Goal: Task Accomplishment & Management: Complete application form

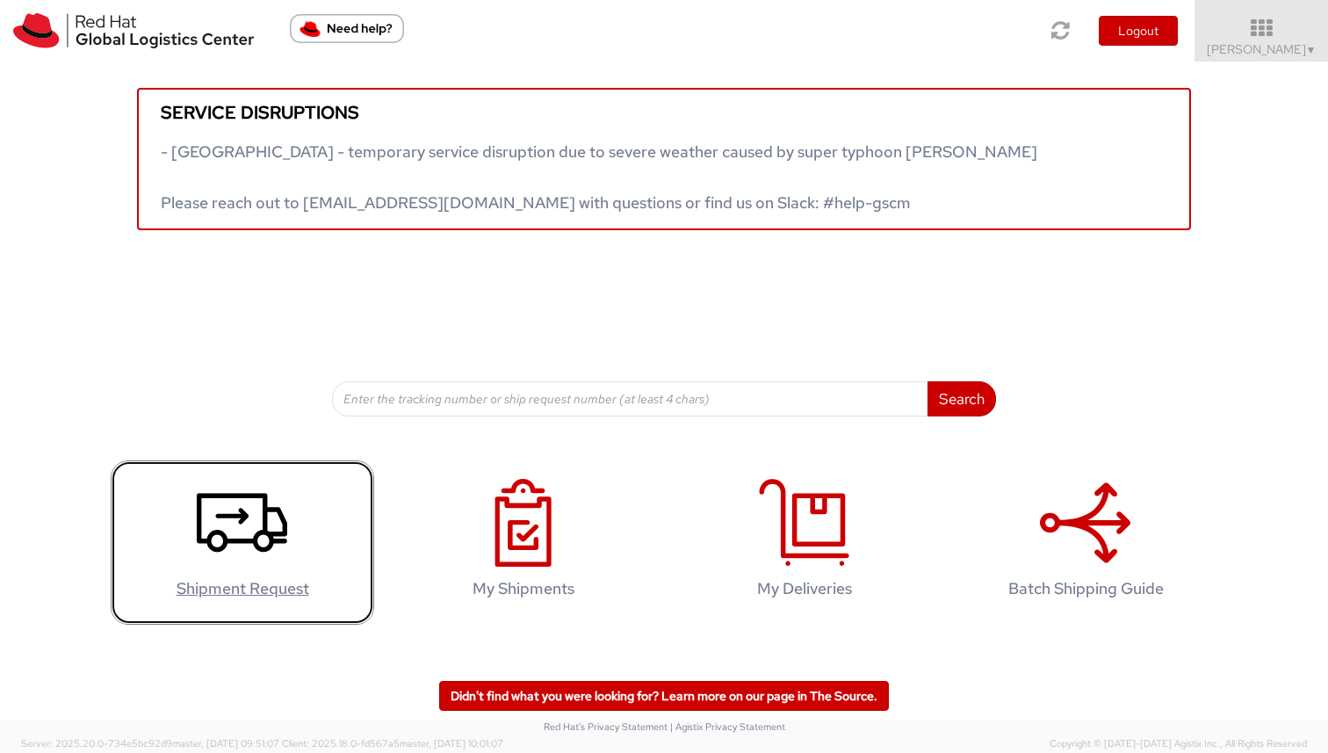
click at [218, 532] on use at bounding box center [242, 522] width 90 height 59
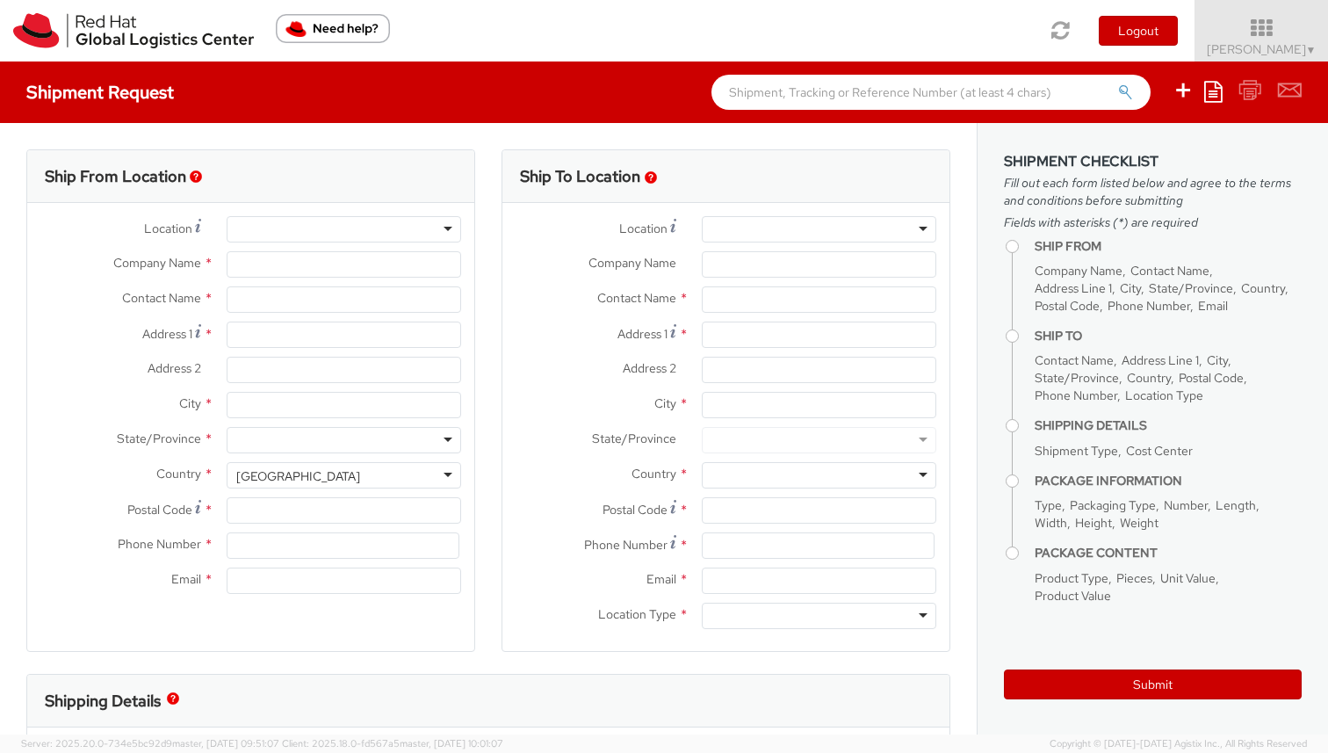
select select "516"
select select
click at [368, 234] on div at bounding box center [344, 229] width 234 height 26
click at [444, 231] on div at bounding box center [344, 229] width 234 height 26
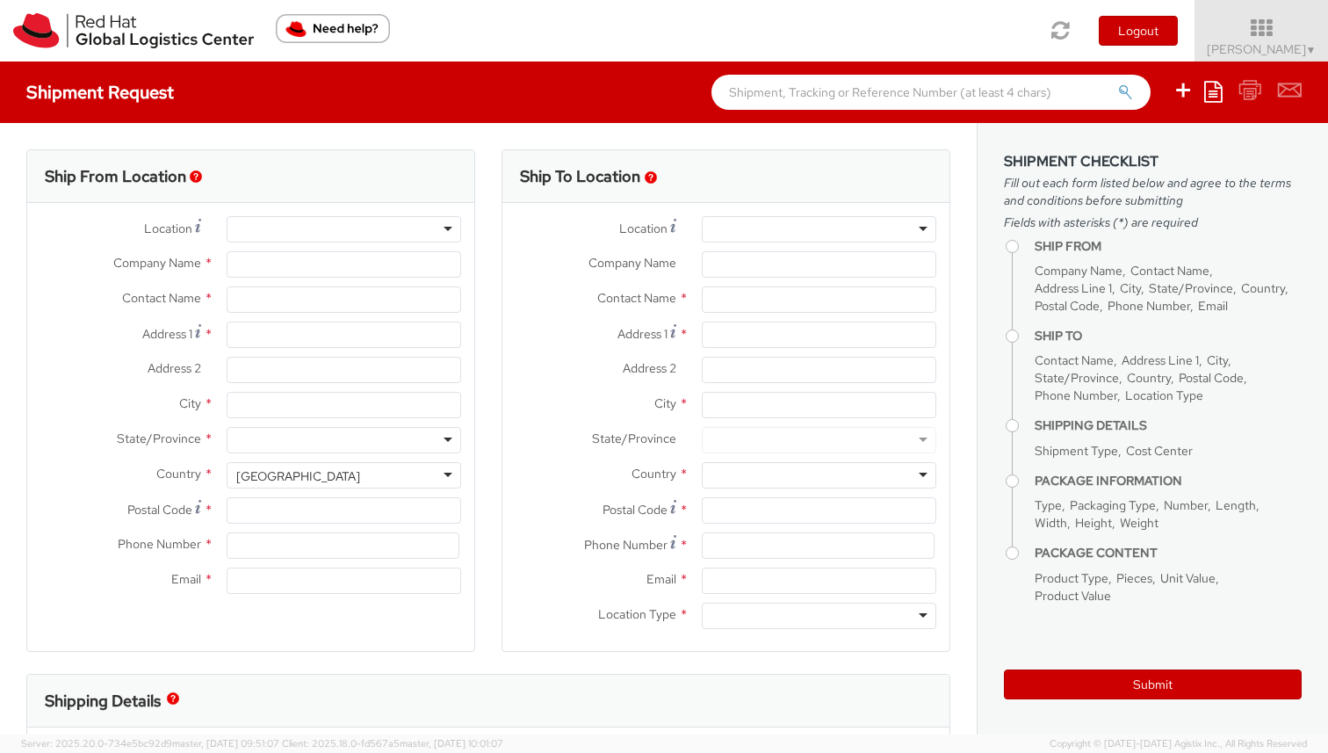
click at [451, 228] on div at bounding box center [344, 229] width 234 height 26
click at [445, 229] on div at bounding box center [344, 229] width 234 height 26
click at [434, 220] on div at bounding box center [344, 229] width 234 height 26
click at [397, 220] on div at bounding box center [344, 229] width 234 height 26
select select "516"
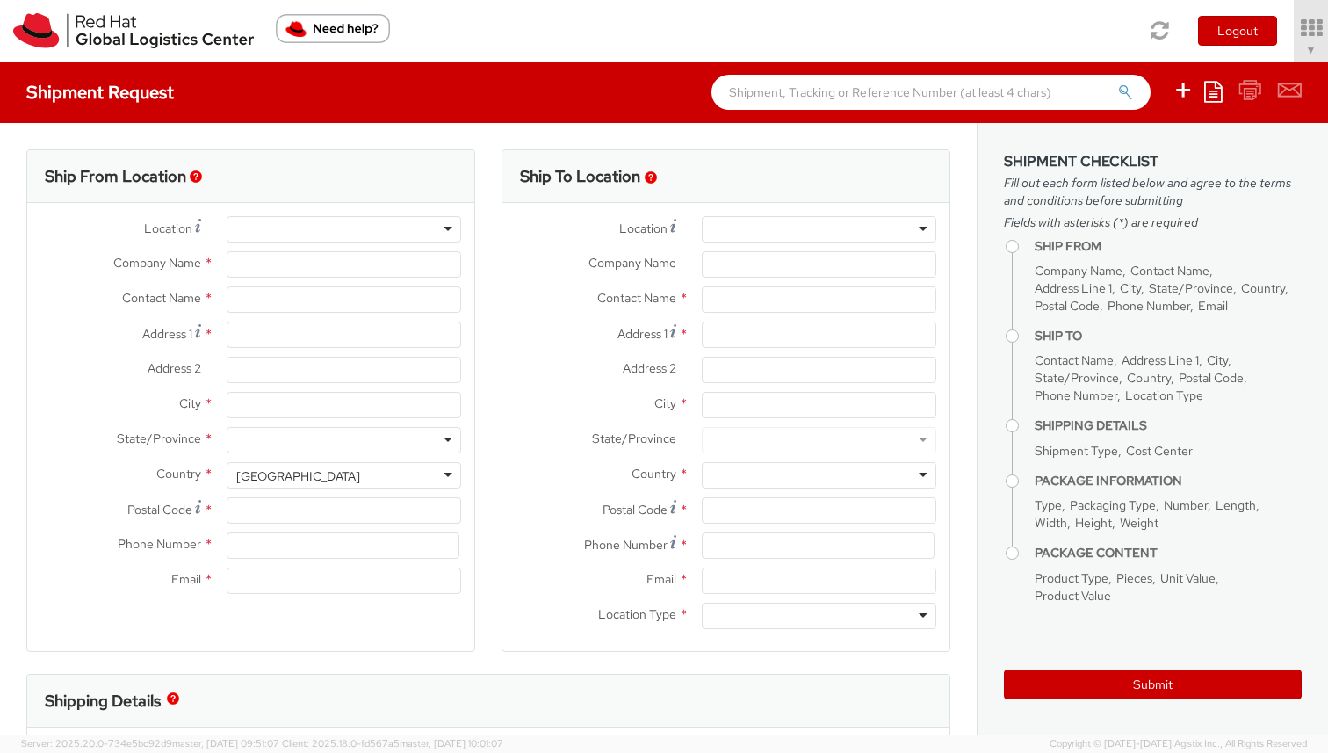
type input "Red Hat UK Limited"
type input "[PERSON_NAME]"
type input "[GEOGRAPHIC_DATA]"
type input "[STREET_ADDRESS]"
type input "[GEOGRAPHIC_DATA]"
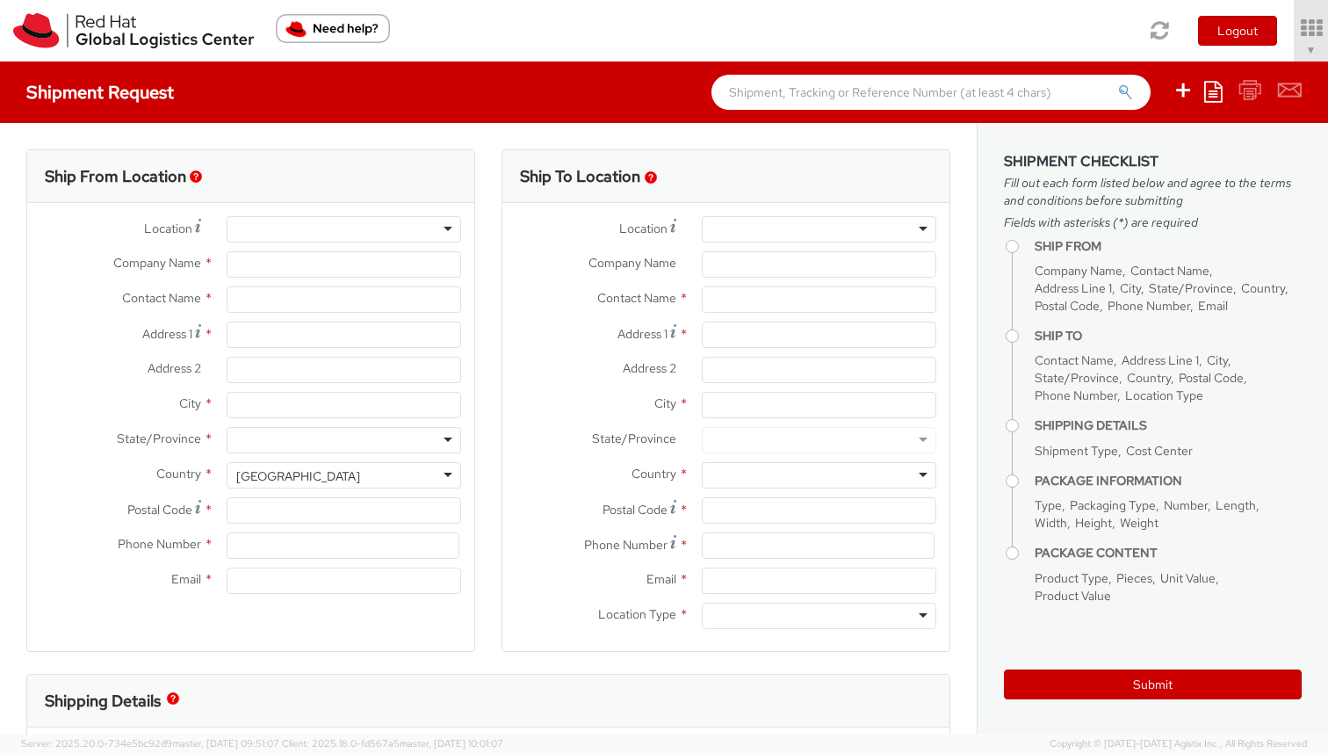
type input "EC3R8NB"
type input "442081261215"
type input "[EMAIL_ADDRESS][DOMAIN_NAME]"
select select "CM"
select select "KGS"
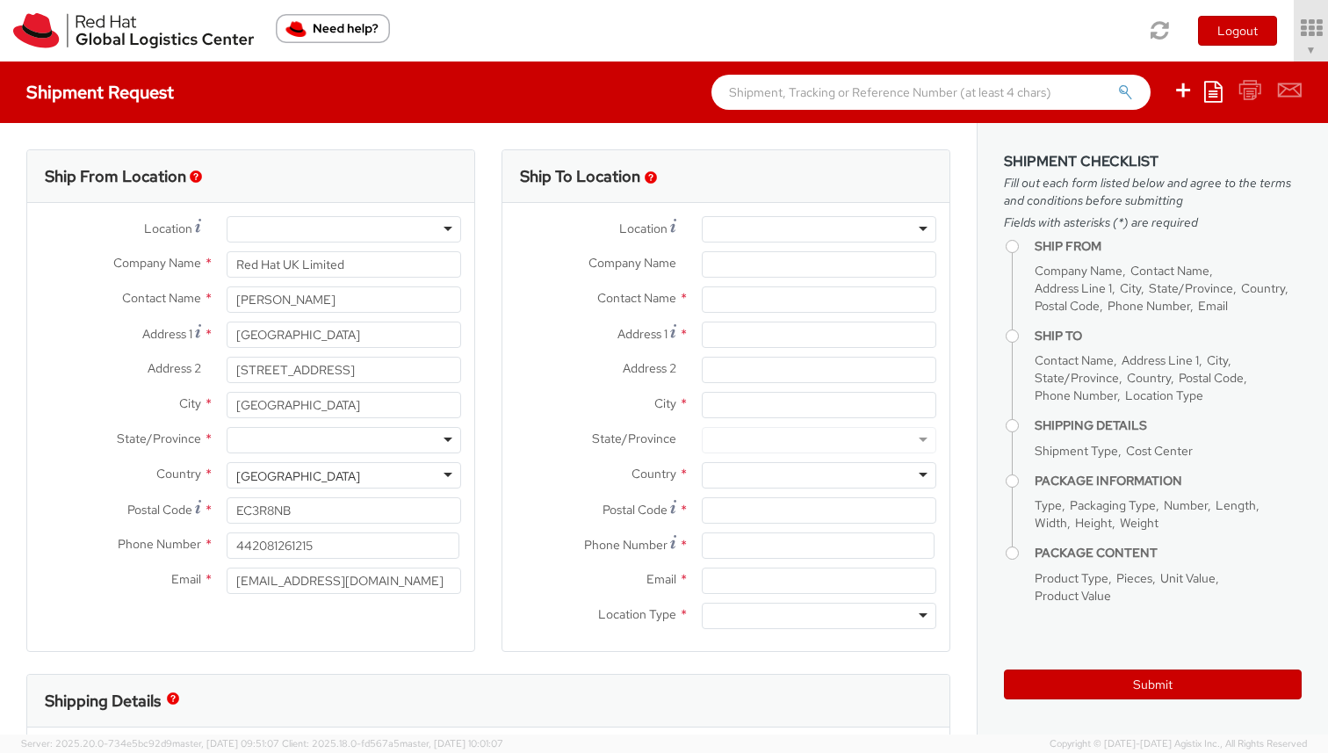
click at [331, 224] on div at bounding box center [344, 229] width 234 height 26
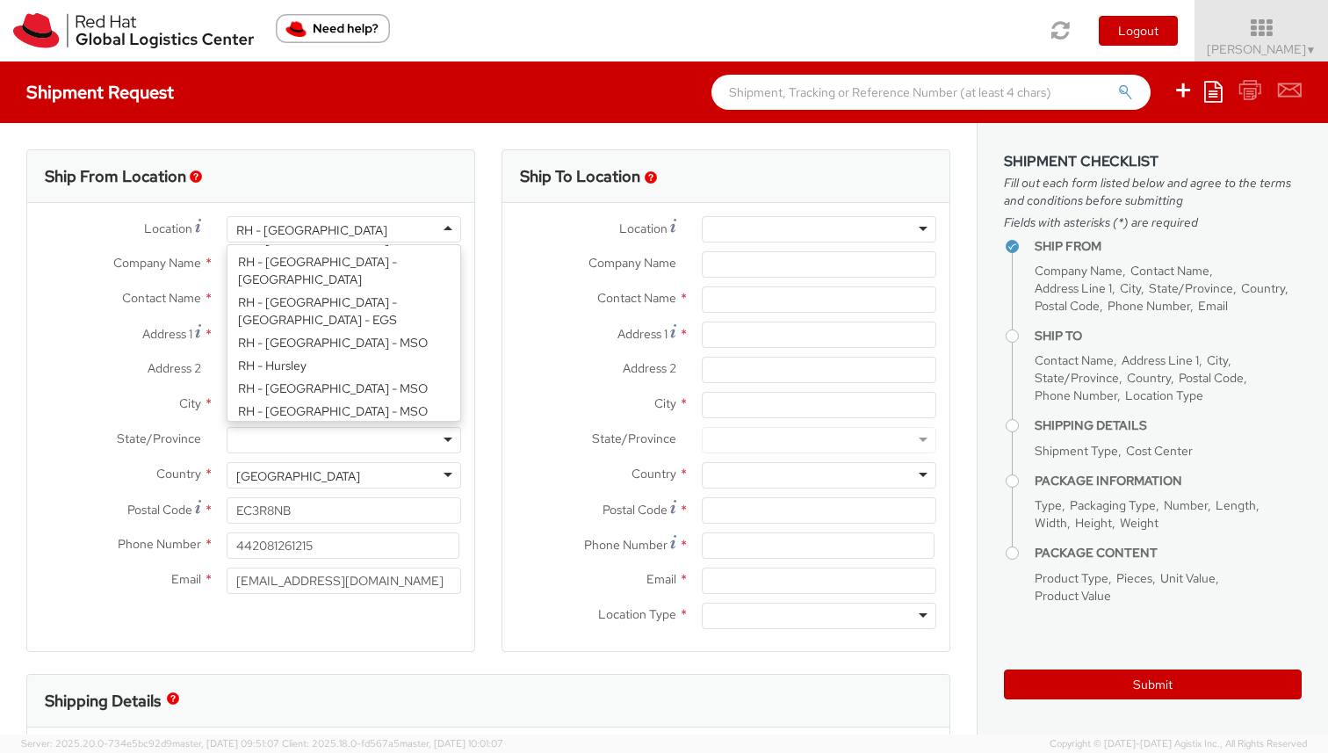
select select
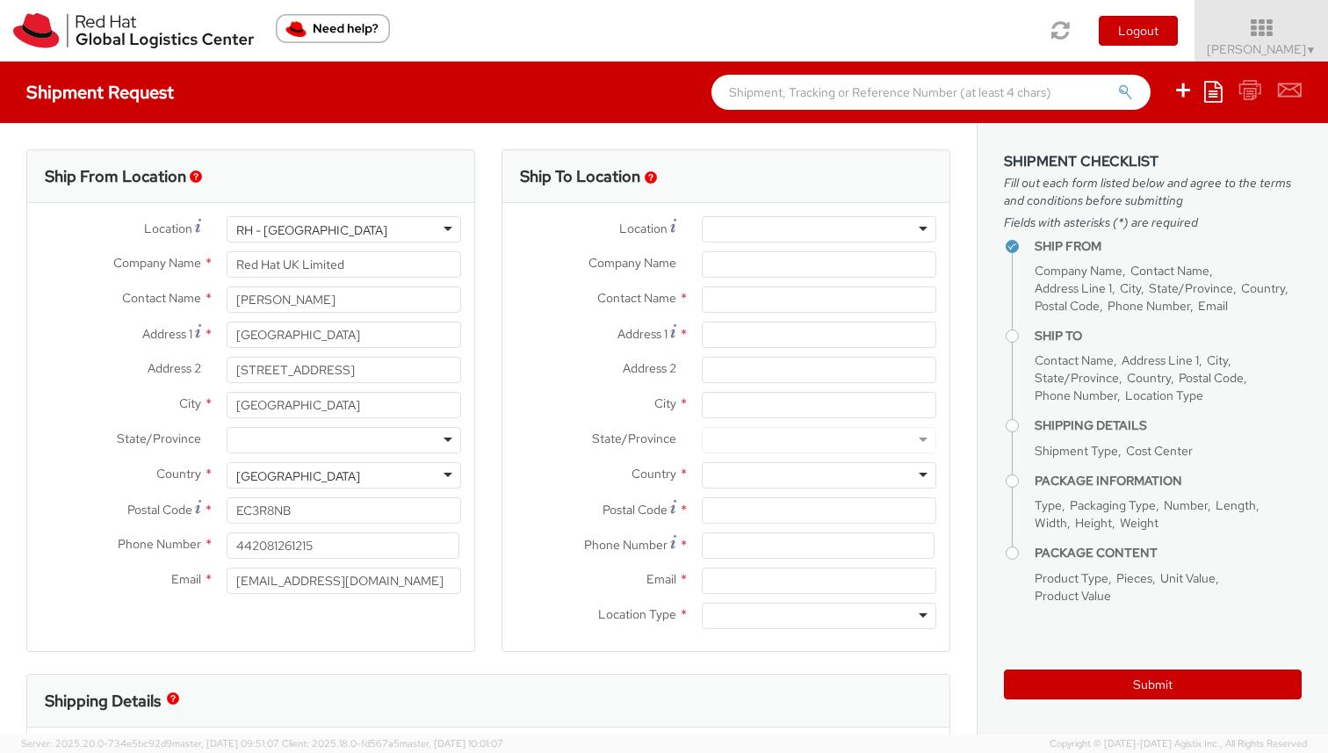
click at [310, 400] on div "Location * [GEOGRAPHIC_DATA] - [GEOGRAPHIC_DATA] [GEOGRAPHIC_DATA] - [GEOGRAPHI…" at bounding box center [250, 409] width 447 height 386
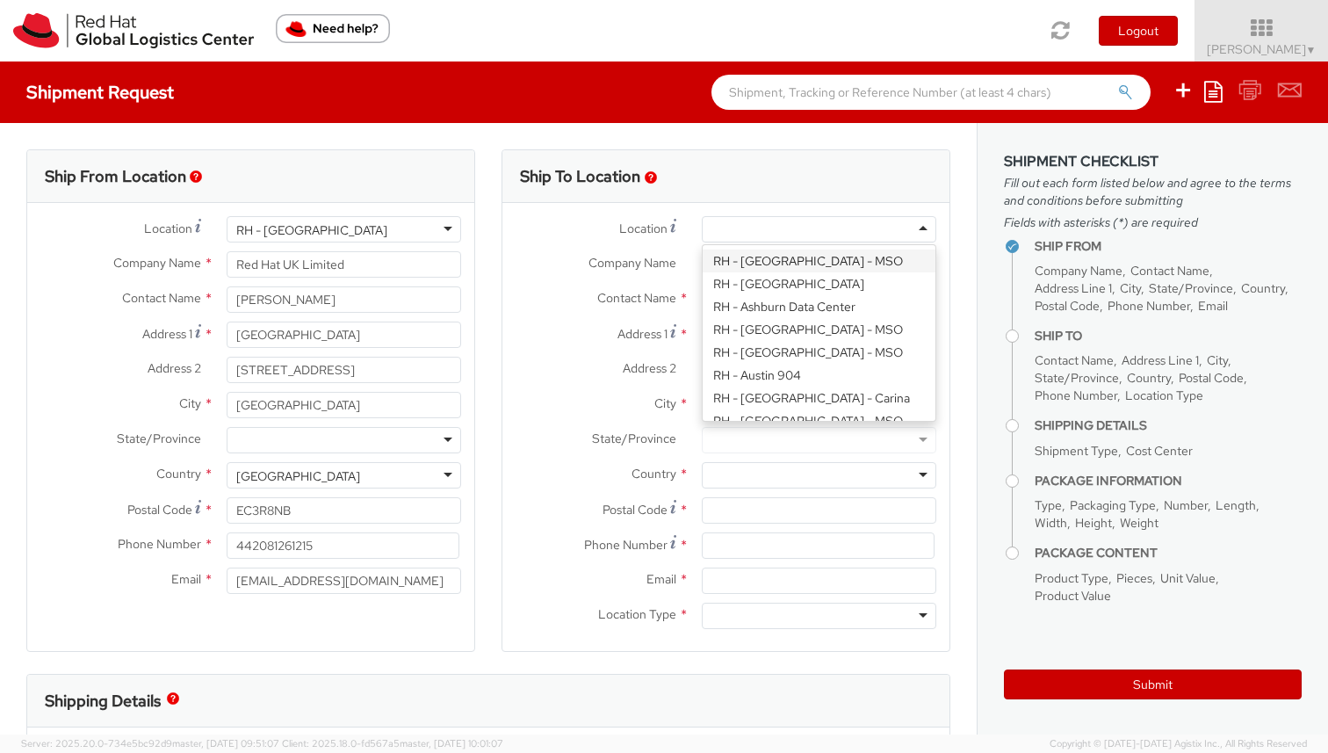
click at [809, 236] on div at bounding box center [819, 229] width 234 height 26
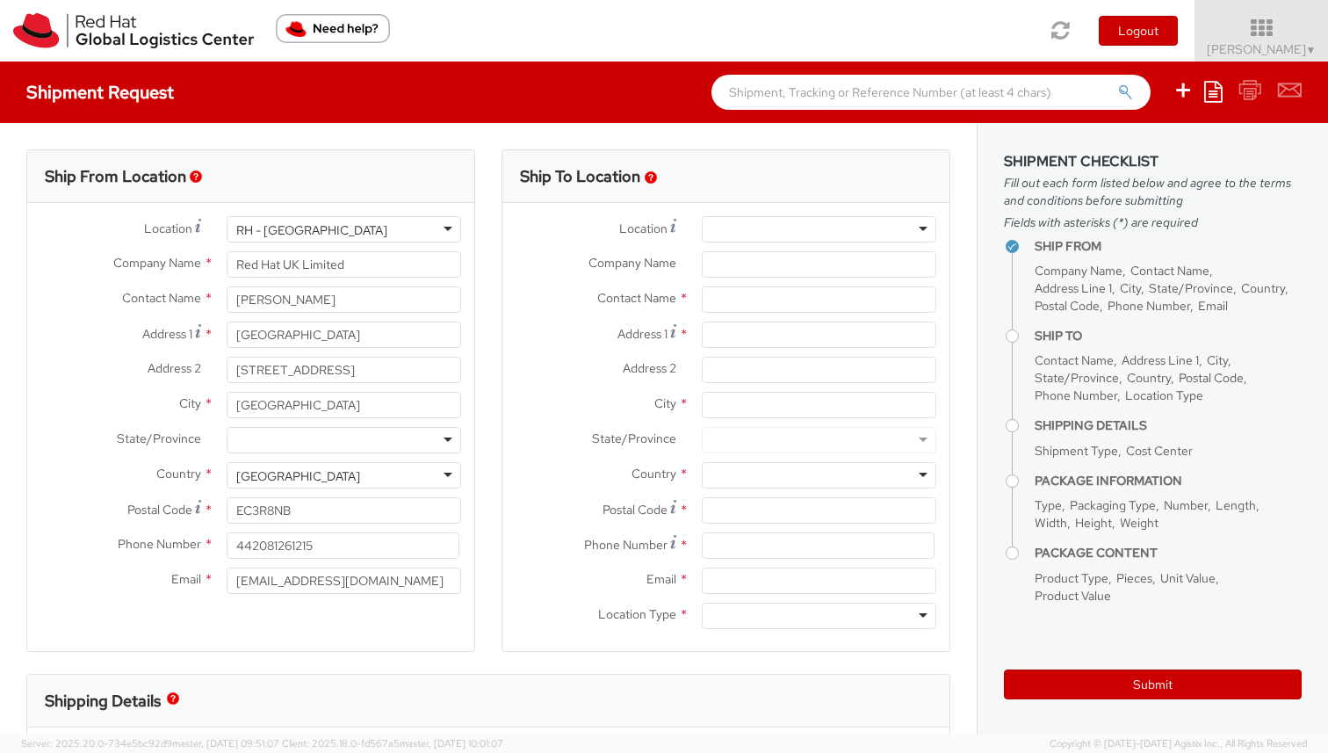
click at [591, 278] on div "Company Name *" at bounding box center [725, 268] width 447 height 35
click at [708, 303] on input "text" at bounding box center [819, 299] width 234 height 26
click at [752, 306] on input "text" at bounding box center [819, 299] width 234 height 26
paste input "Icim Dinctop 11:00 [STREET_ADDRESS] 11:00 [GEOGRAPHIC_DATA], [GEOGRAPHIC_DATA]"
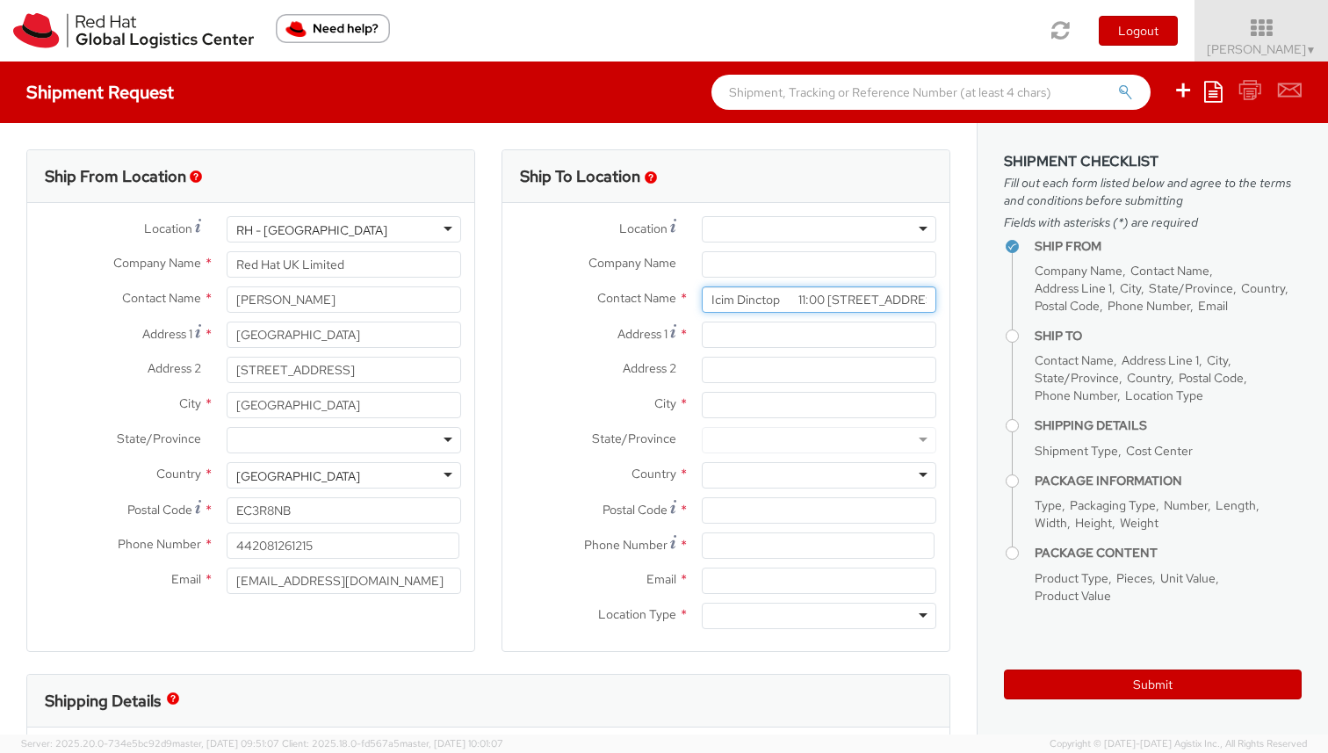
drag, startPoint x: 739, startPoint y: 300, endPoint x: 754, endPoint y: 293, distance: 16.5
click at [754, 293] on input "Icim Dinctop 11:00 [STREET_ADDRESS] 11:00 [GEOGRAPHIC_DATA], [GEOGRAPHIC_DATA]" at bounding box center [819, 299] width 234 height 26
click at [801, 293] on input "Icim Dinctop 11:00 [STREET_ADDRESS] 11:00 [GEOGRAPHIC_DATA], [GEOGRAPHIC_DATA]" at bounding box center [819, 299] width 234 height 26
drag, startPoint x: 832, startPoint y: 296, endPoint x: 738, endPoint y: 297, distance: 94.0
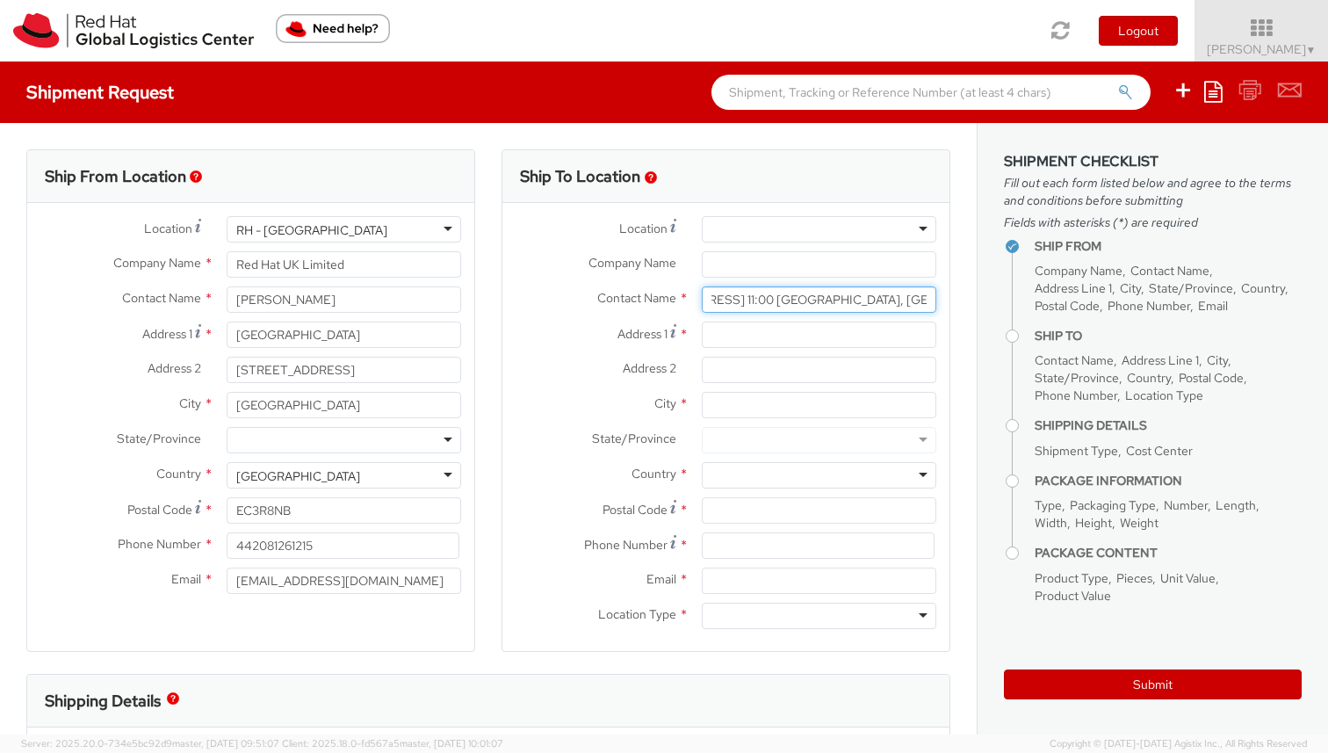
click at [738, 297] on input "Icim Dinctop 11:00 [STREET_ADDRESS] 11:00 [GEOGRAPHIC_DATA], [GEOGRAPHIC_DATA]" at bounding box center [819, 299] width 234 height 26
click at [730, 332] on div "searching..." at bounding box center [819, 333] width 233 height 26
type input "Icim Dinctop 11:00 1 GU15 1DE 11:00 [GEOGRAPHIC_DATA], [GEOGRAPHIC_DATA]"
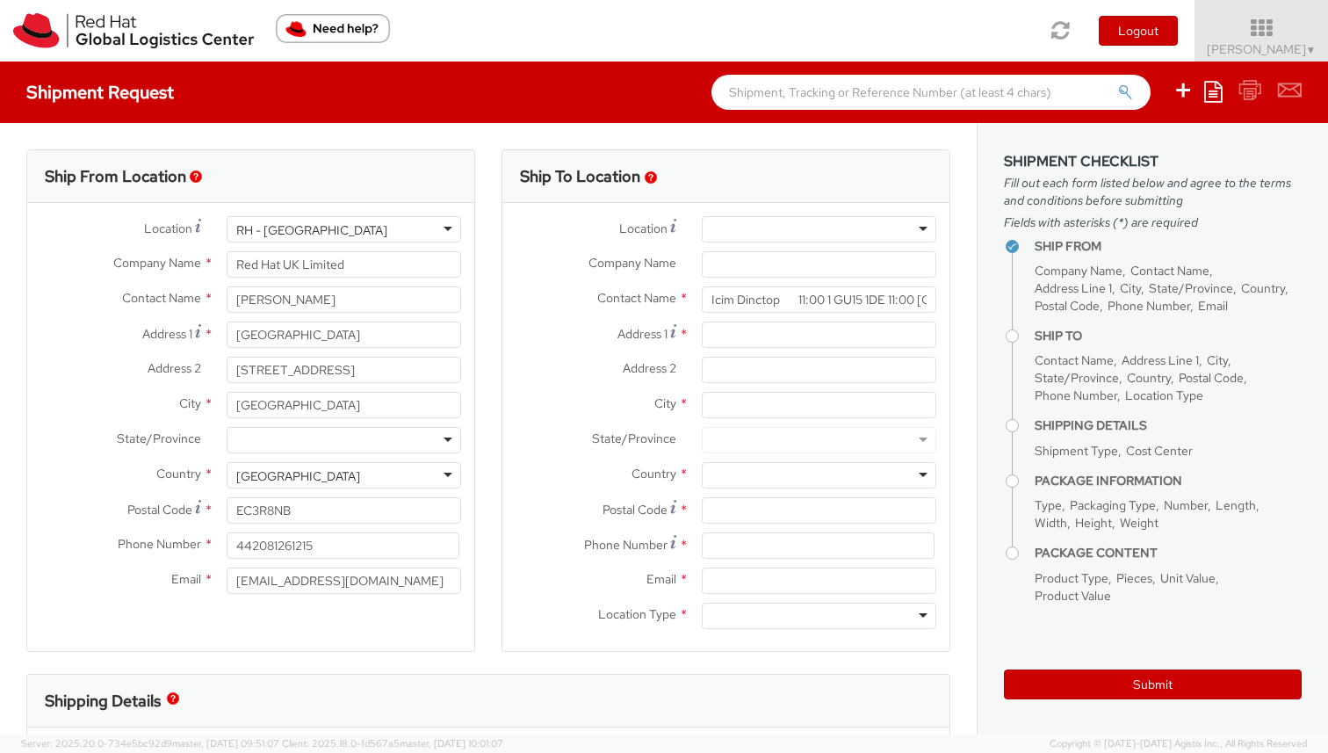
click at [672, 369] on span "Address 2" at bounding box center [650, 368] width 54 height 16
click at [702, 369] on input "Address 2 *" at bounding box center [819, 370] width 234 height 26
click at [714, 337] on input "Address 1 *" at bounding box center [819, 334] width 234 height 26
paste input "[STREET_ADDRESS],"
type input "[STREET_ADDRESS],"
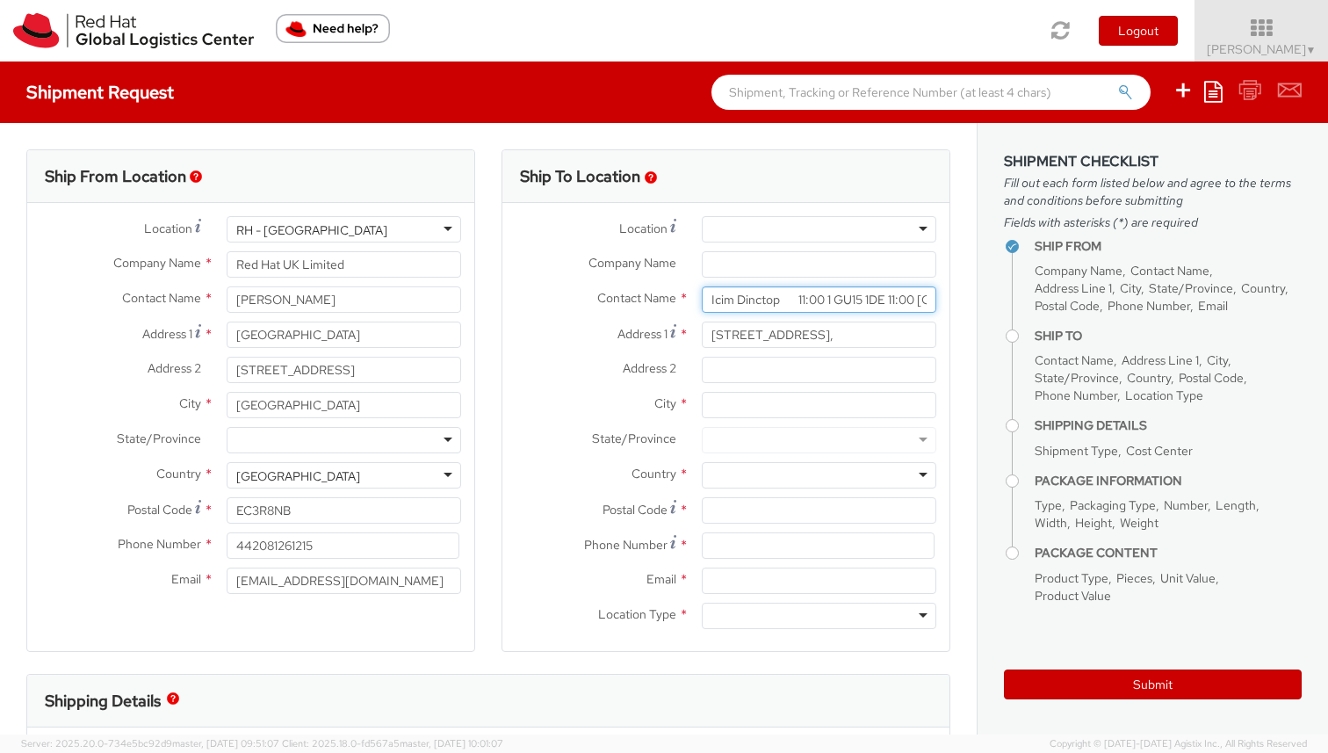
scroll to position [0, 96]
drag, startPoint x: 792, startPoint y: 302, endPoint x: 1002, endPoint y: 302, distance: 209.9
click at [1002, 302] on div "Ship From Location Location * [GEOGRAPHIC_DATA] - [GEOGRAPHIC_DATA] [GEOGRAPHIC…" at bounding box center [664, 428] width 1328 height 611
type input "Icim Dinctop"
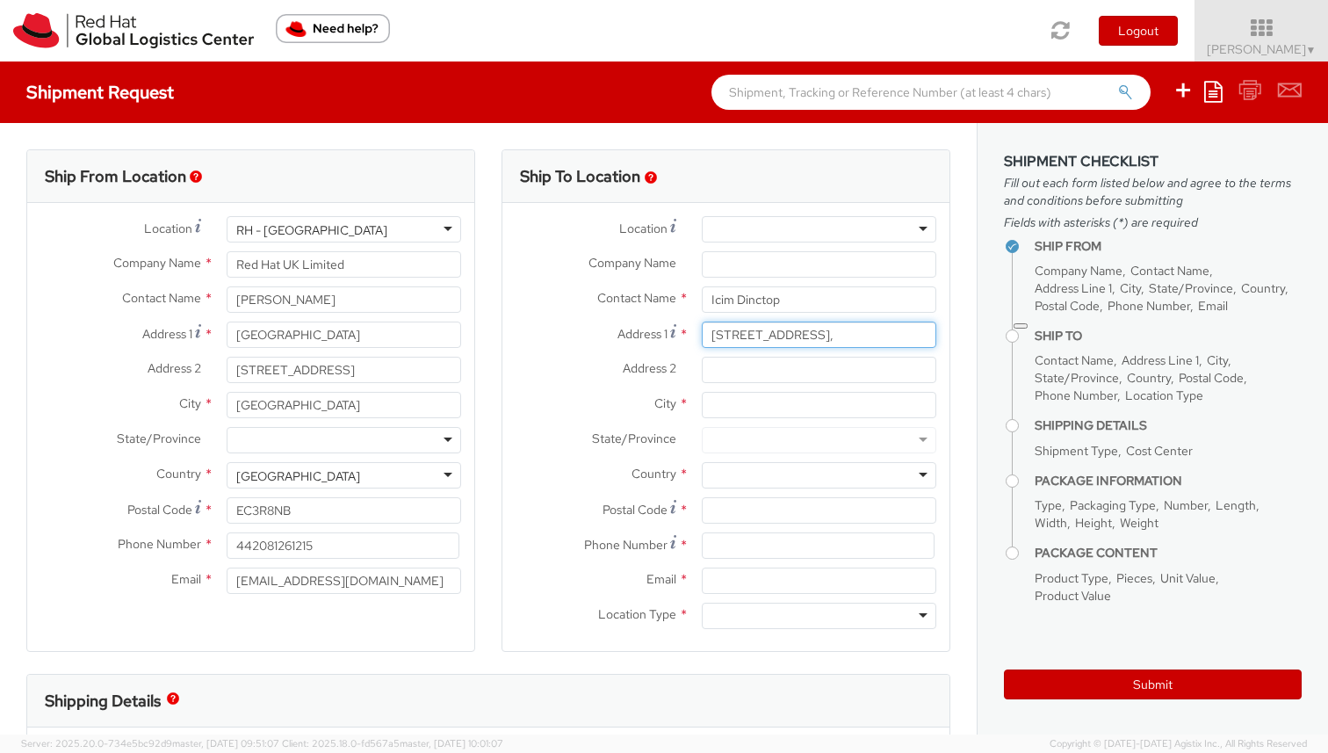
click at [824, 339] on input "[STREET_ADDRESS]," at bounding box center [819, 334] width 234 height 26
type input "[STREET_ADDRESS]"
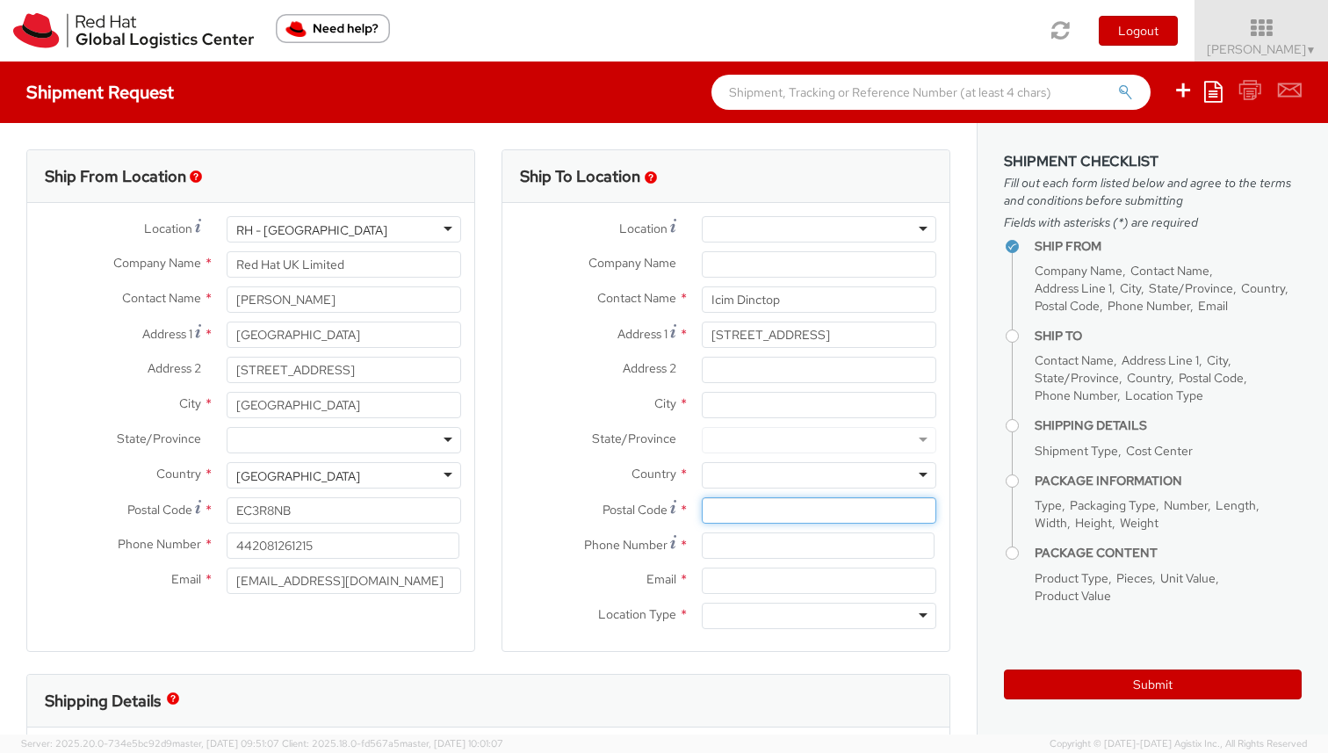
click at [727, 520] on input "Postal Code *" at bounding box center [819, 510] width 234 height 26
paste input "GU15 1DE"
type input "GU15 1DE"
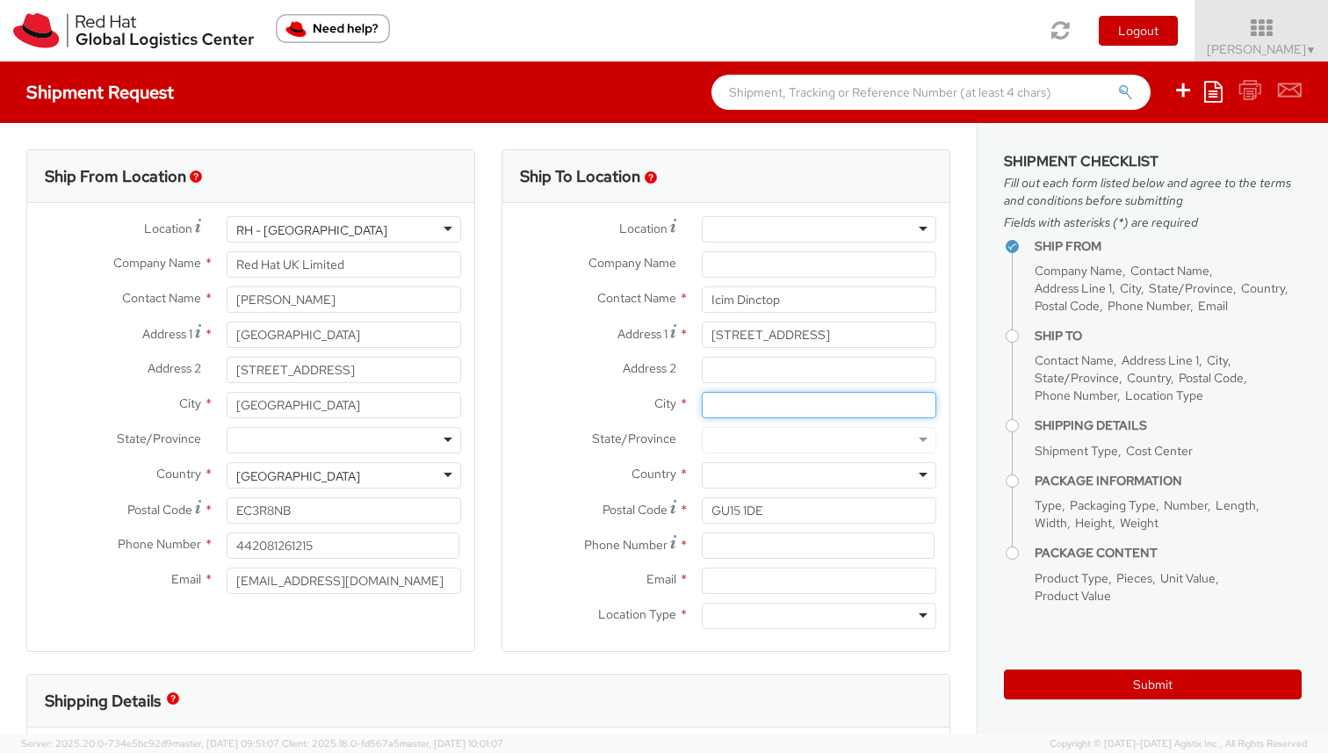
click at [738, 398] on input "City *" at bounding box center [819, 405] width 234 height 26
paste input "Camberley"
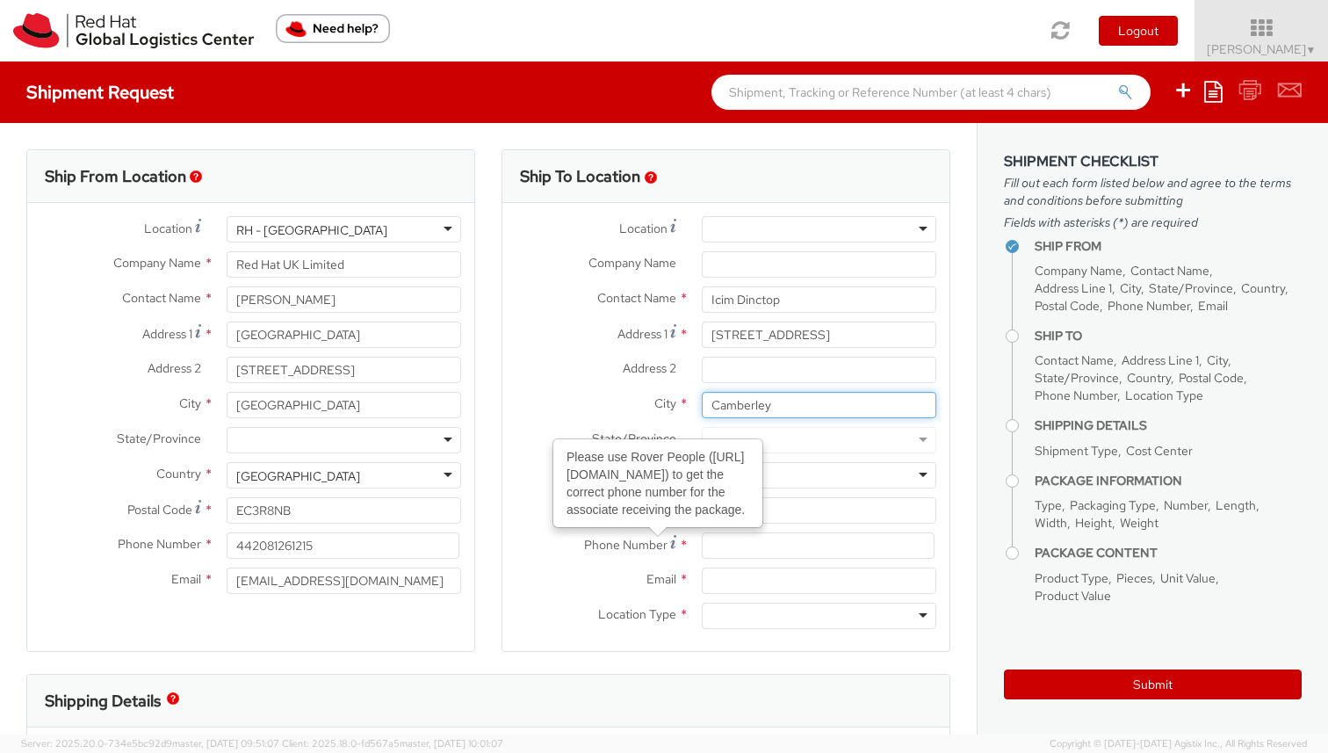
type input "Camberley"
click at [826, 450] on div at bounding box center [819, 440] width 234 height 26
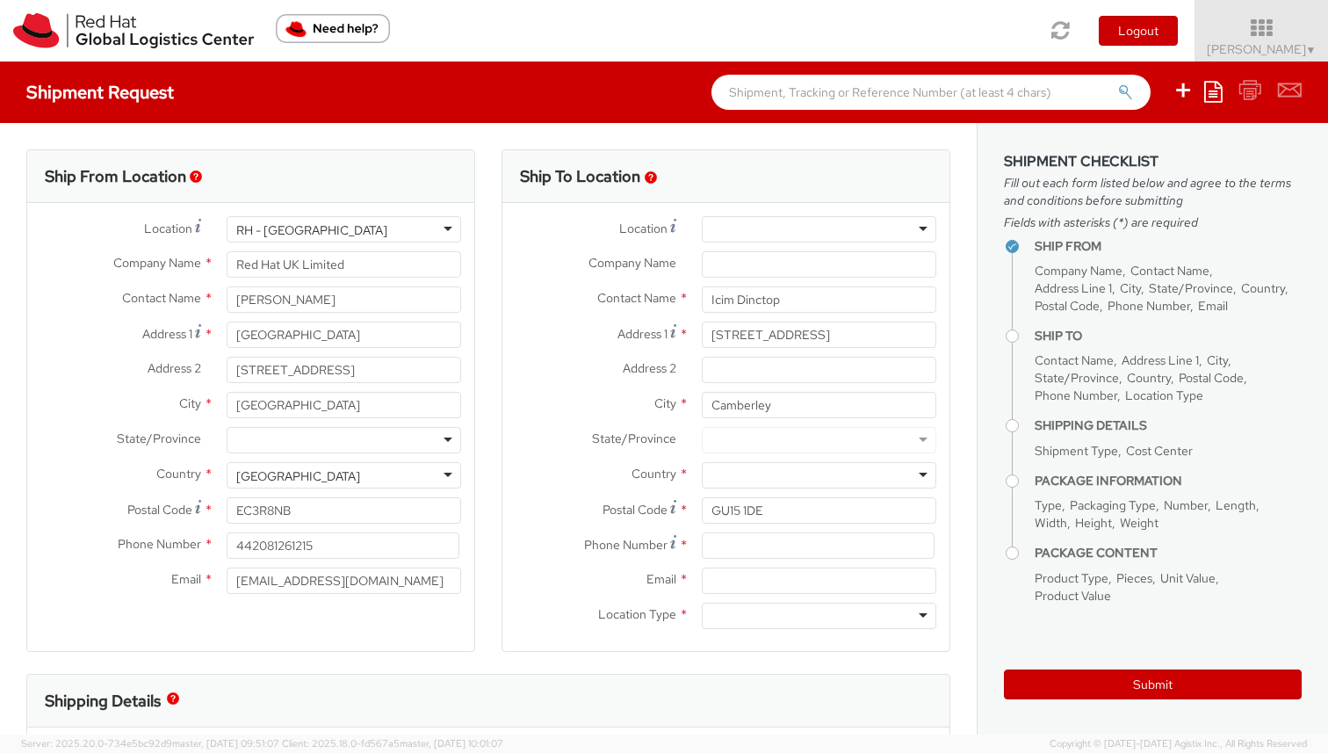
click at [833, 437] on div at bounding box center [819, 440] width 234 height 26
click at [769, 381] on input "Address 2 *" at bounding box center [819, 370] width 234 height 26
paste input "[GEOGRAPHIC_DATA]"
type input "[GEOGRAPHIC_DATA]"
click at [714, 574] on input "Email *" at bounding box center [819, 580] width 234 height 26
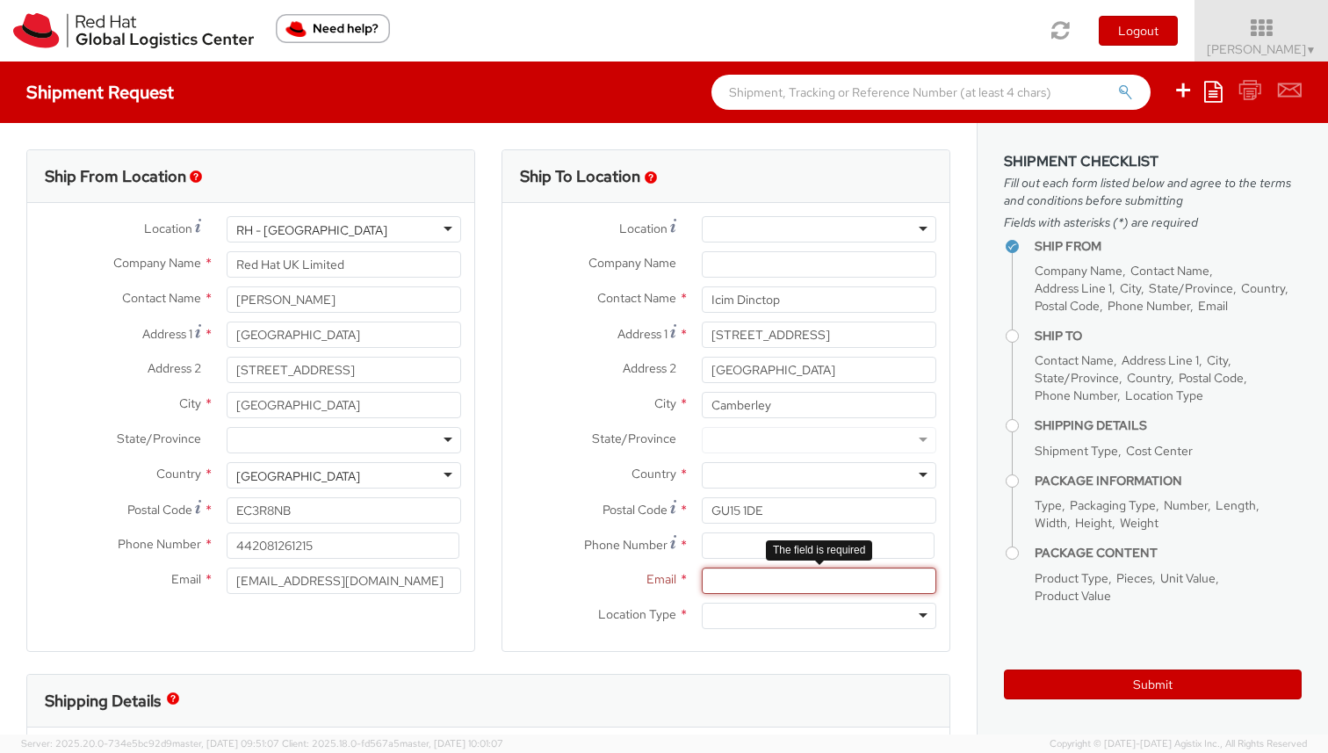
click at [714, 581] on input "Email *" at bounding box center [819, 580] width 234 height 26
paste input "[EMAIL_ADDRESS][DOMAIN_NAME]"
type input "[EMAIL_ADDRESS][DOMAIN_NAME]"
click at [716, 625] on div at bounding box center [819, 615] width 234 height 26
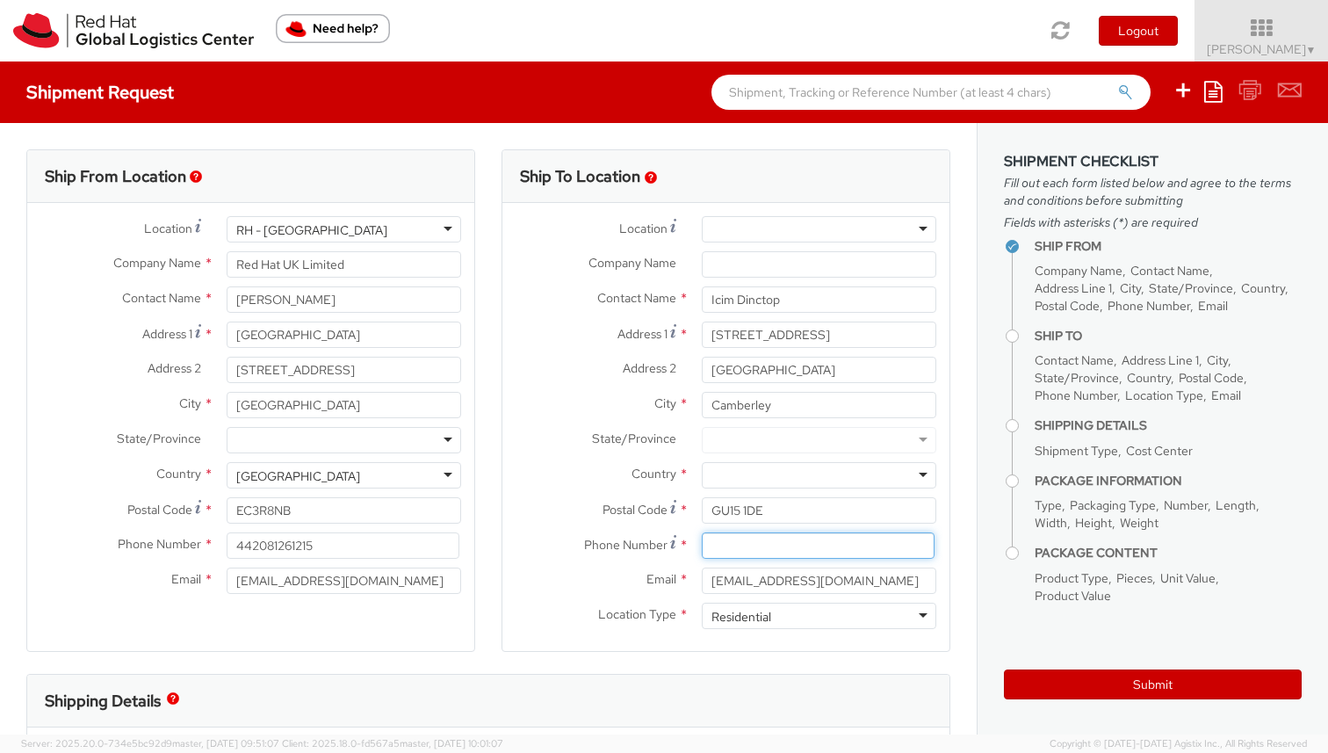
click at [723, 546] on input at bounding box center [818, 545] width 233 height 26
paste input "[PHONE_NUMBER]"
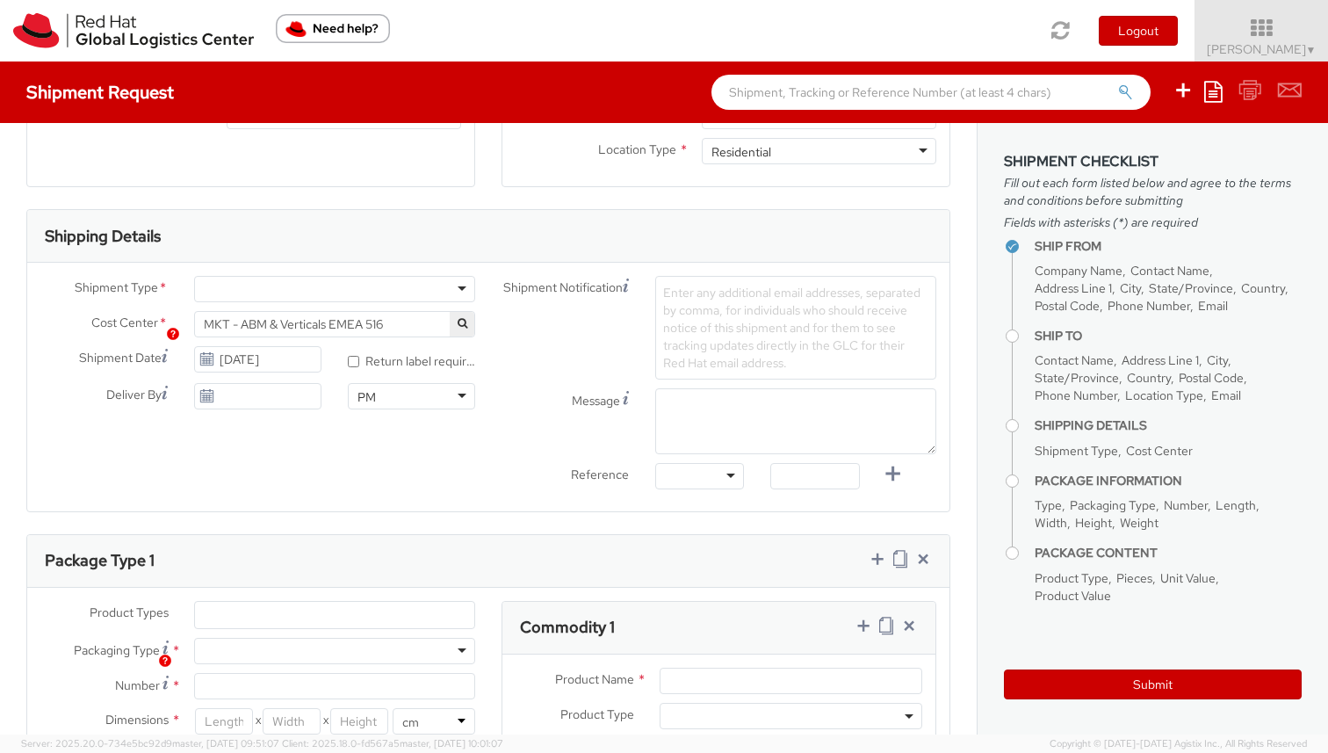
scroll to position [486, 0]
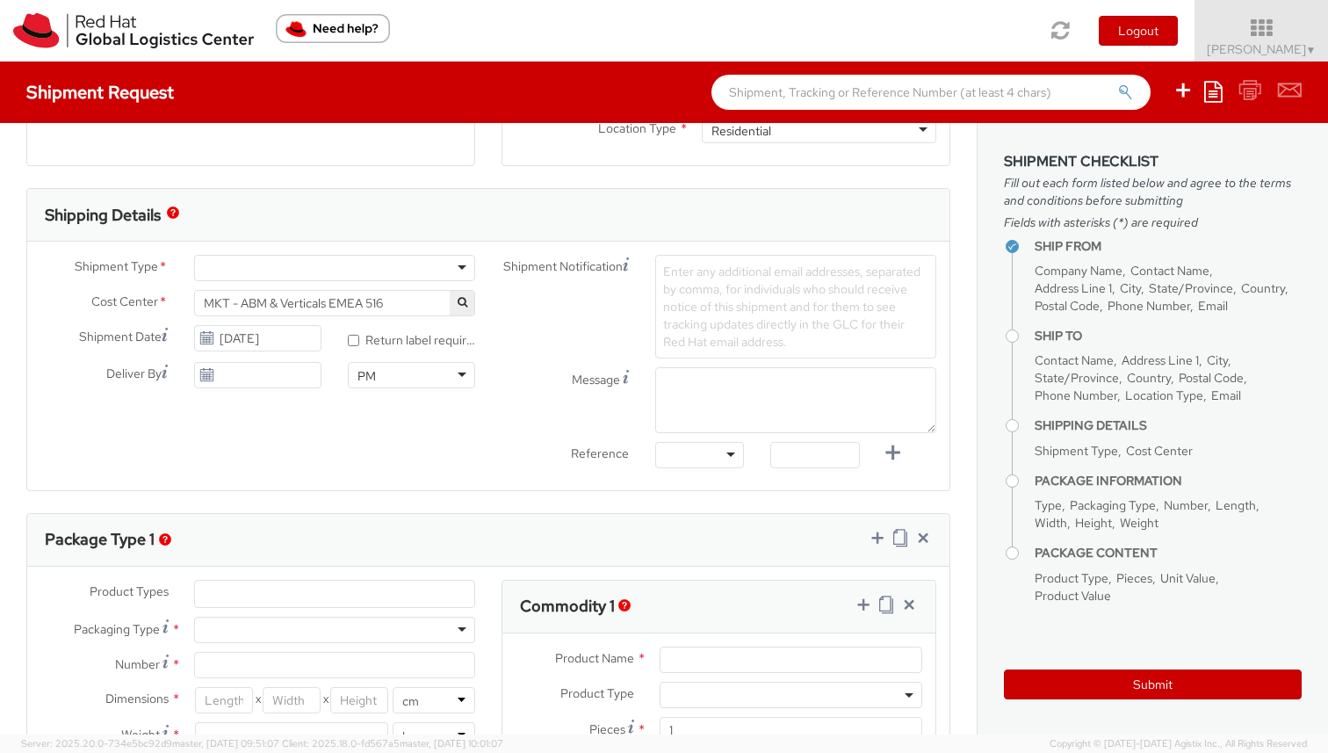
type input "[PHONE_NUMBER]"
click at [273, 261] on div at bounding box center [334, 268] width 281 height 26
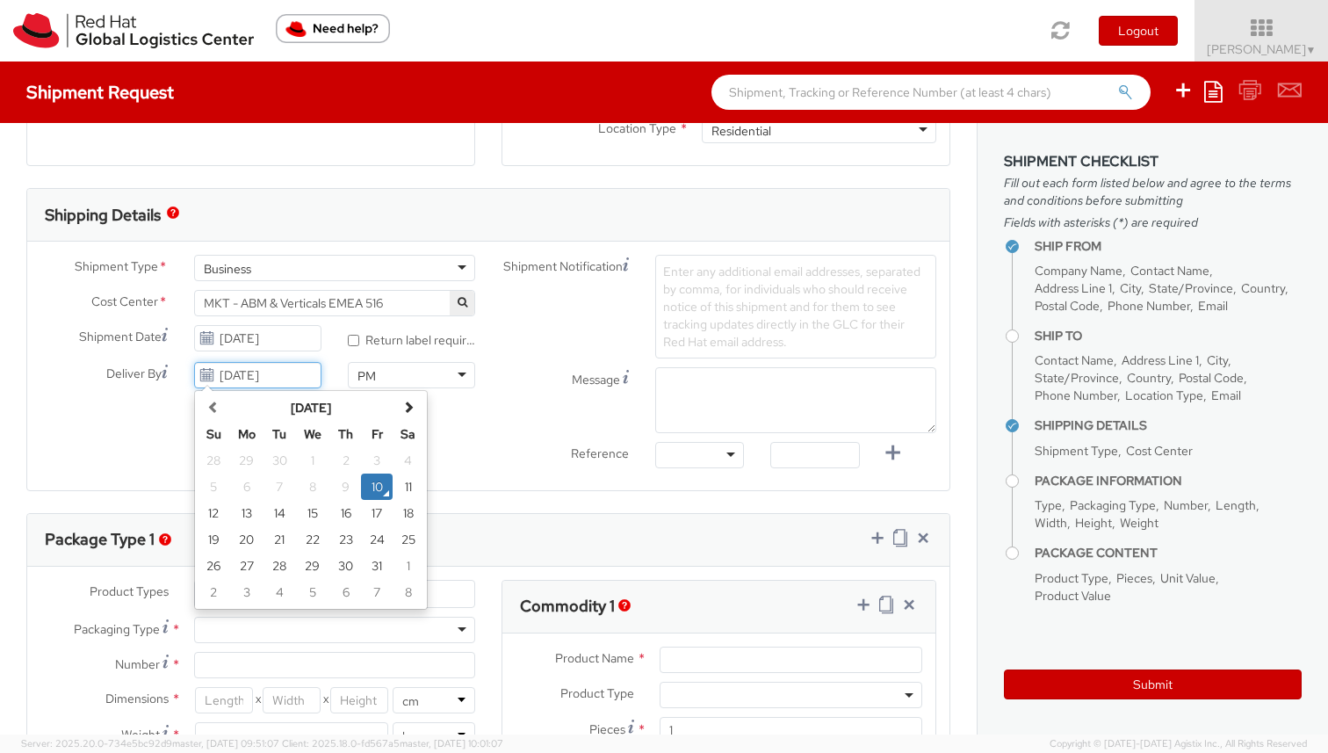
click at [251, 373] on input "[DATE]" at bounding box center [257, 375] width 127 height 26
click at [246, 514] on td "13" at bounding box center [246, 513] width 35 height 26
type input "[DATE]"
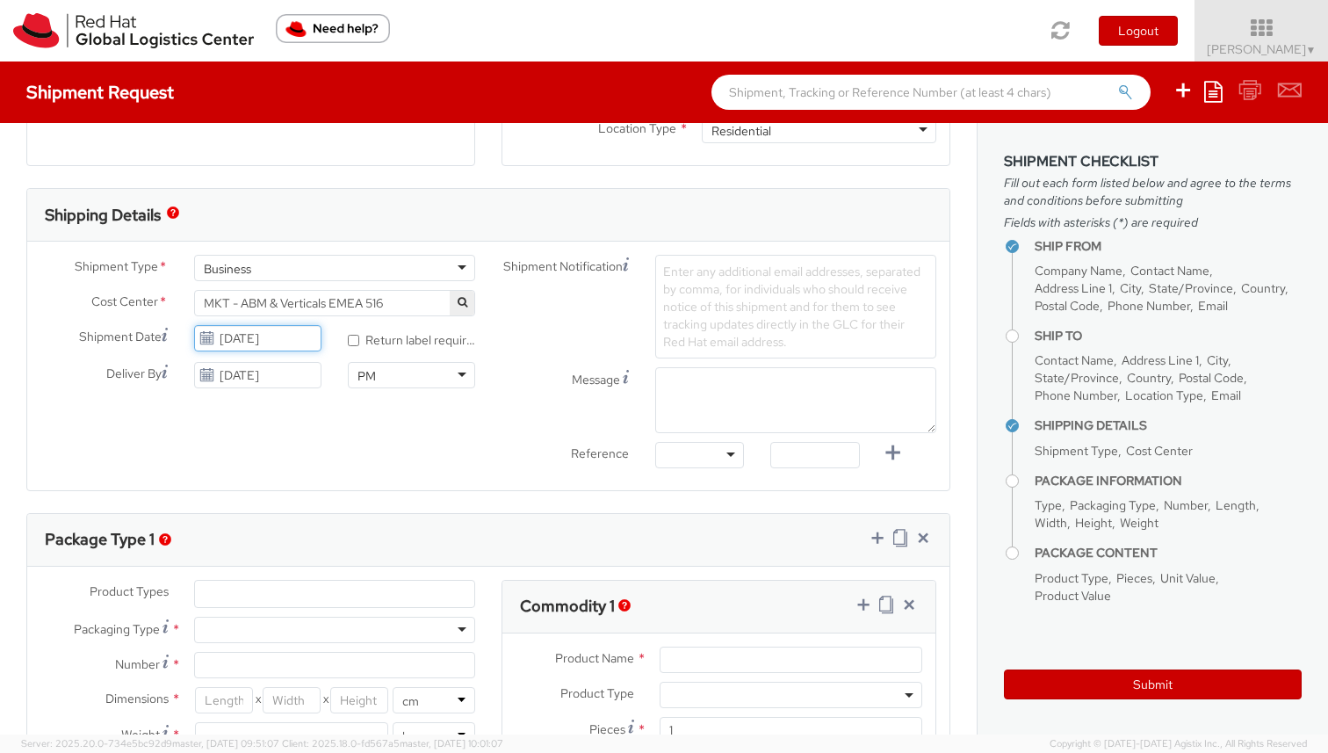
click at [276, 341] on input "[DATE]" at bounding box center [257, 338] width 127 height 26
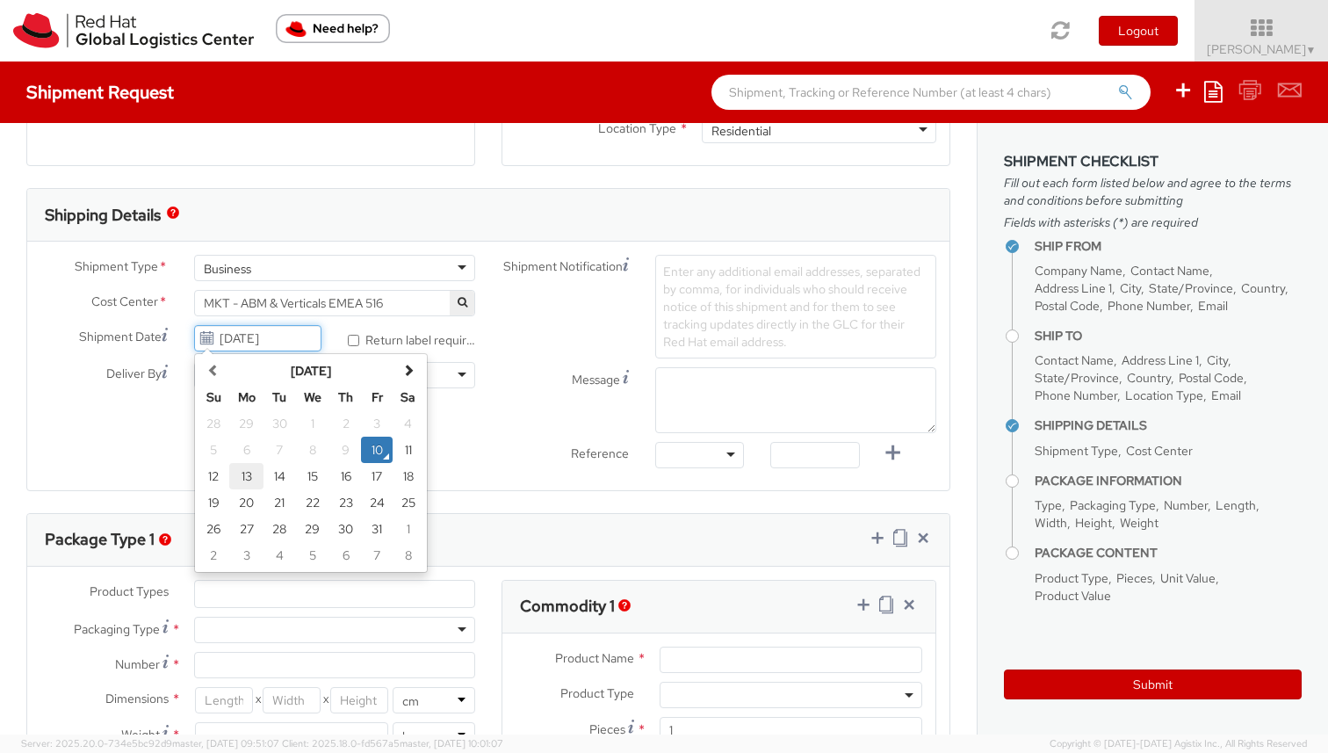
click at [242, 478] on td "13" at bounding box center [246, 476] width 35 height 26
type input "[DATE]"
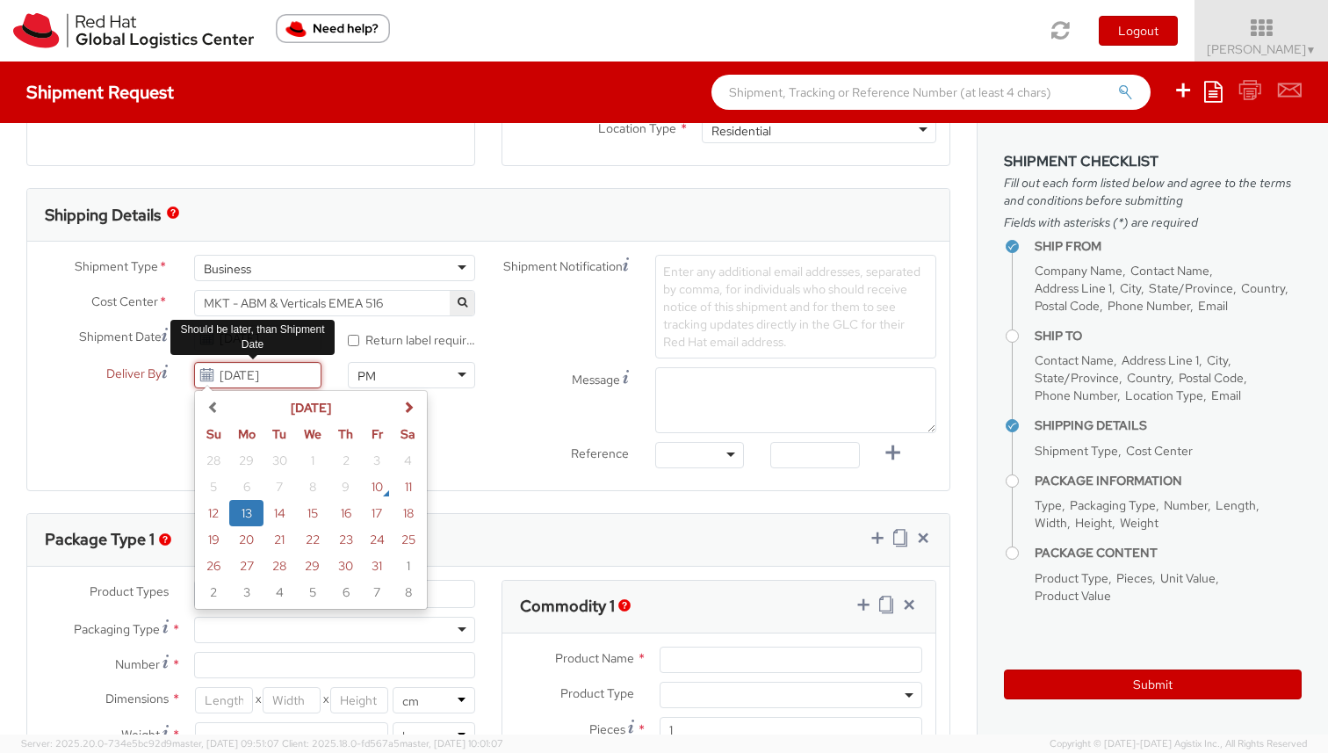
click at [253, 379] on input "[DATE]" at bounding box center [257, 375] width 127 height 26
click at [279, 518] on td "14" at bounding box center [279, 513] width 32 height 26
type input "[DATE]"
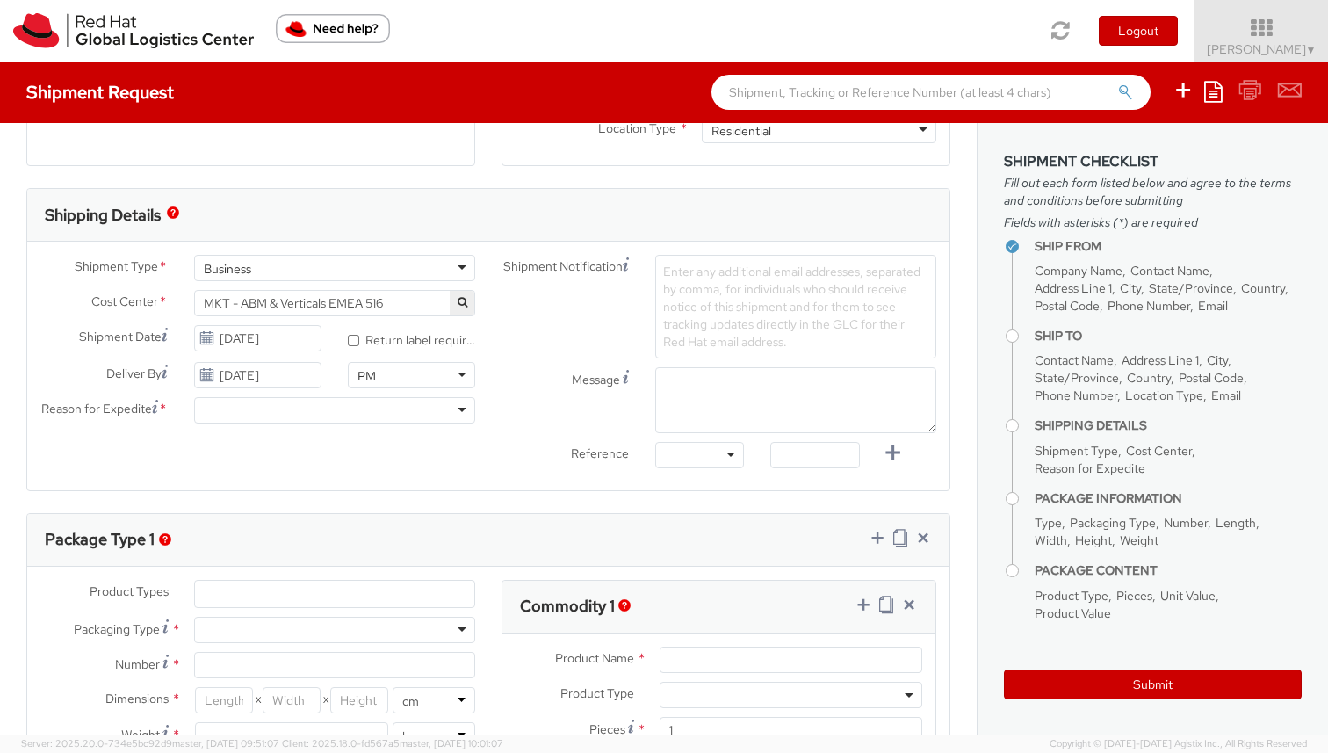
click at [321, 420] on div at bounding box center [334, 410] width 281 height 26
click at [287, 411] on div "Customer critical" at bounding box center [250, 411] width 92 height 18
click at [487, 417] on div "Customer critical Customer critical Customer critical Executive level shipment …" at bounding box center [334, 410] width 307 height 26
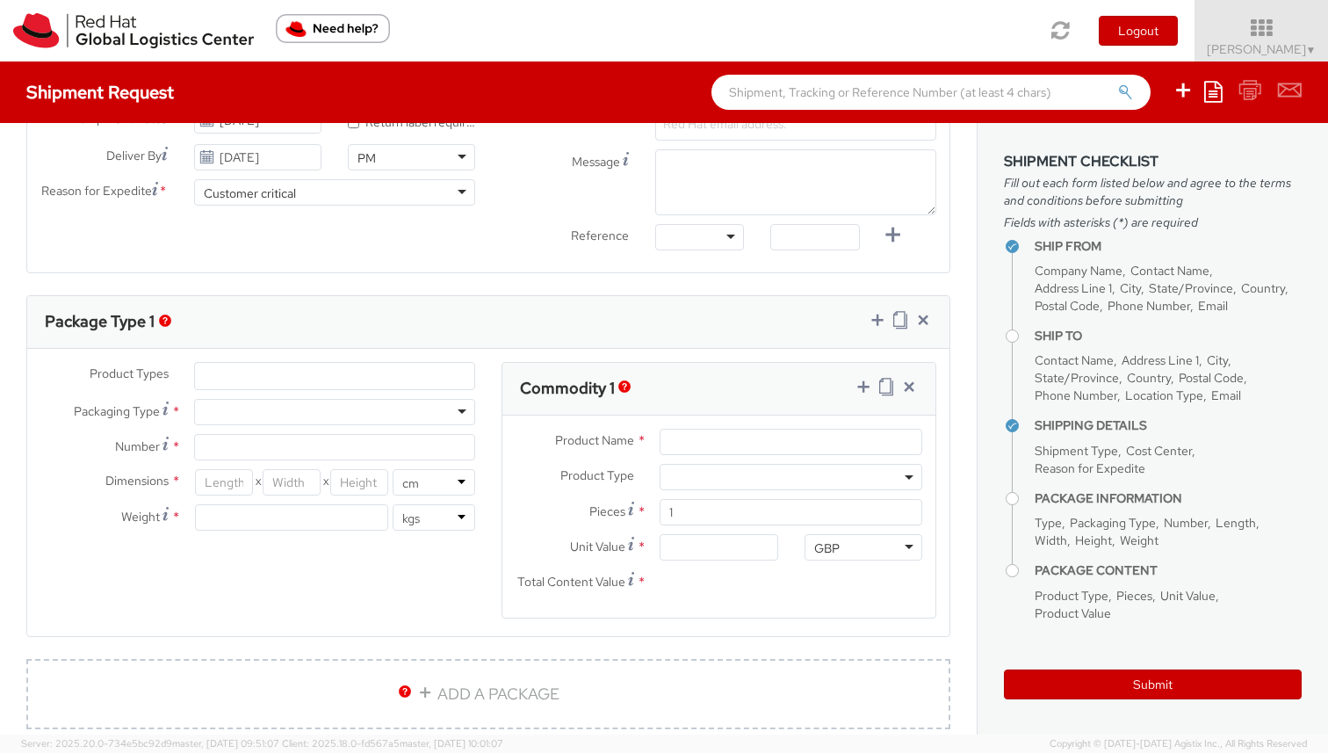
scroll to position [704, 0]
click at [334, 408] on div at bounding box center [334, 411] width 281 height 26
click at [294, 333] on div "Package Type 1" at bounding box center [488, 321] width 922 height 53
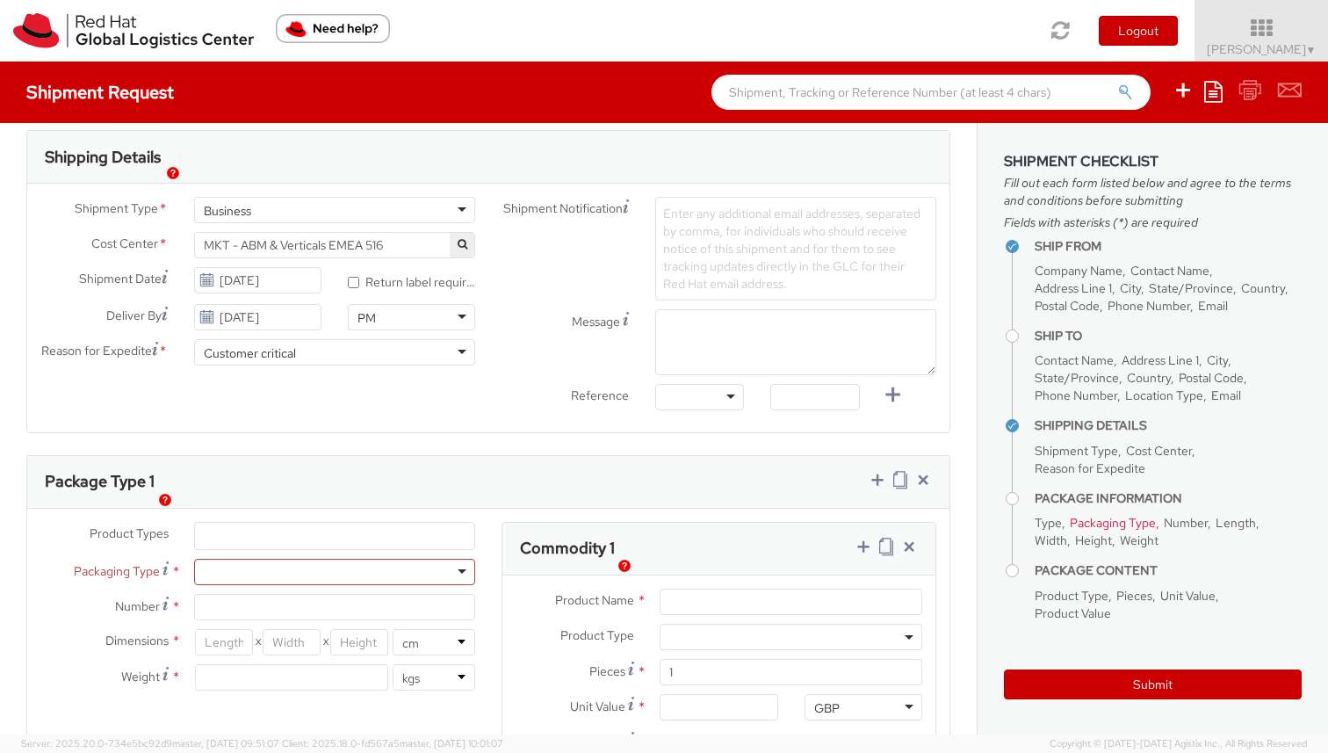
scroll to position [525, 0]
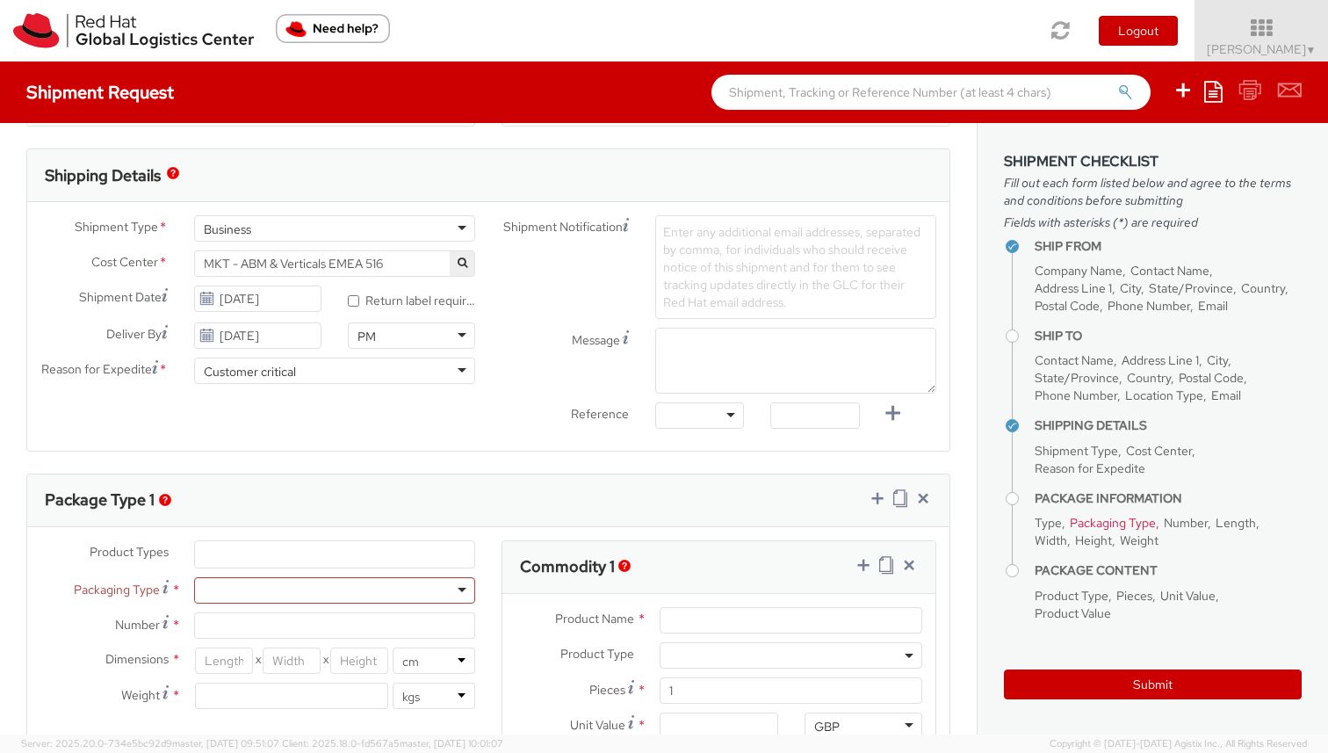
click at [285, 223] on div "Business" at bounding box center [334, 228] width 281 height 26
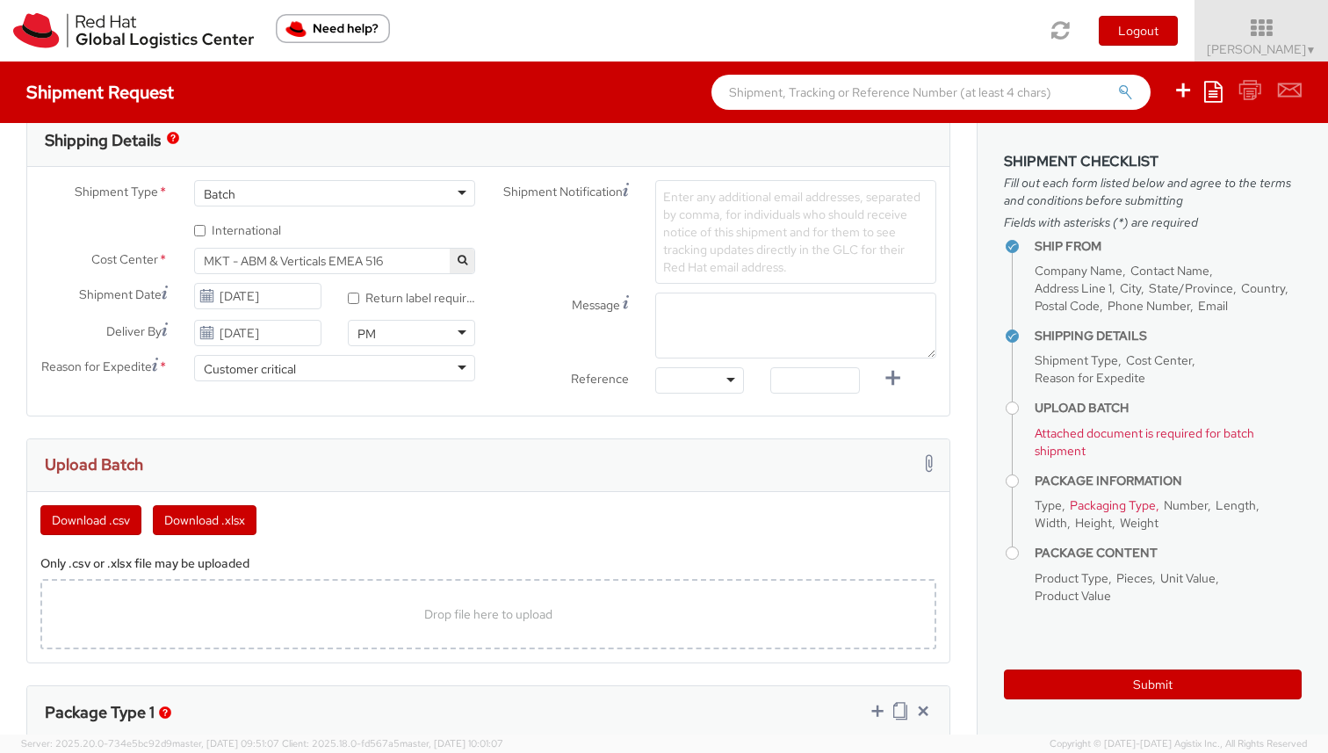
click at [275, 194] on div "Batch" at bounding box center [334, 193] width 281 height 26
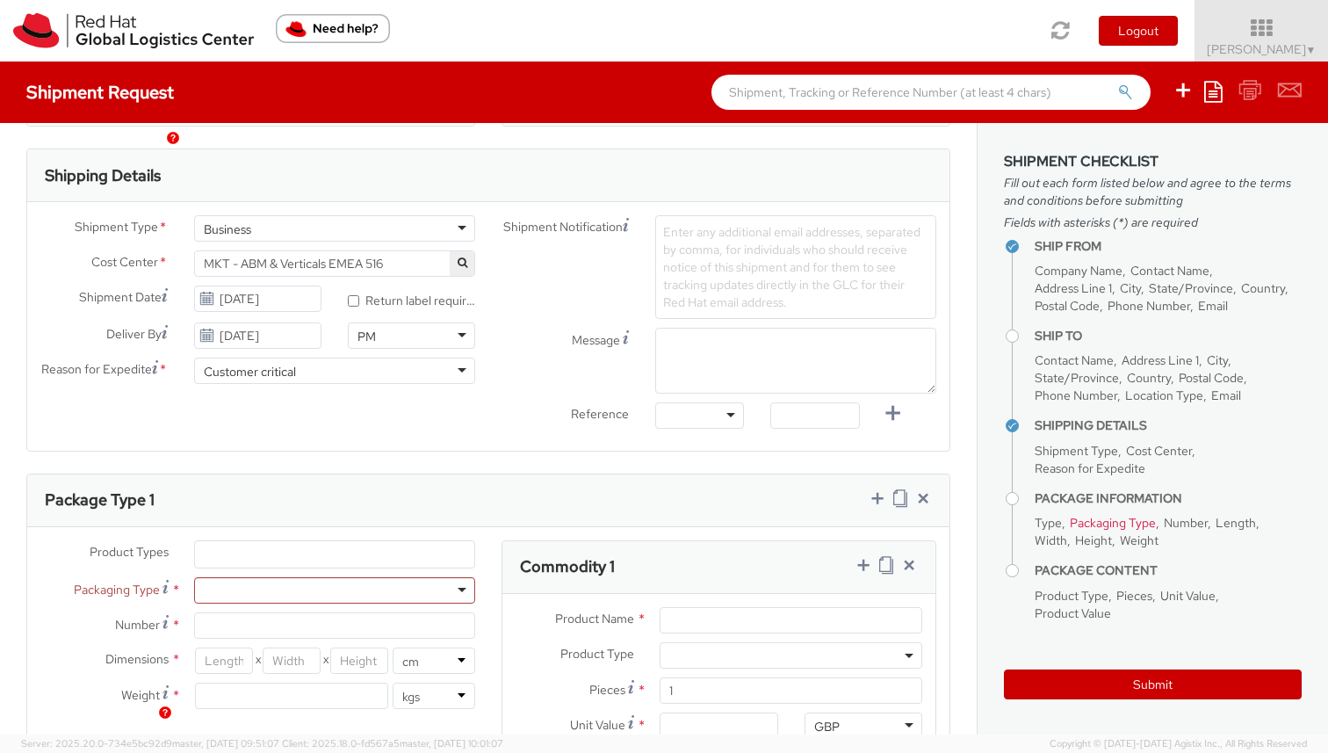
scroll to position [560, 0]
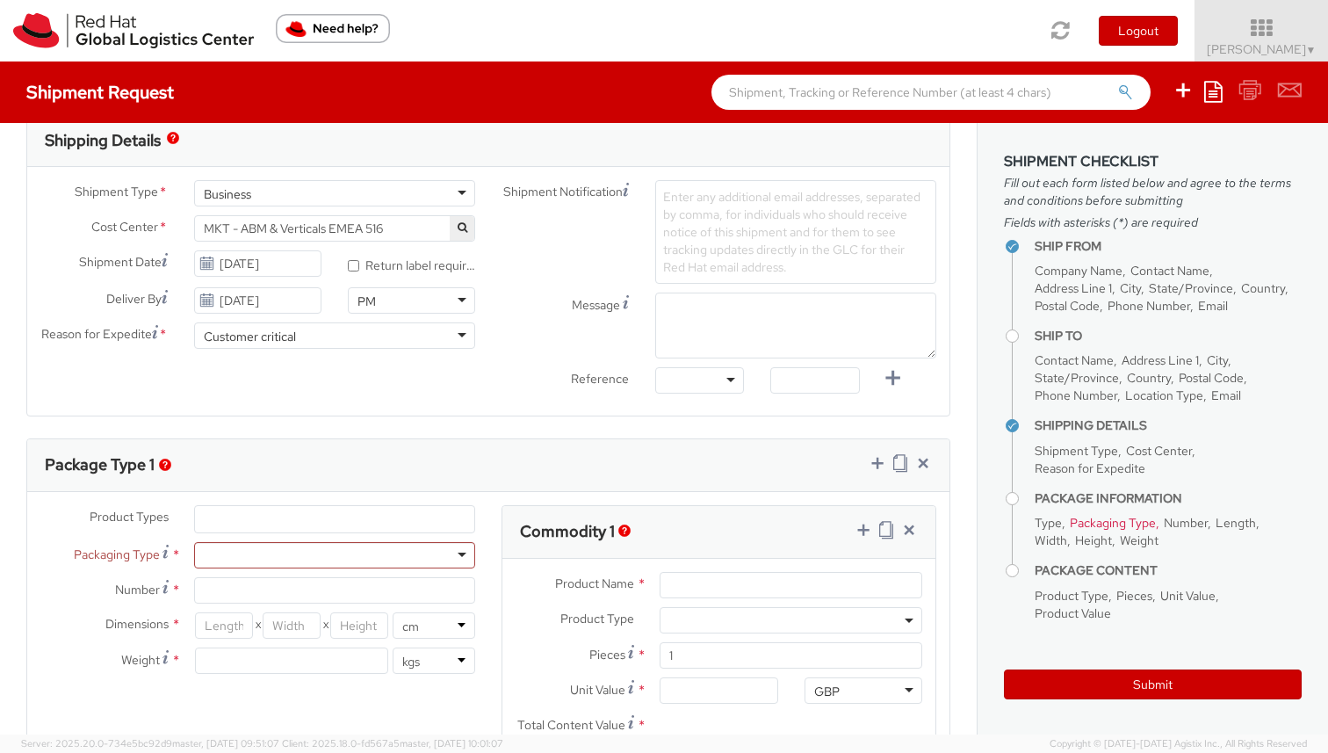
click at [682, 214] on span "Enter any additional email addresses, separated by comma, for individuals who s…" at bounding box center [791, 232] width 257 height 86
click at [696, 319] on div "Shipment Notification Enter any additional email addresses, separated by comma,…" at bounding box center [718, 291] width 461 height 222
click at [552, 347] on div "Message" at bounding box center [718, 325] width 461 height 66
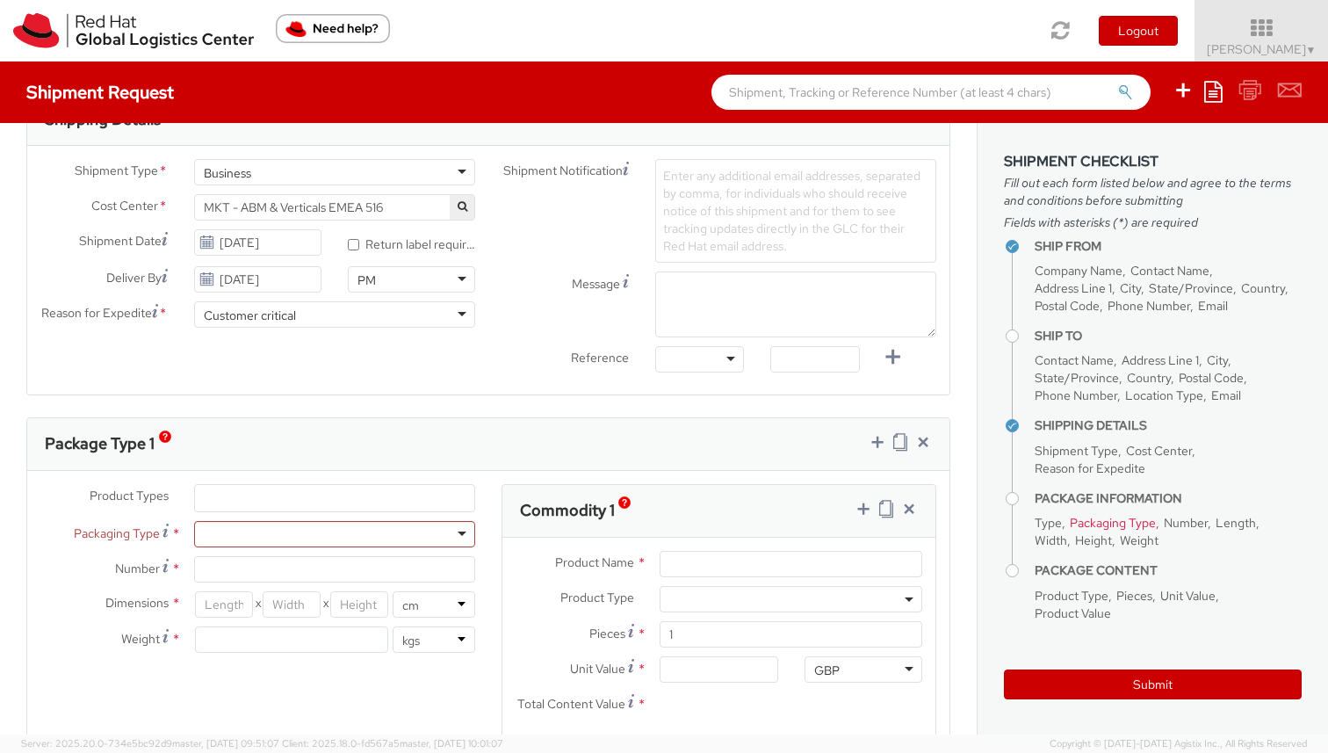
scroll to position [588, 0]
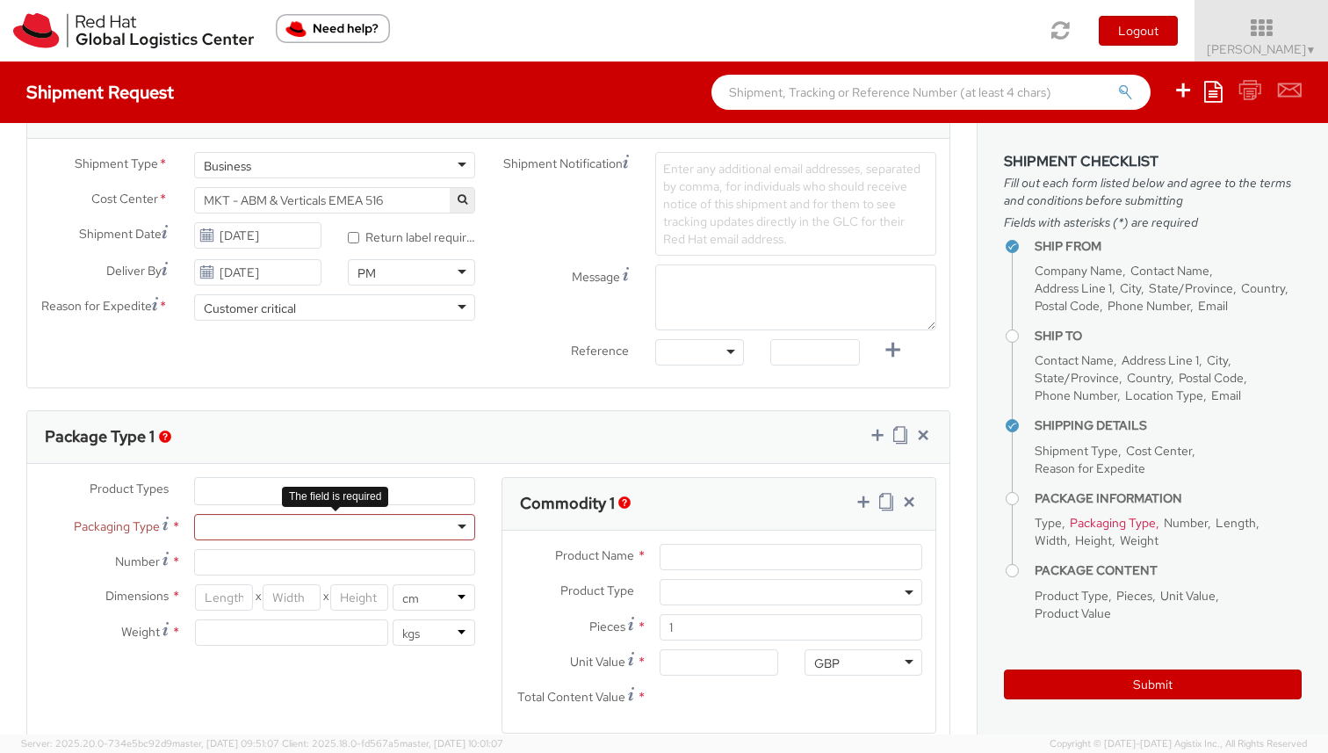
click at [316, 518] on div at bounding box center [334, 527] width 281 height 26
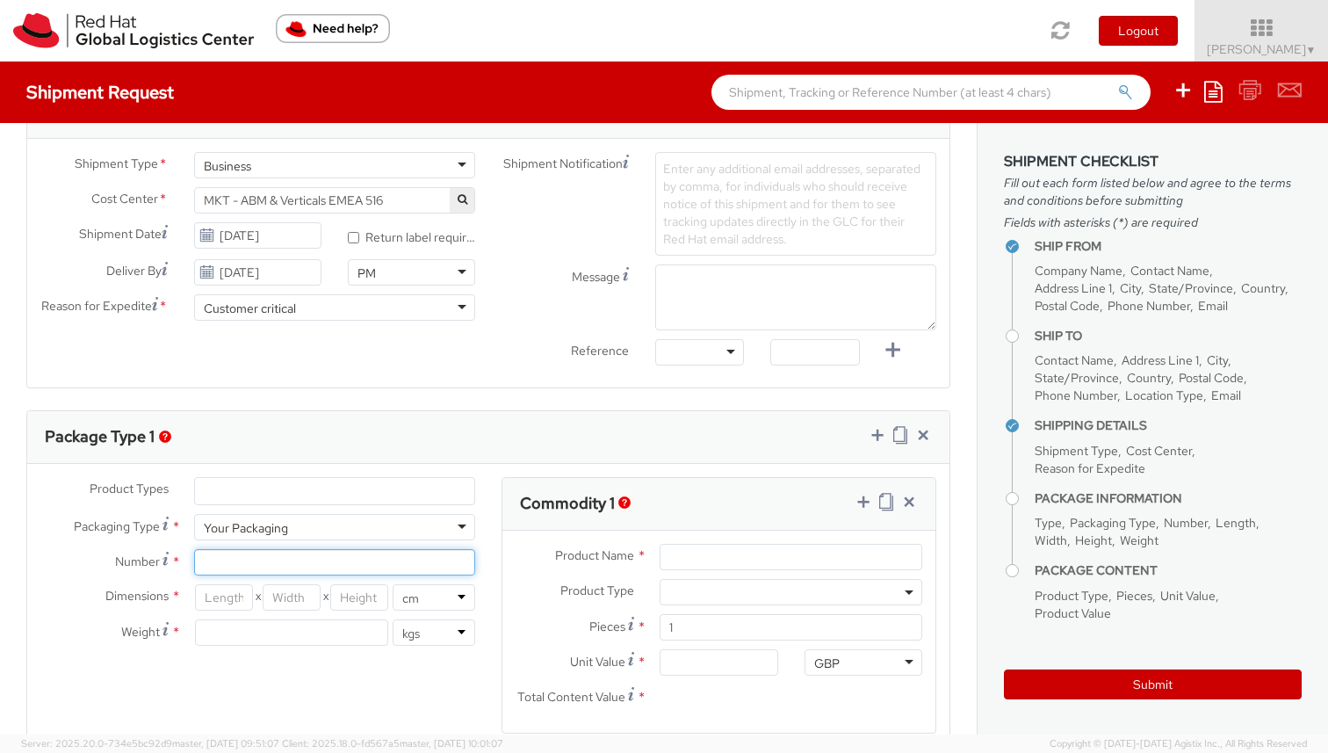
click at [266, 570] on input "Number *" at bounding box center [334, 562] width 281 height 26
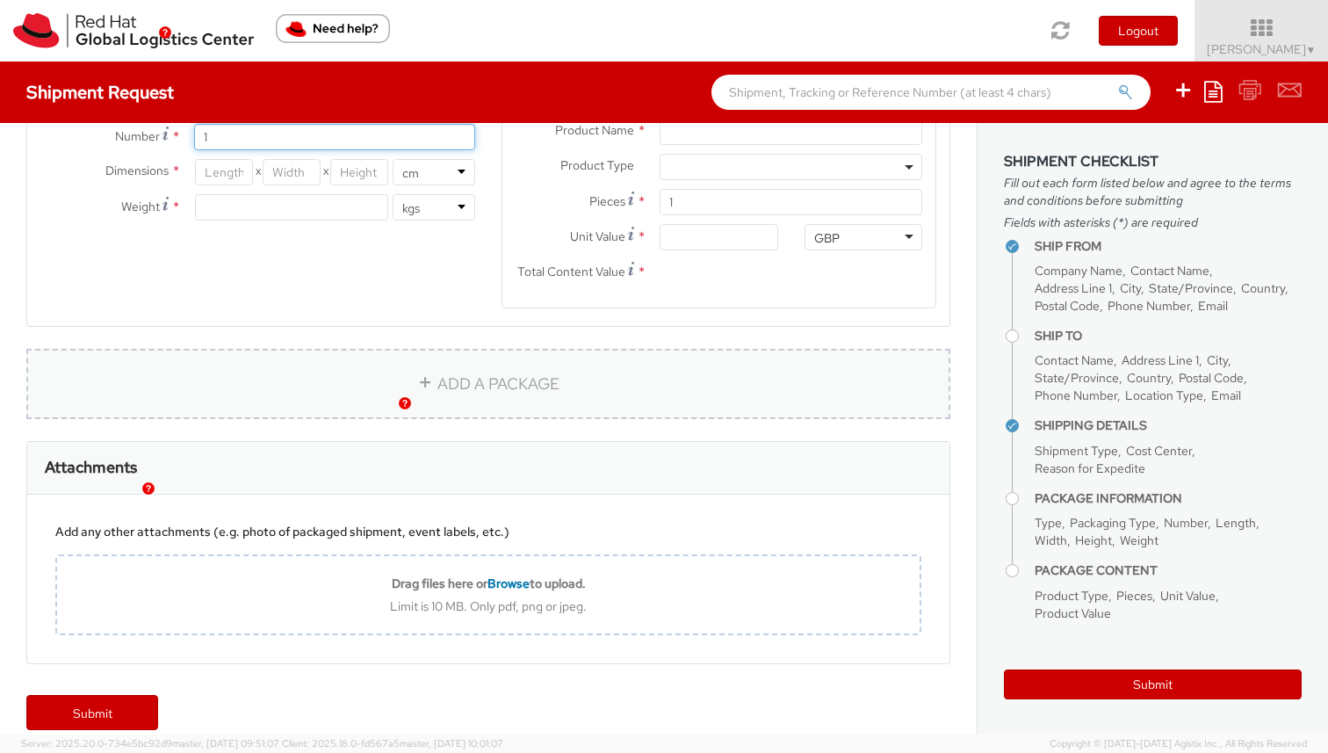
scroll to position [1020, 0]
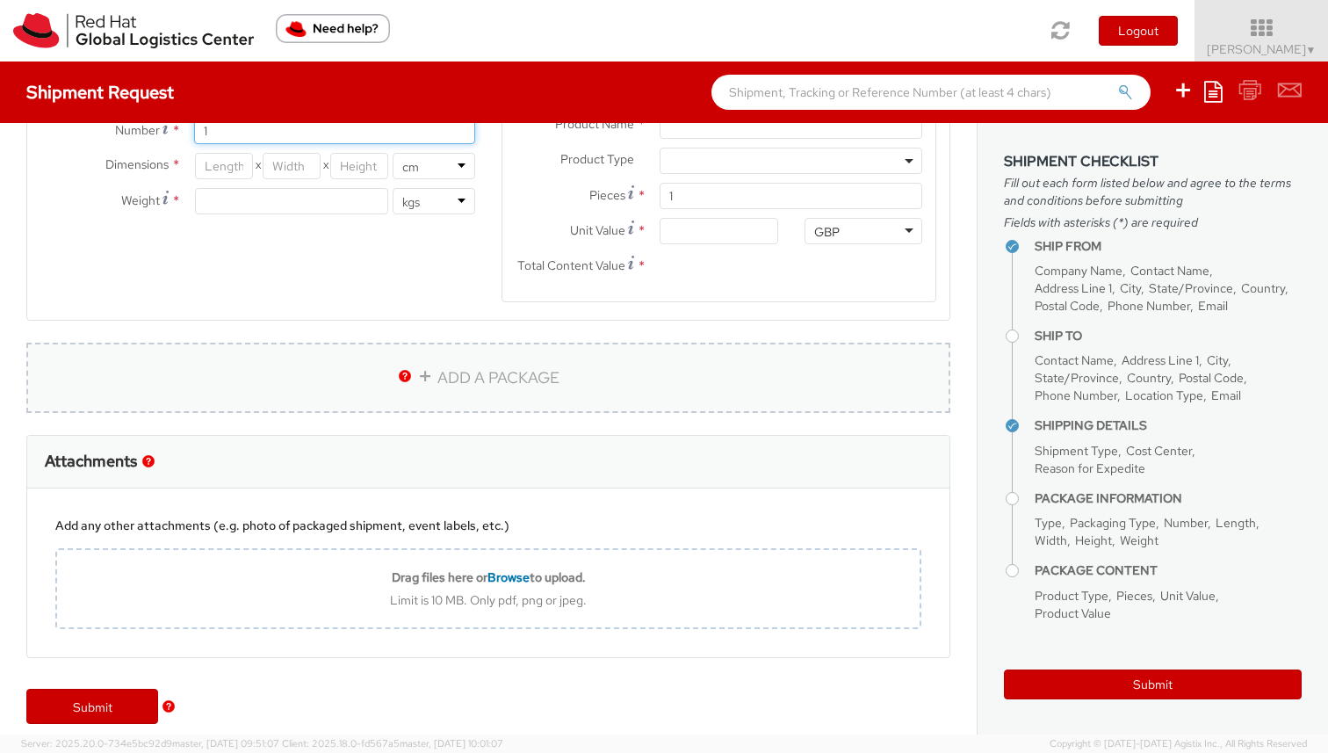
type input "1"
click at [278, 588] on div "Drag files here or Browse to upload. Limit is 10 MB. Only pdf, png or jpeg." at bounding box center [488, 588] width 862 height 39
type input "C:\fakepath\IMG_7931.jpeg"
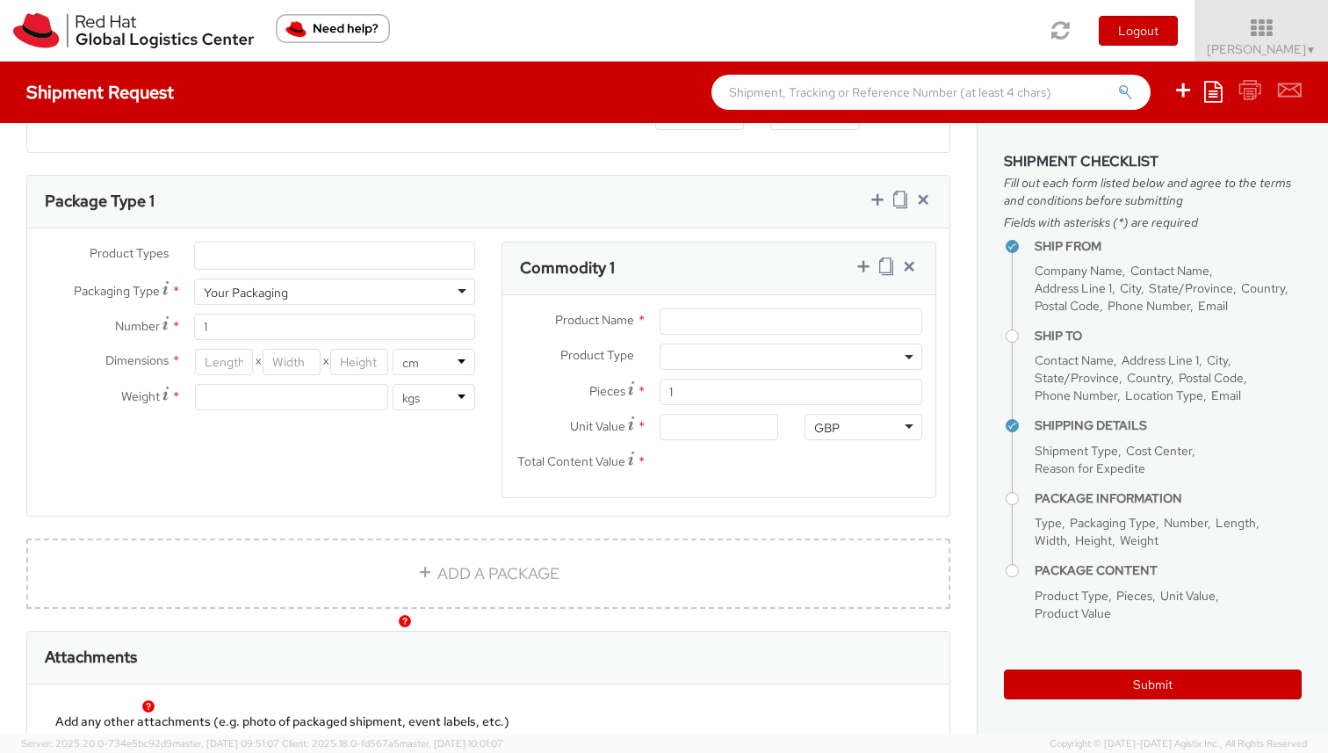
scroll to position [741, 0]
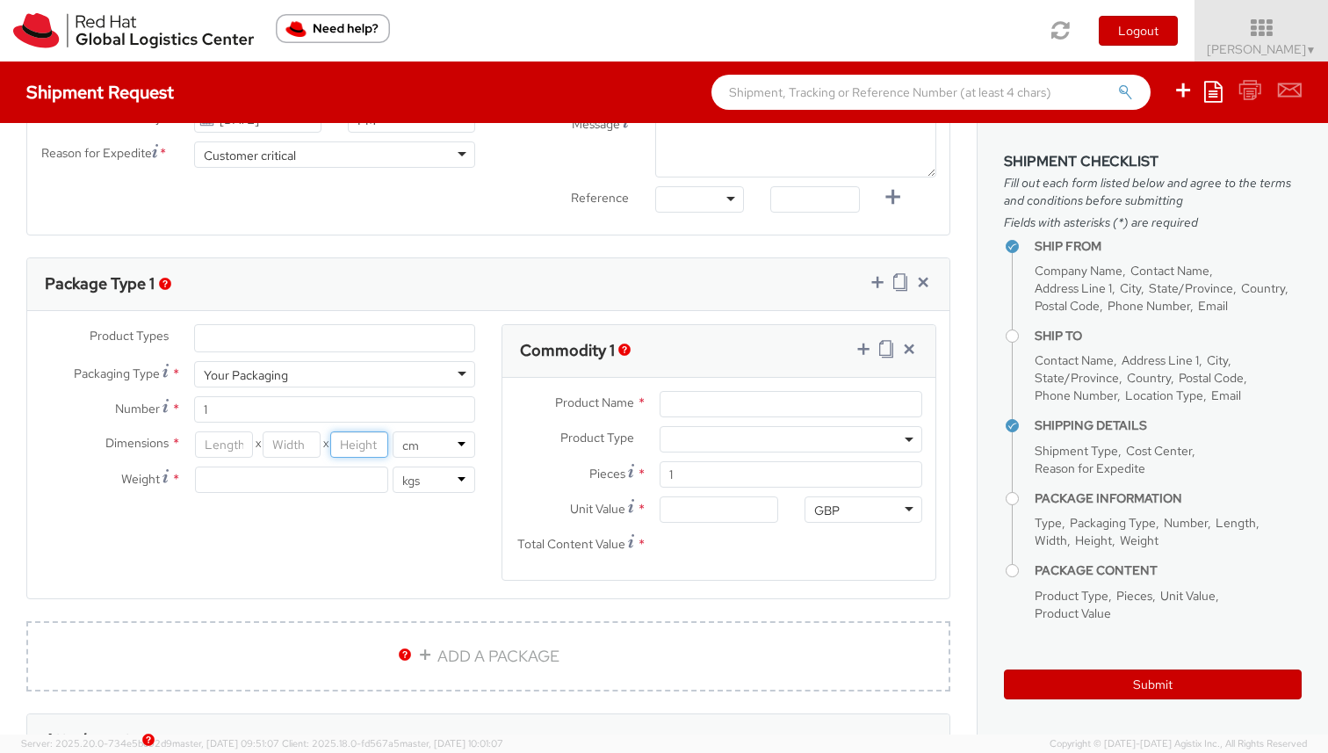
click at [351, 448] on input "number" at bounding box center [359, 444] width 58 height 26
type input "51"
click at [341, 480] on input "number" at bounding box center [291, 479] width 193 height 26
type input "5"
click at [297, 450] on input "number" at bounding box center [292, 444] width 58 height 26
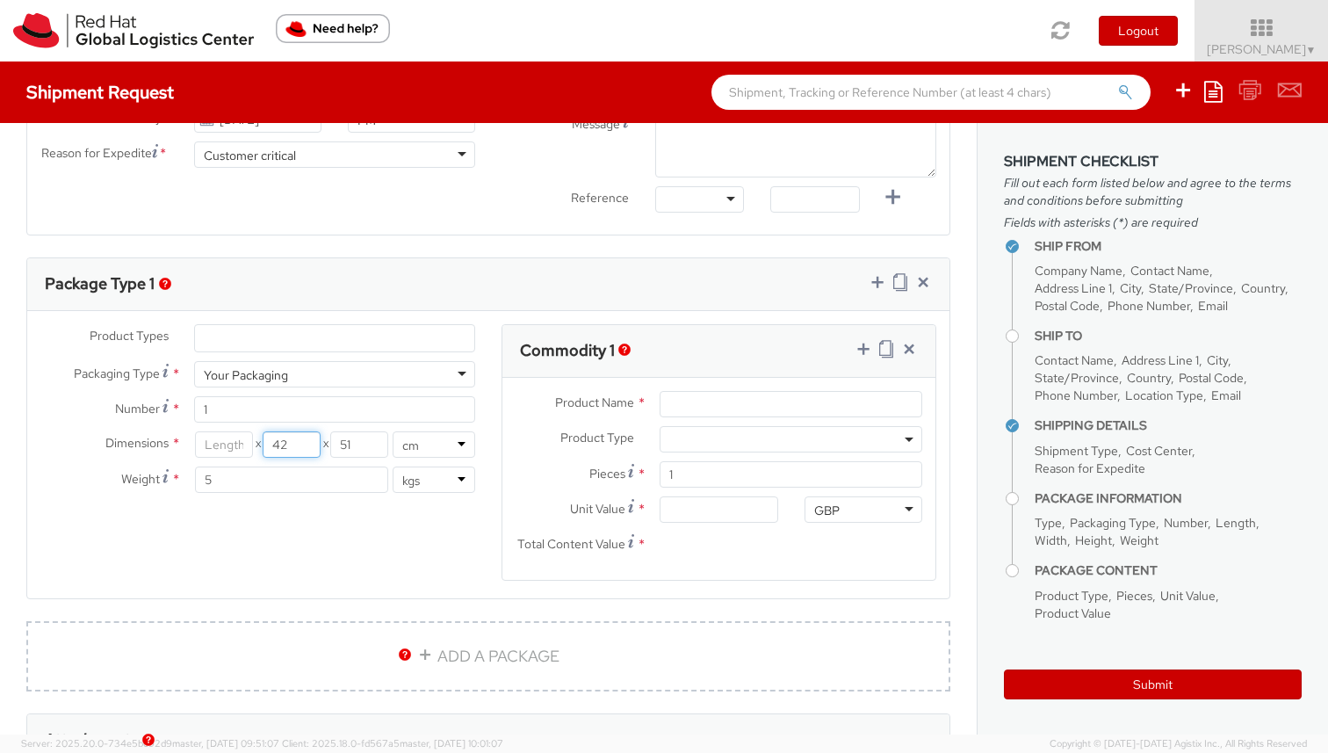
type input "42"
click at [237, 448] on input "number" at bounding box center [224, 444] width 58 height 26
type input "55"
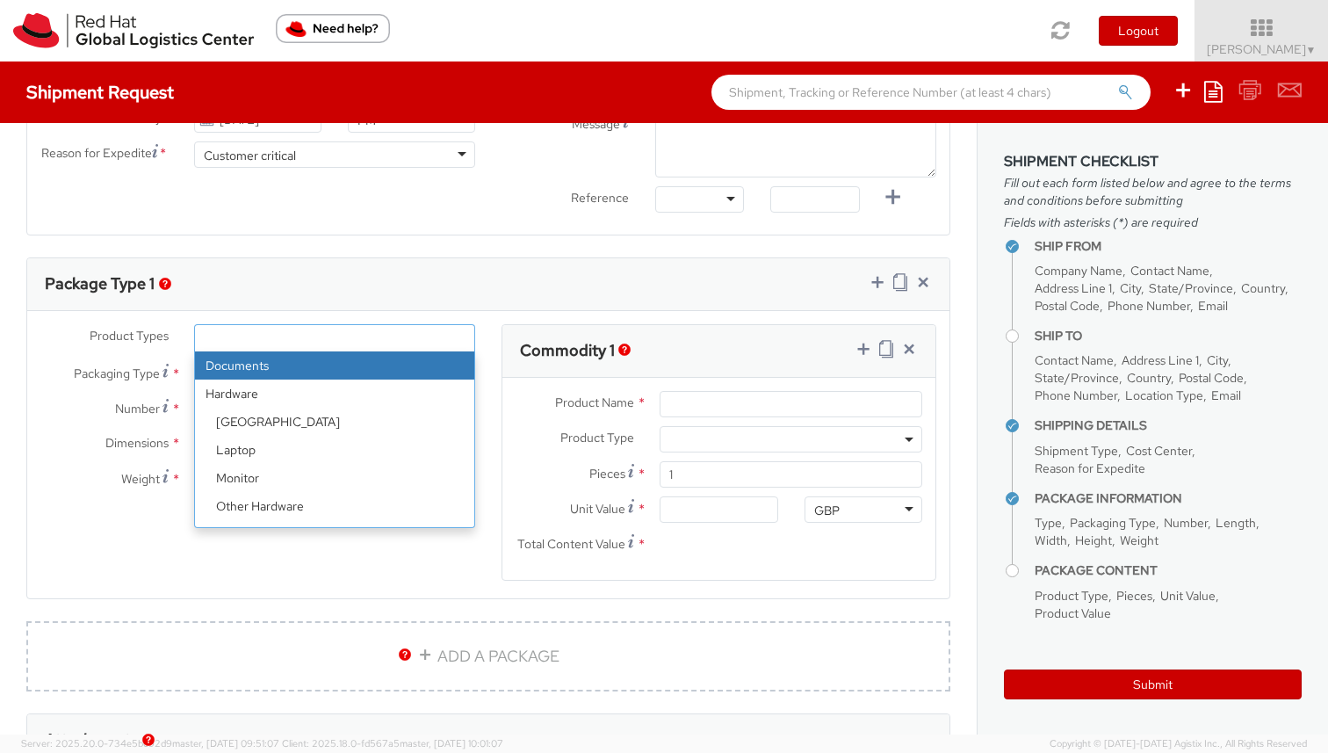
click at [260, 335] on ul at bounding box center [334, 338] width 279 height 26
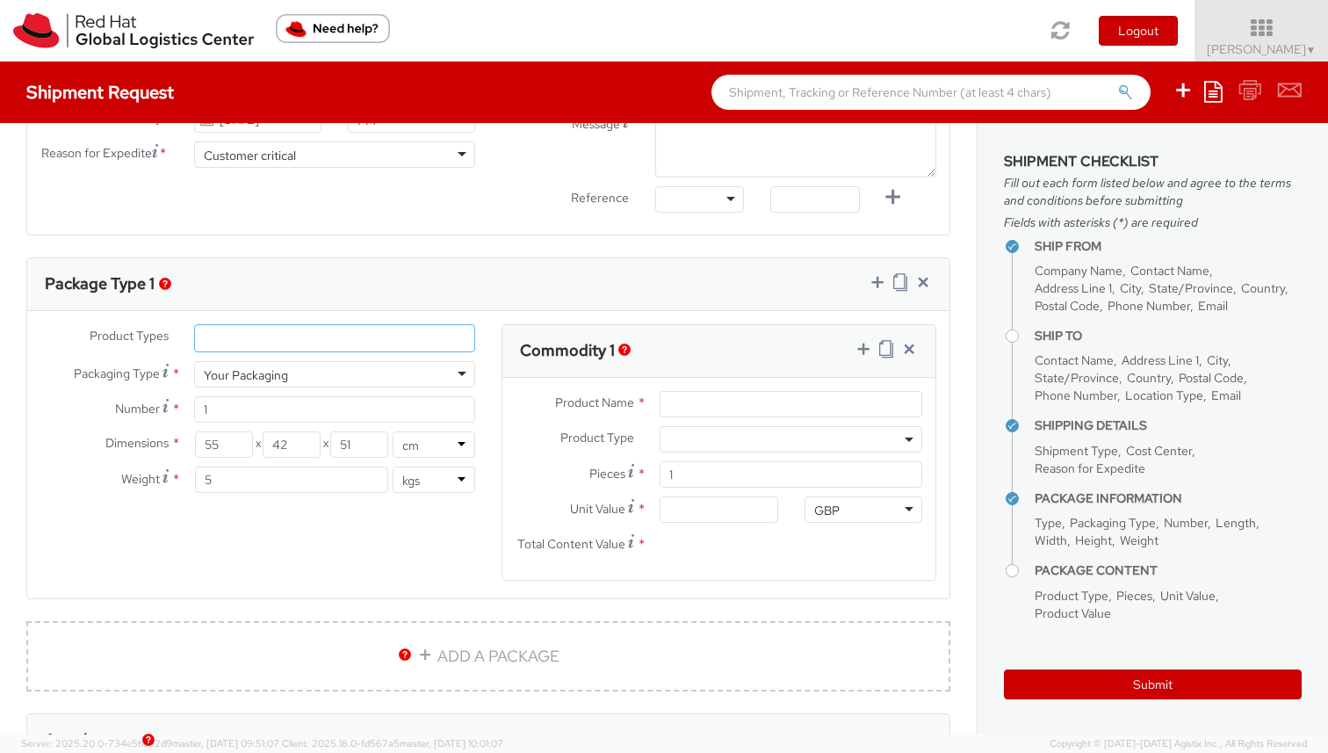
click at [260, 335] on ul at bounding box center [334, 338] width 279 height 26
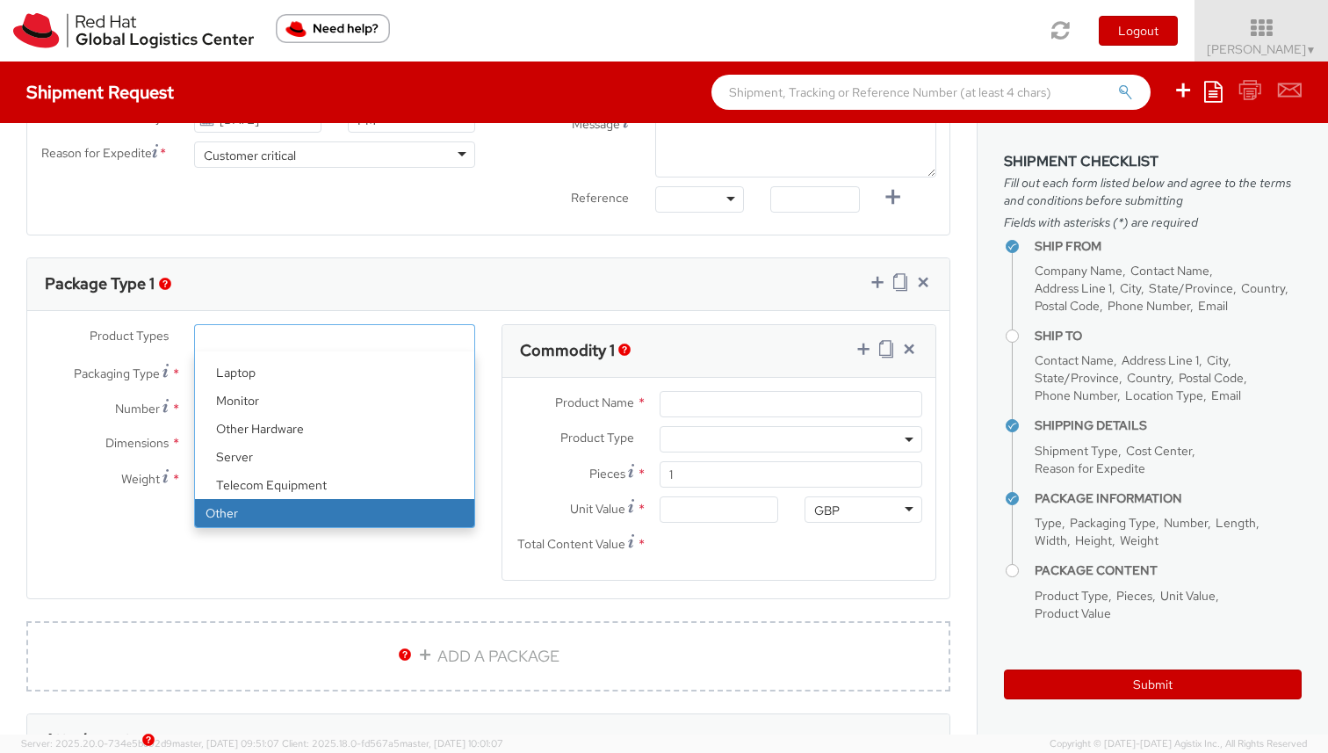
select select "OTHER"
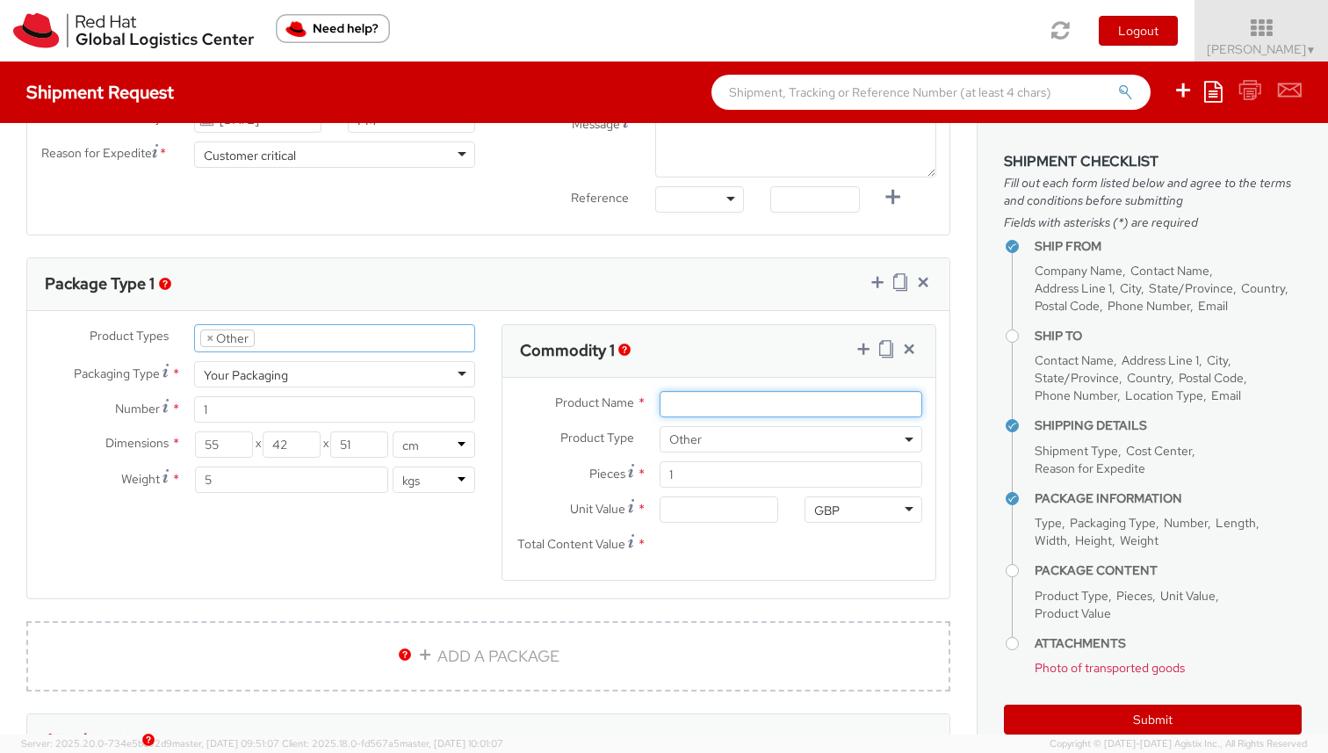
click at [712, 405] on input "Product Name *" at bounding box center [791, 404] width 263 height 26
type input "Hoodies and Polos"
click at [687, 506] on input "Unit Value *" at bounding box center [719, 509] width 118 height 26
type input "4.00"
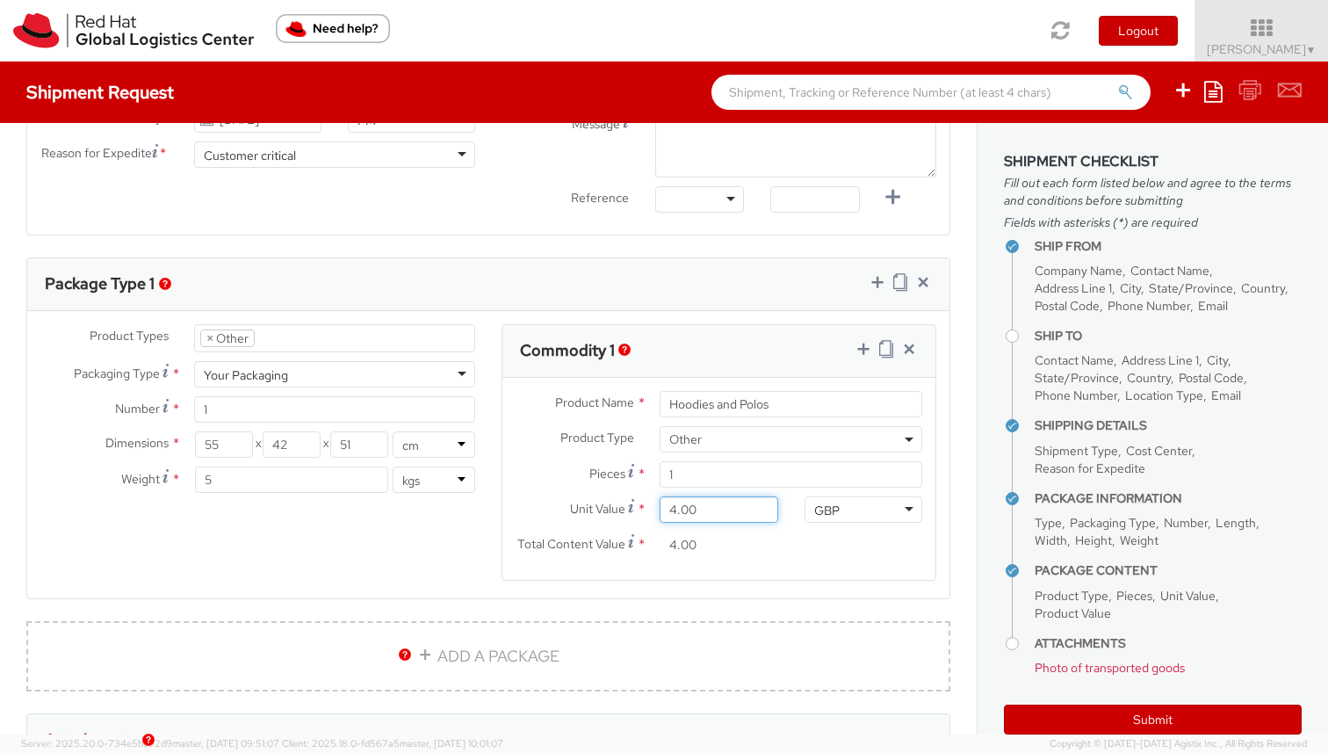
type input "40.00"
type input "400.00"
drag, startPoint x: 684, startPoint y: 470, endPoint x: 611, endPoint y: 470, distance: 72.9
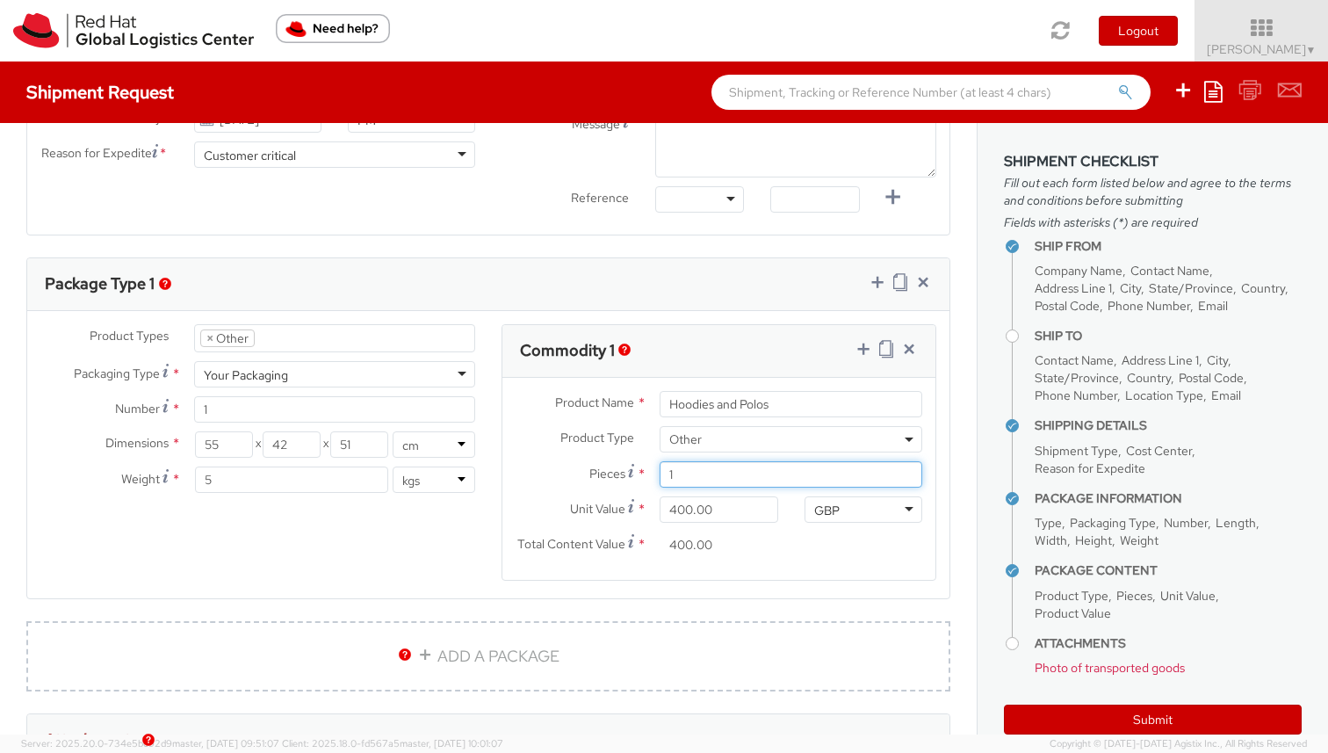
click at [613, 470] on div "Pieces Number of pieces inside all the packages * 1" at bounding box center [718, 474] width 433 height 26
type input "6"
type input "2,400.00"
type input "6"
click at [678, 511] on input "400.00" at bounding box center [719, 509] width 118 height 26
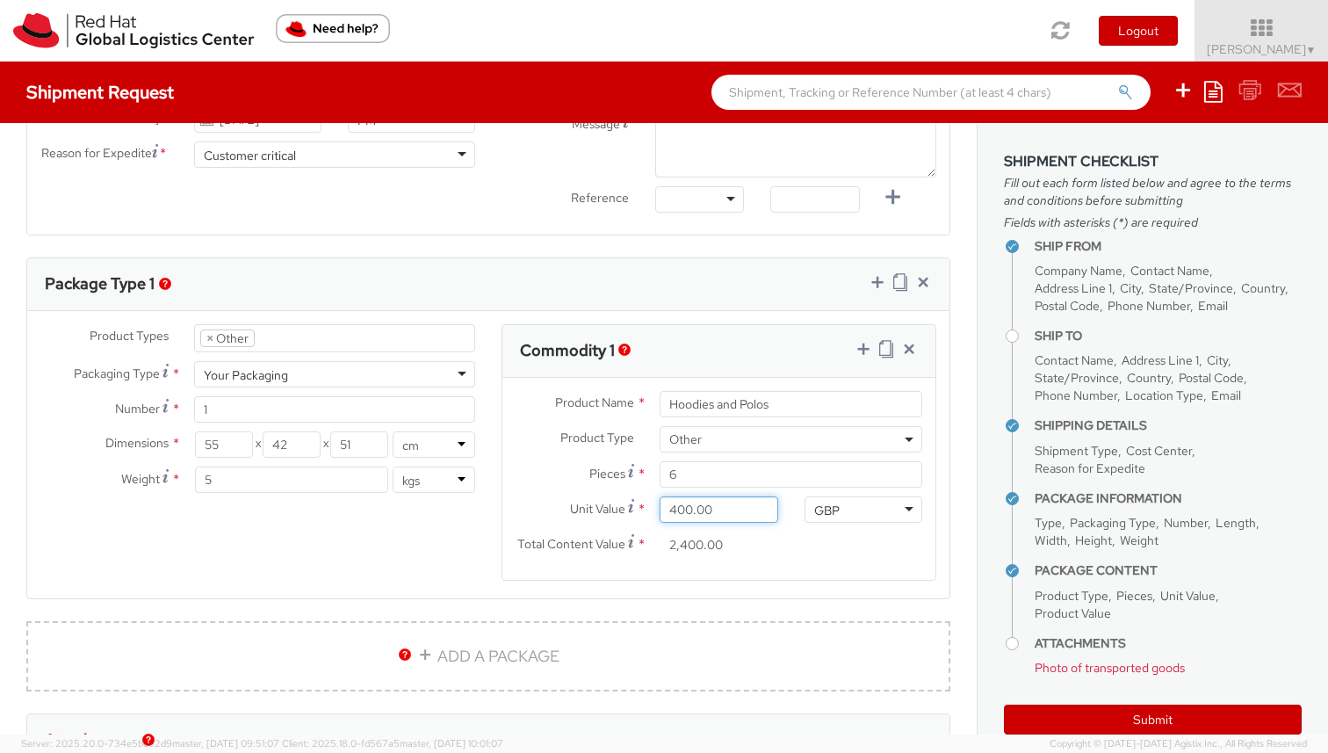
click at [678, 511] on input "400.00" at bounding box center [719, 509] width 118 height 26
type input "5.00"
type input "30.00"
type input "59.00"
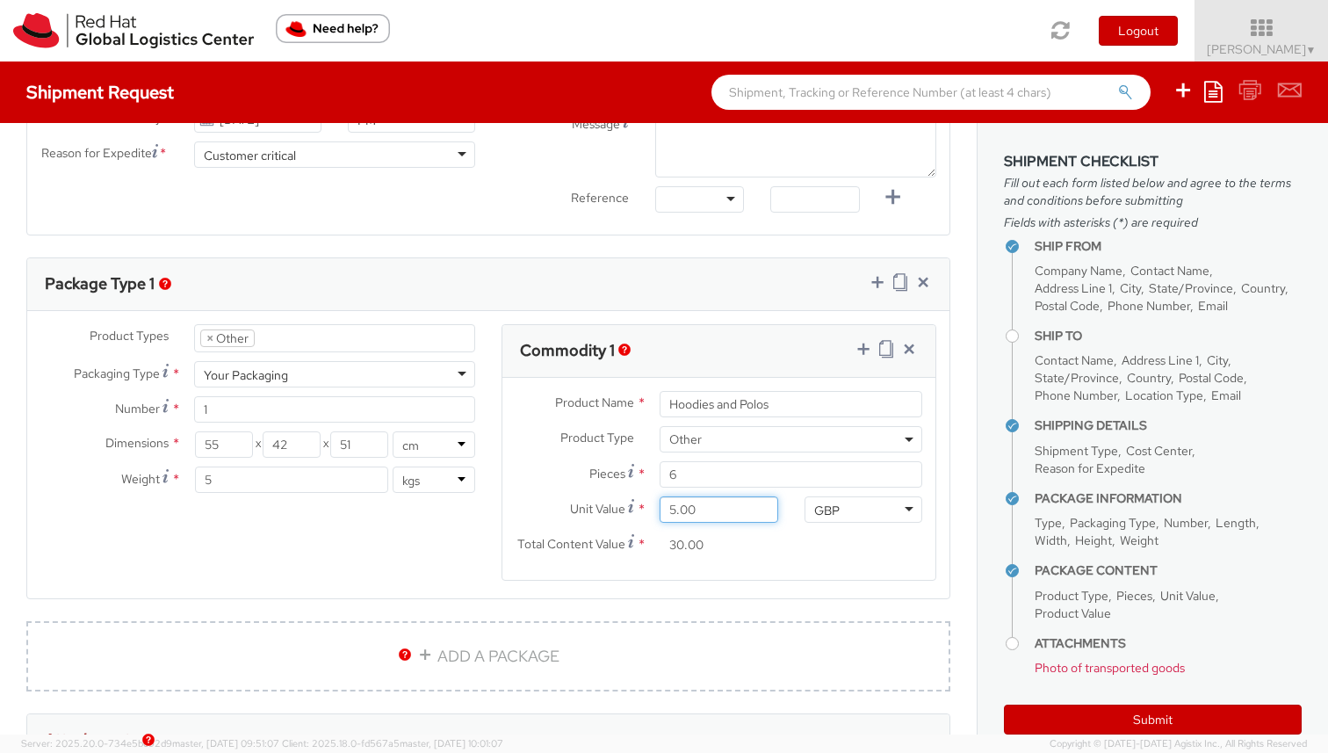
type input "354.00"
type input "5.00"
type input "30.00"
type input "50.00"
type input "300.00"
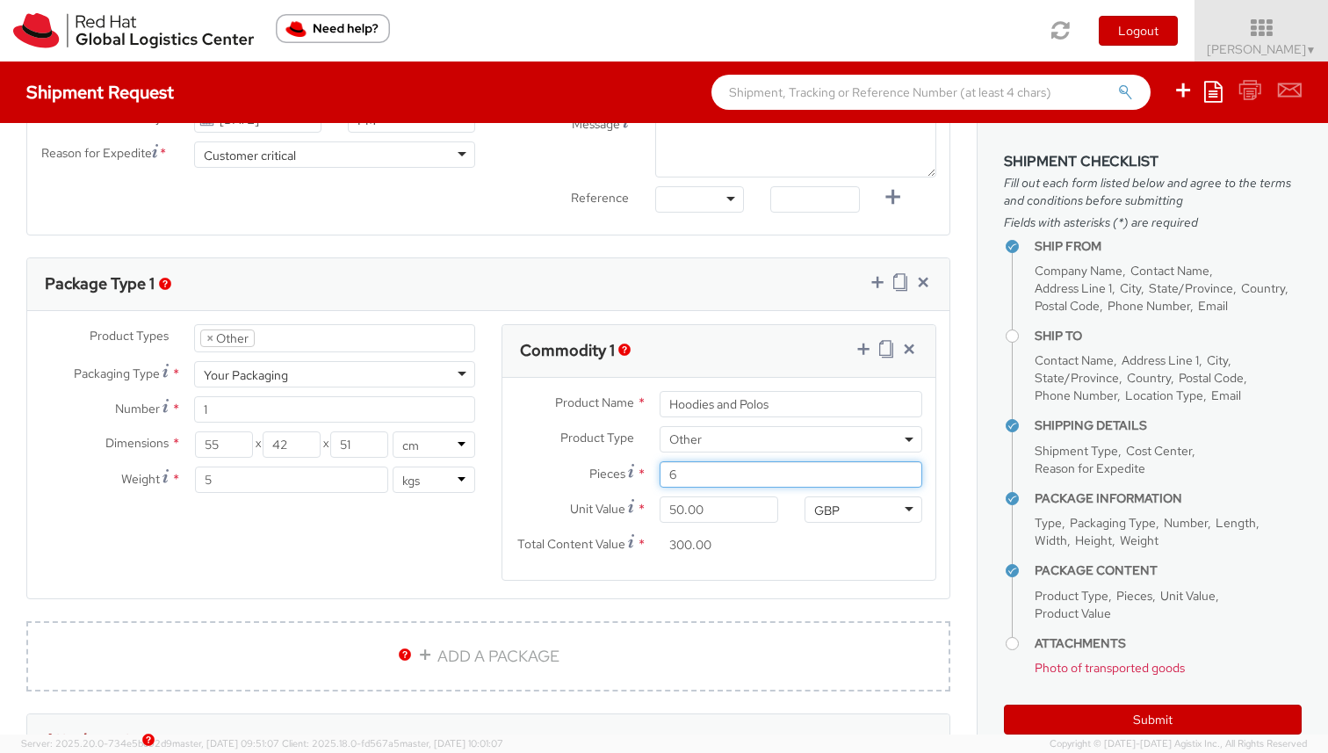
click at [702, 482] on input "6" at bounding box center [791, 474] width 263 height 26
type input "0.00"
type input "8"
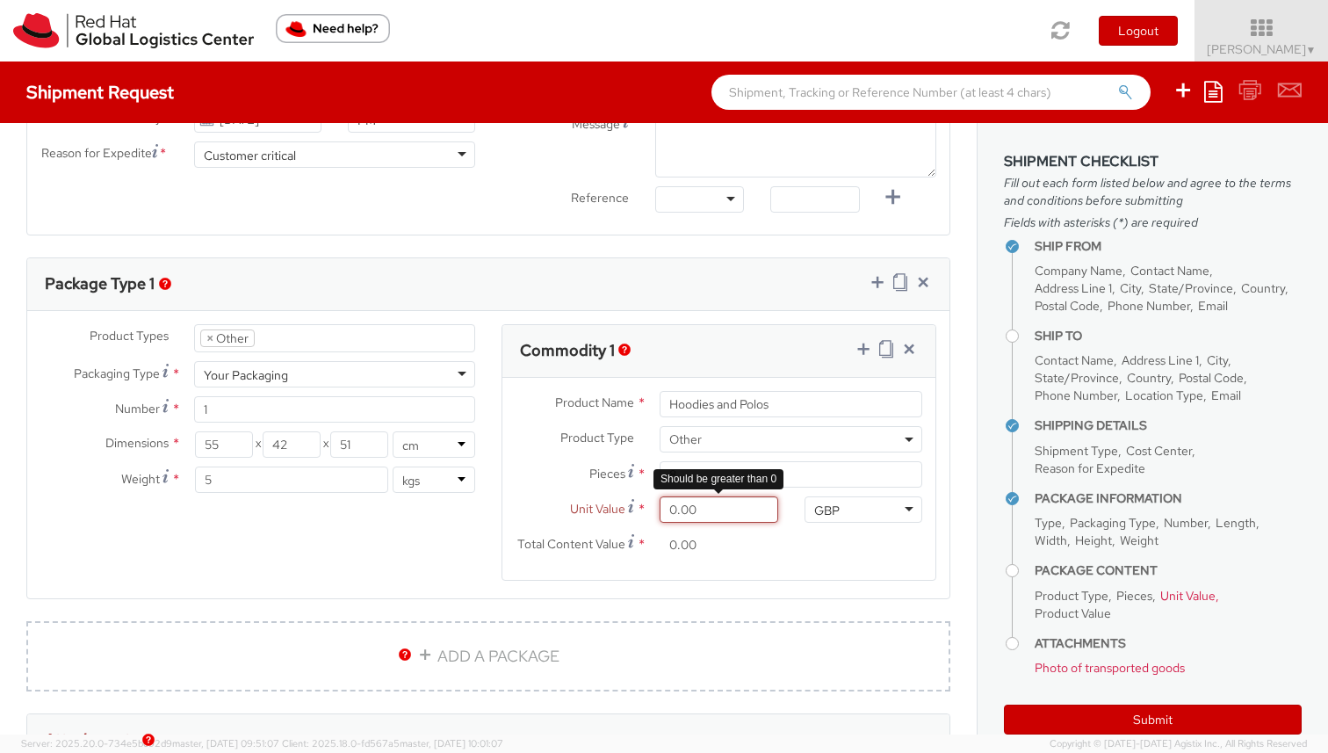
click at [678, 509] on input "0.00" at bounding box center [719, 509] width 118 height 26
type input "5.00"
type input "40.00"
type input "50.00"
type input "400.00"
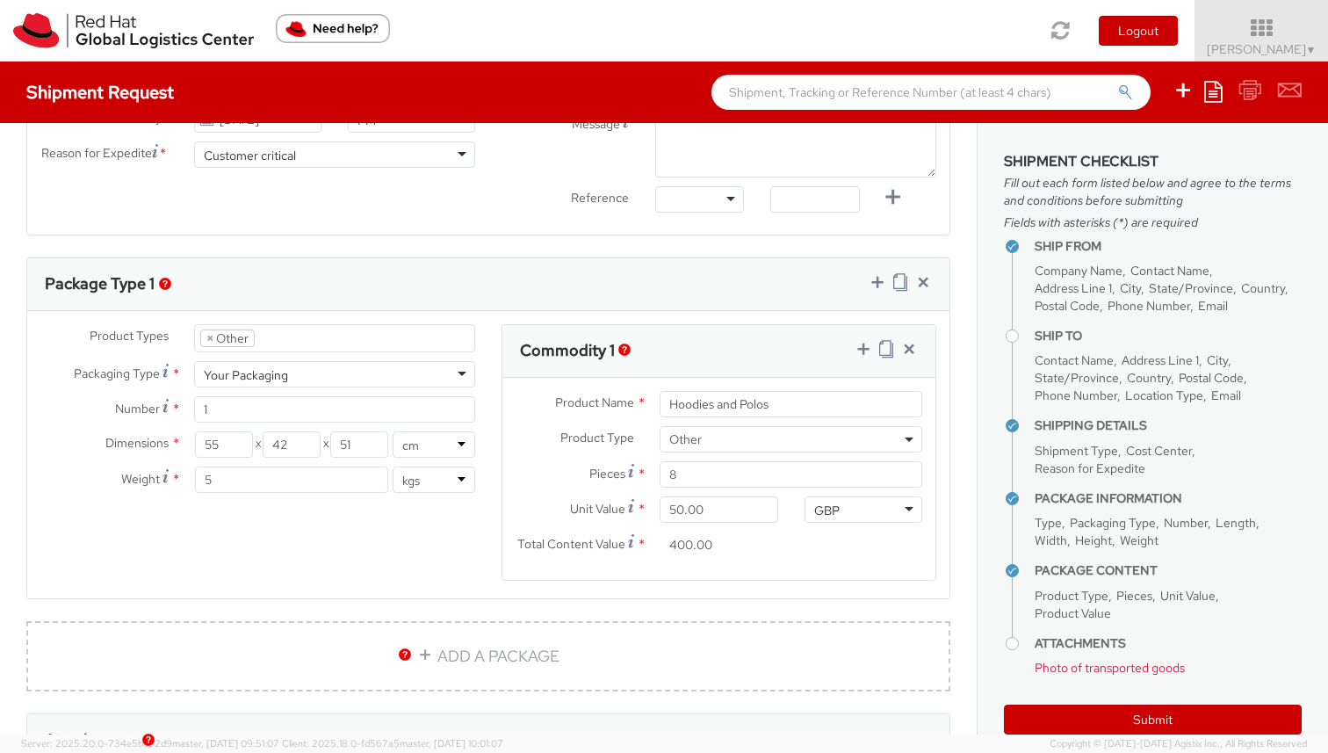
click at [462, 559] on div "Product Types * Documents Docking Station Laptop Monitor Other Hardware Server …" at bounding box center [488, 463] width 922 height 278
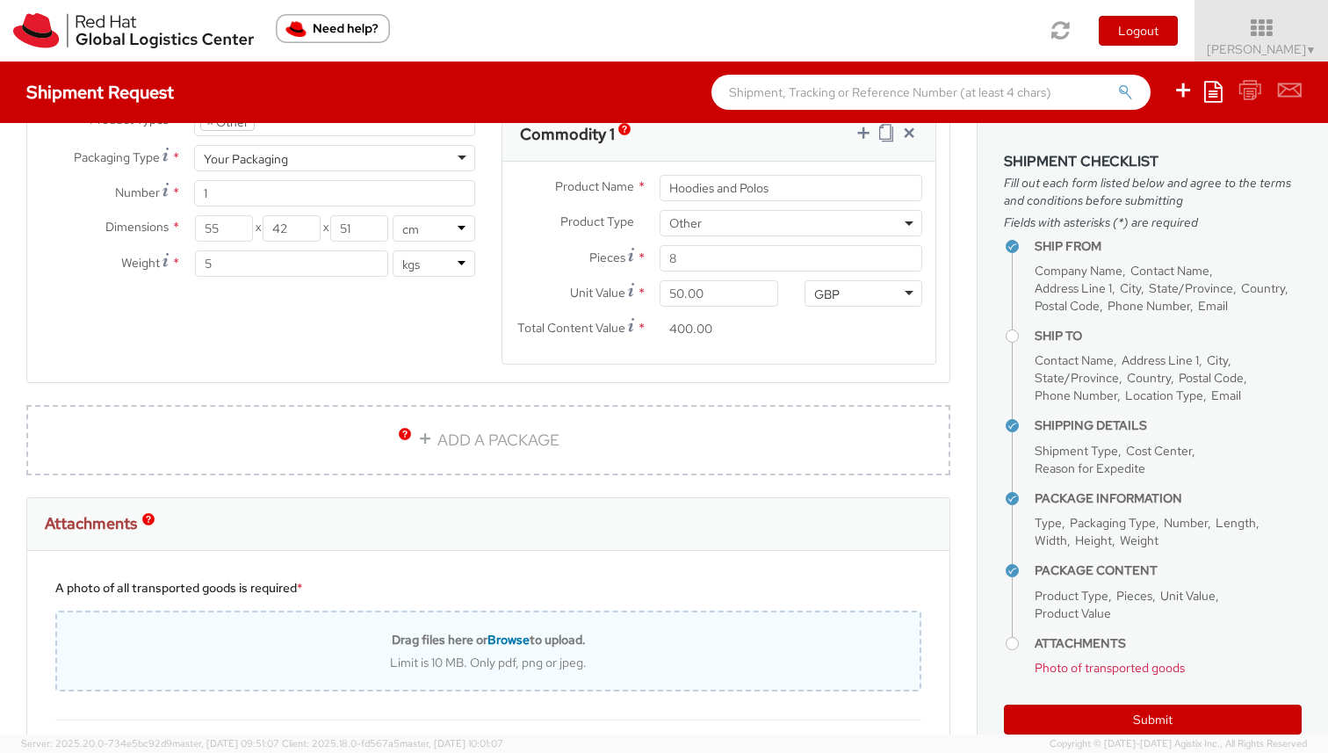
scroll to position [1205, 0]
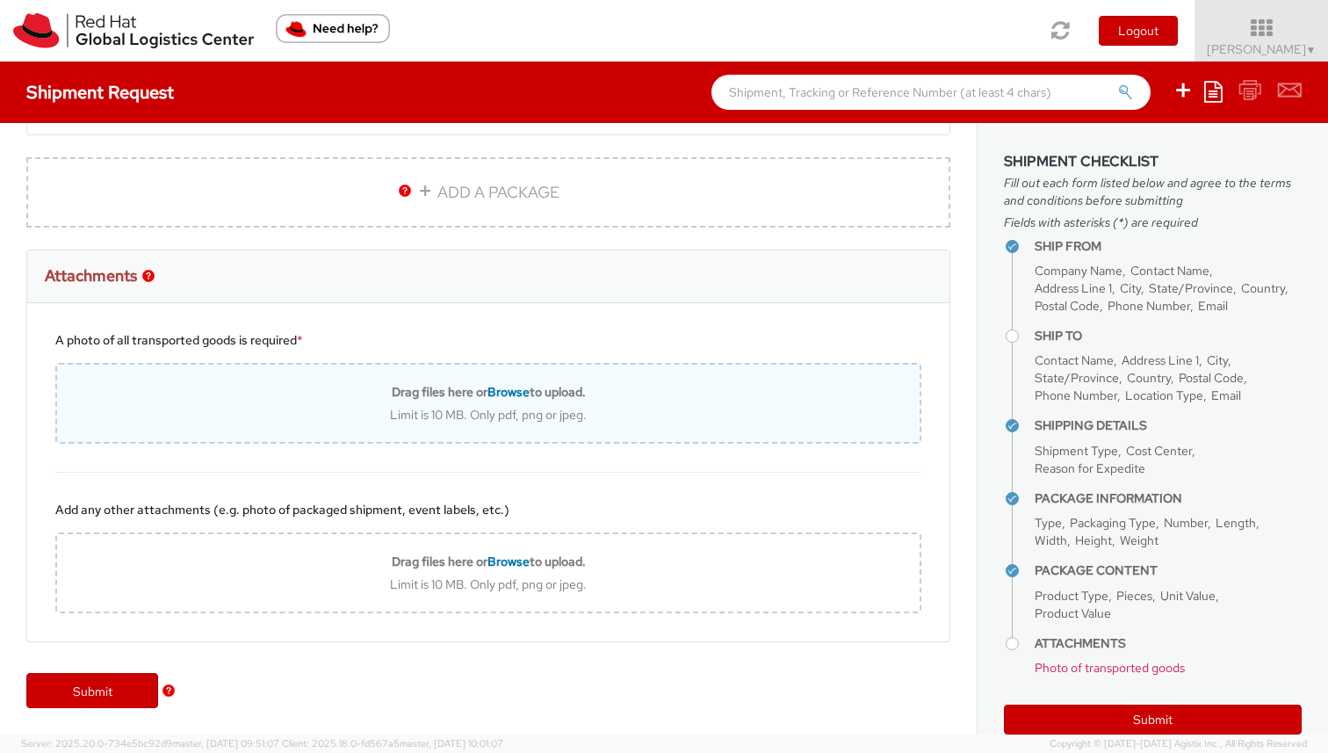
click at [426, 420] on div "Limit is 10 MB. Only pdf, png or jpeg." at bounding box center [488, 415] width 862 height 16
type input "C:\fakepath\IMG_7931.jpeg"
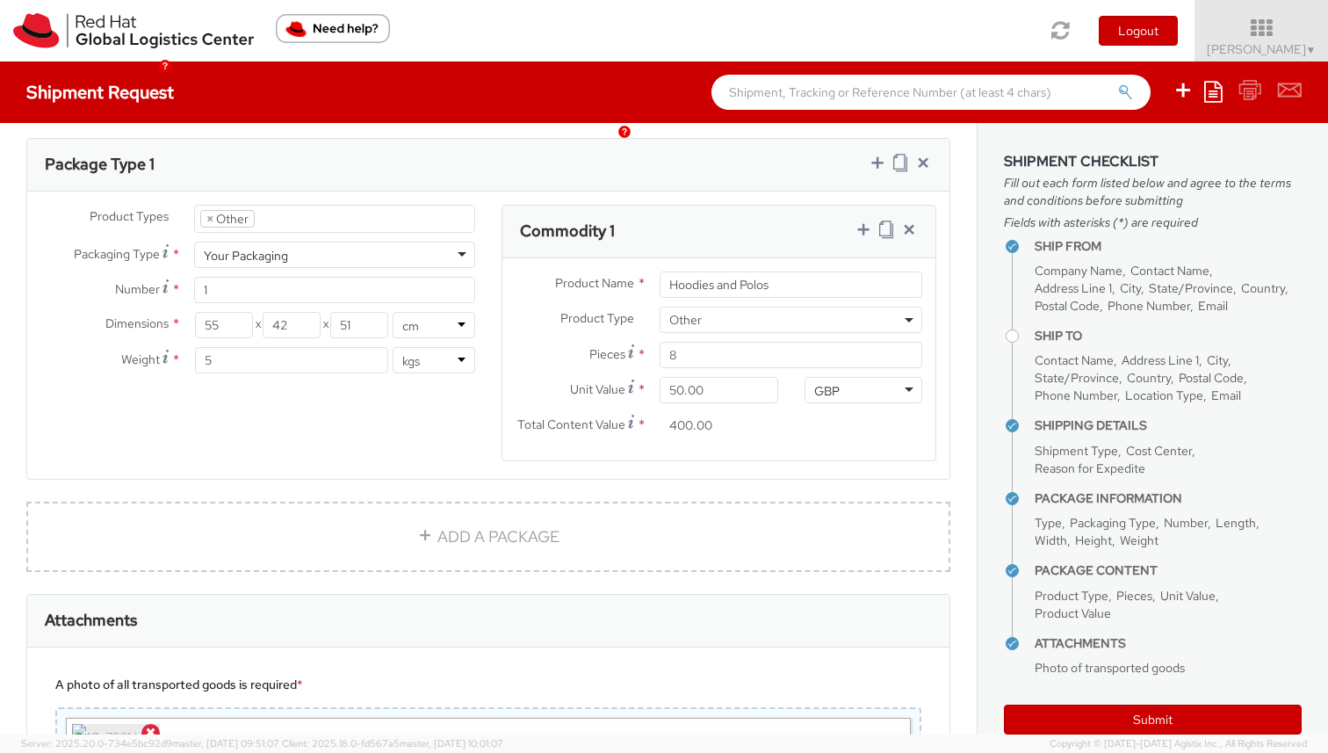
scroll to position [978, 0]
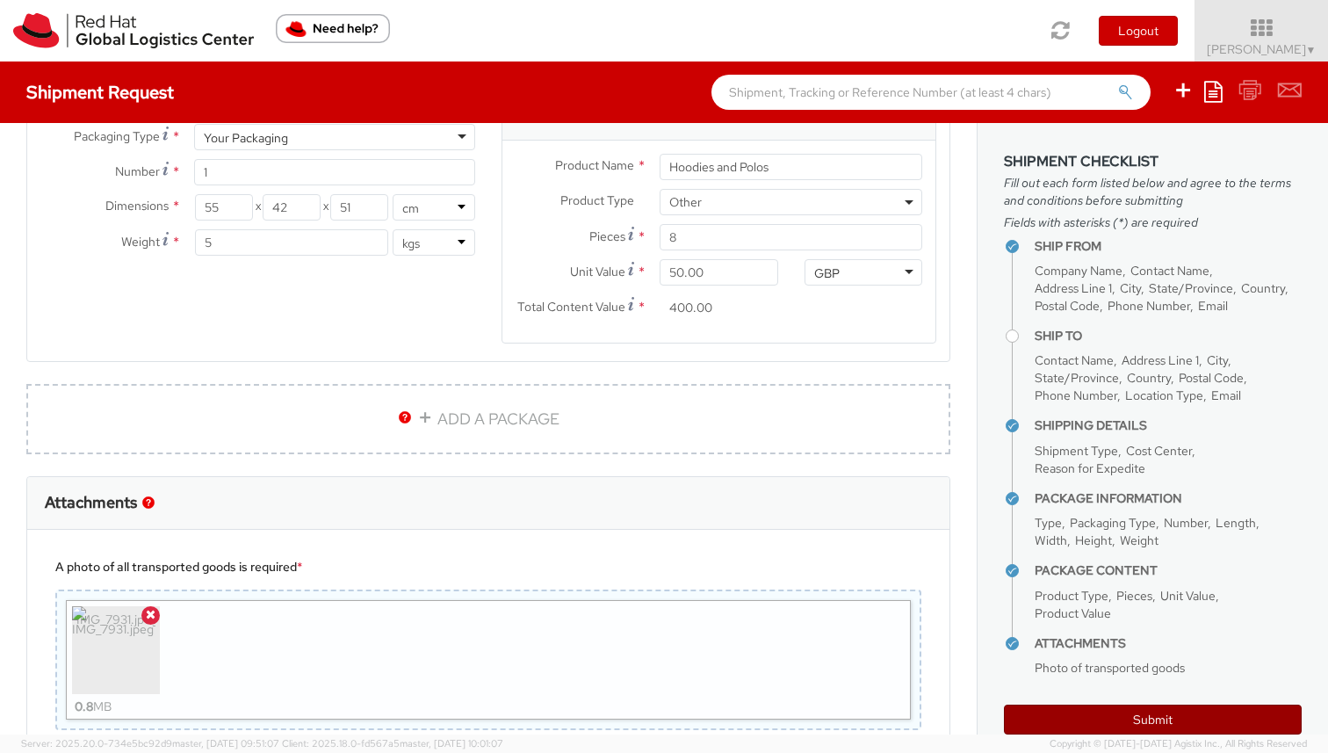
click at [1201, 721] on button "Submit" at bounding box center [1153, 719] width 298 height 30
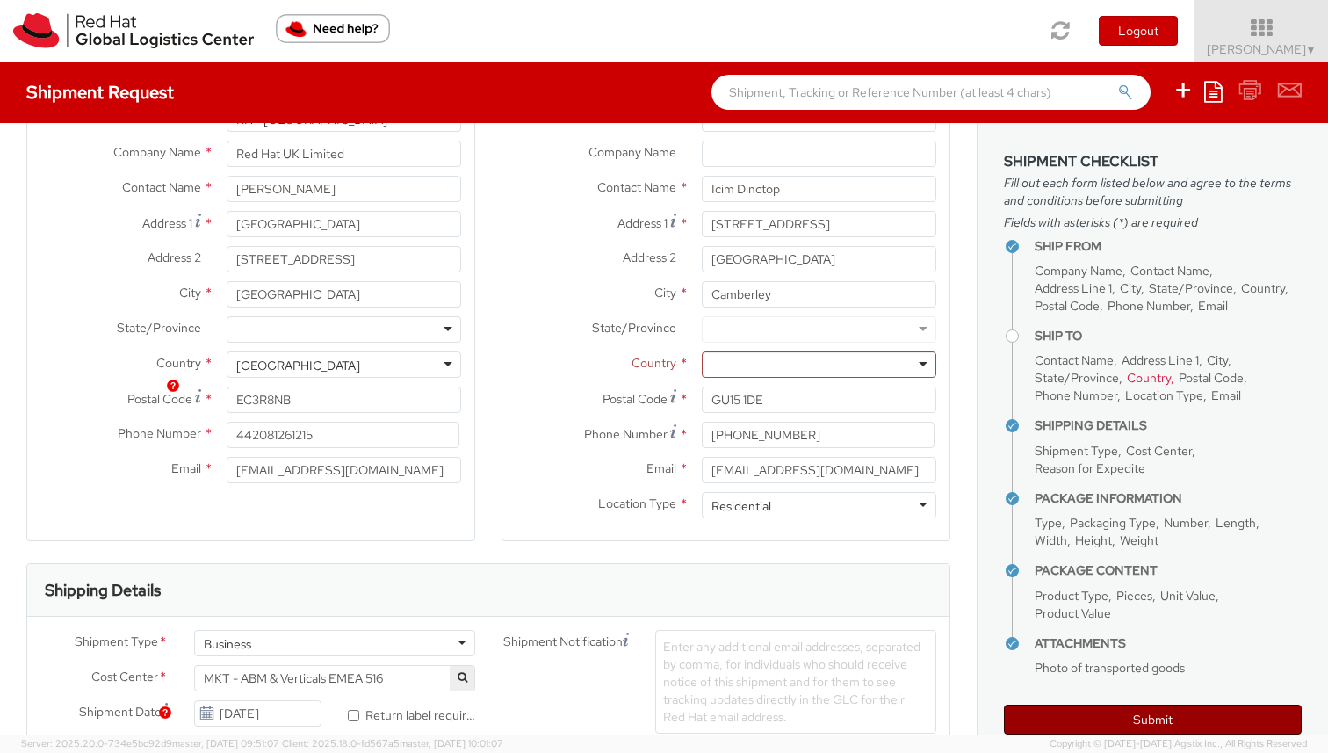
scroll to position [46, 0]
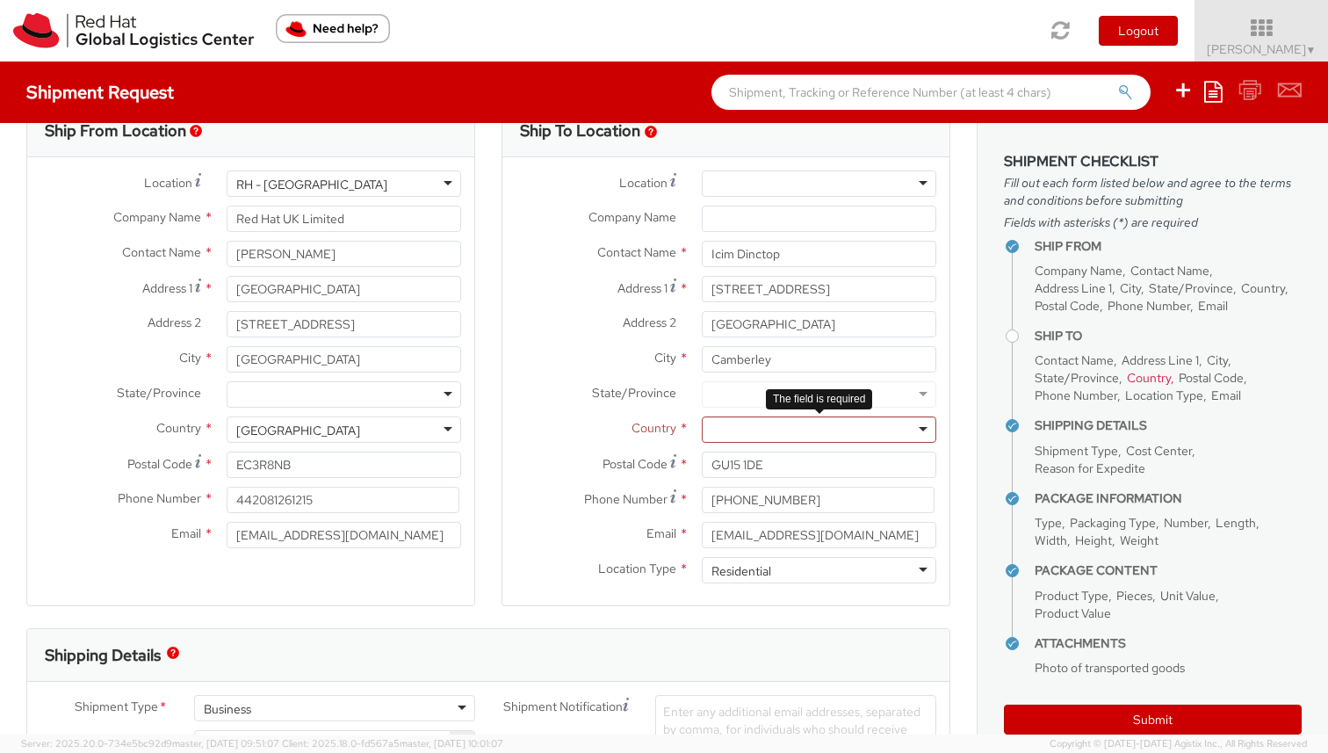
click at [835, 431] on div at bounding box center [819, 429] width 234 height 26
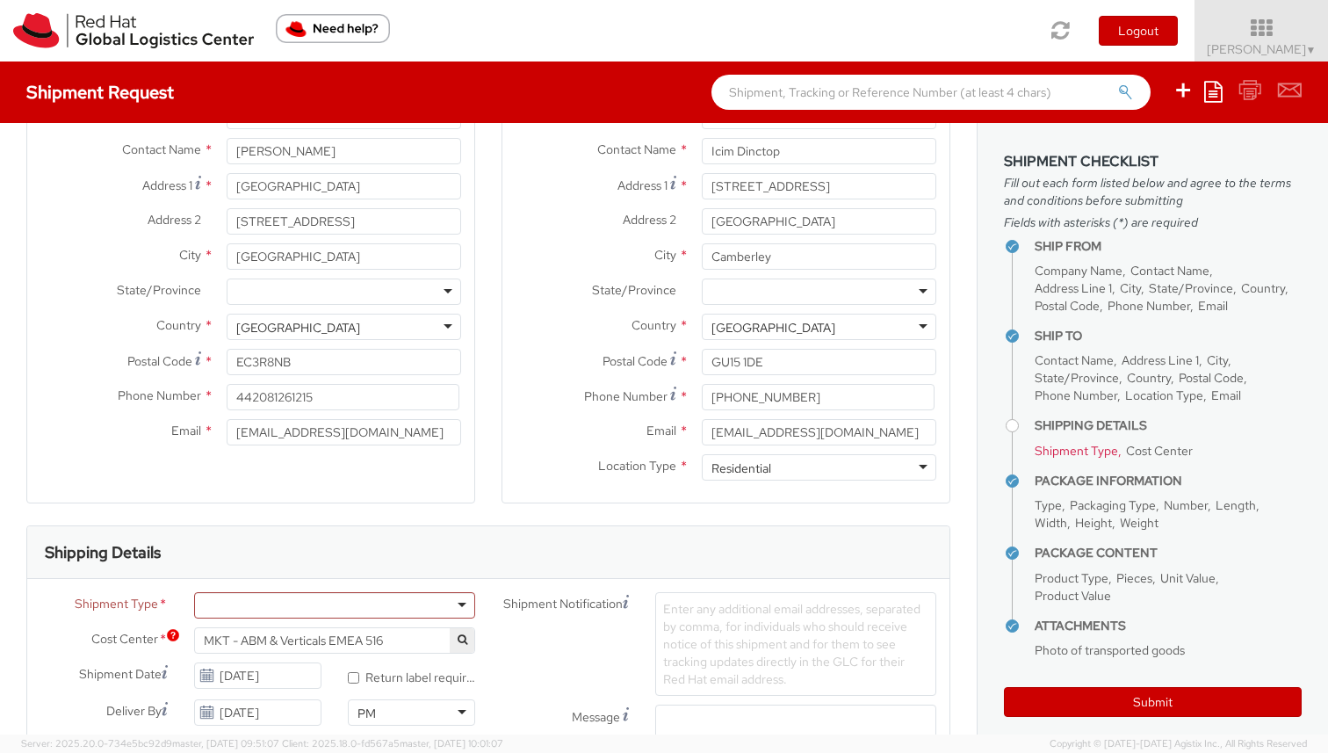
scroll to position [207, 0]
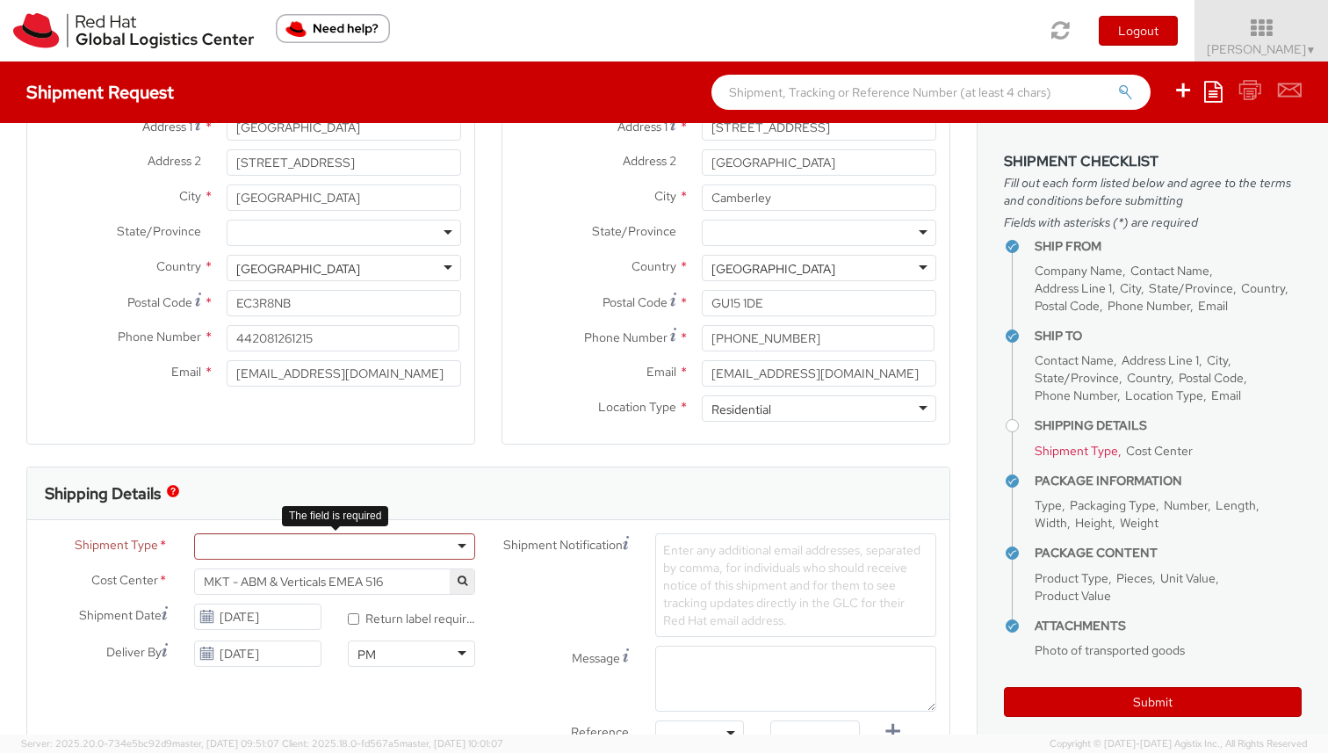
click at [335, 543] on div at bounding box center [334, 546] width 281 height 26
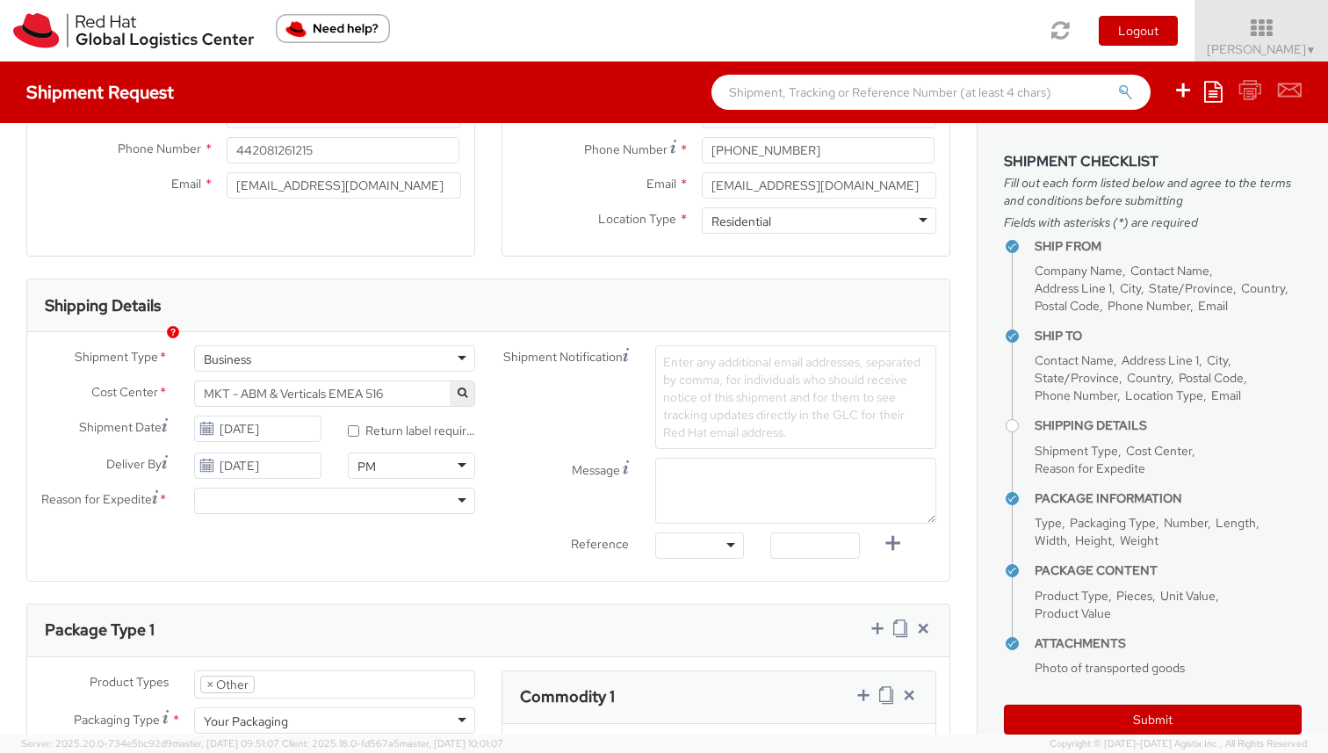
scroll to position [432, 0]
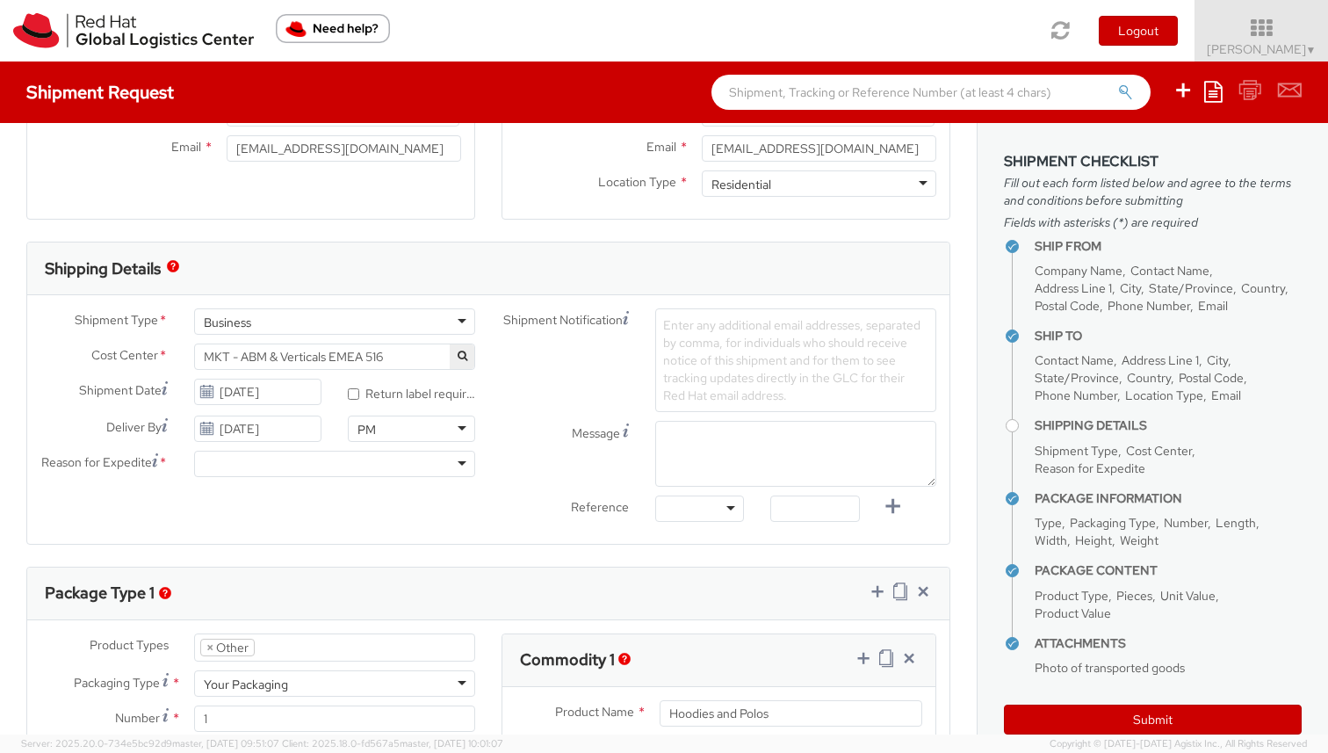
click at [357, 465] on div at bounding box center [334, 464] width 281 height 26
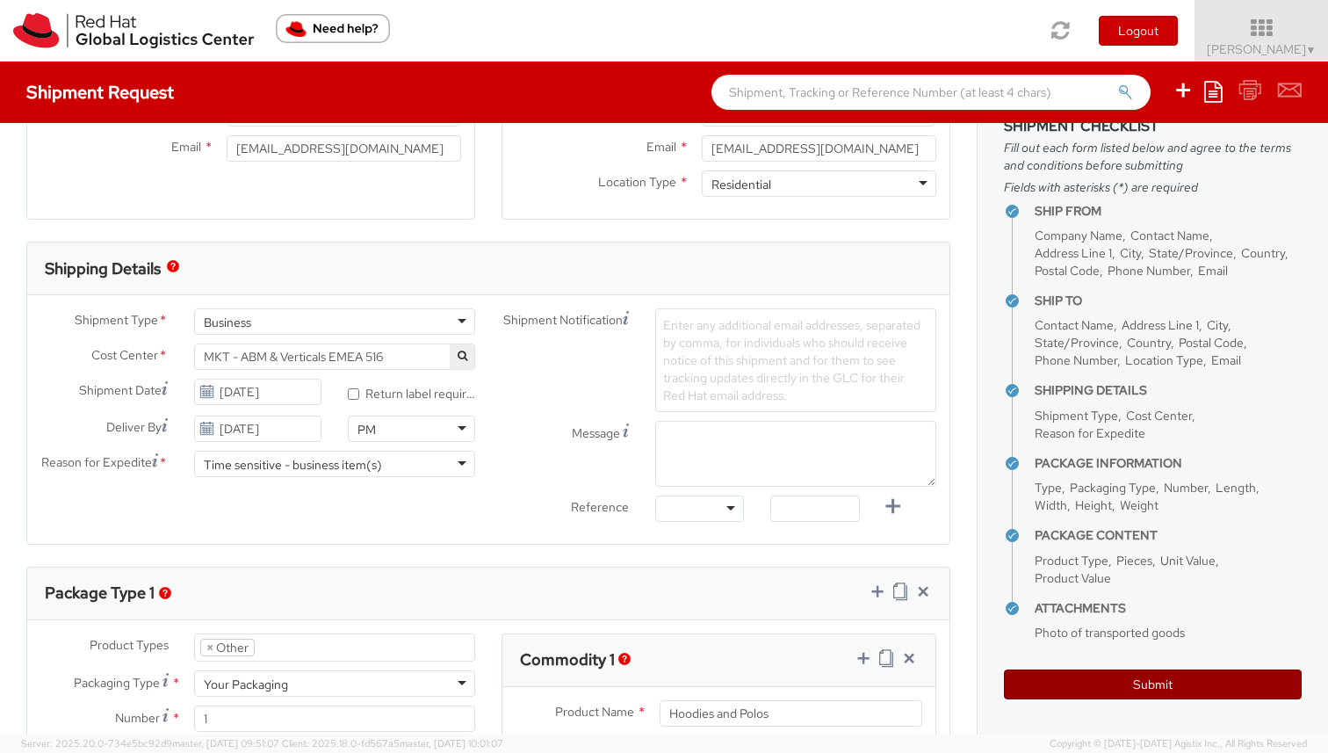
click at [1172, 676] on button "Submit" at bounding box center [1153, 684] width 298 height 30
type input "Icim Dinctop"
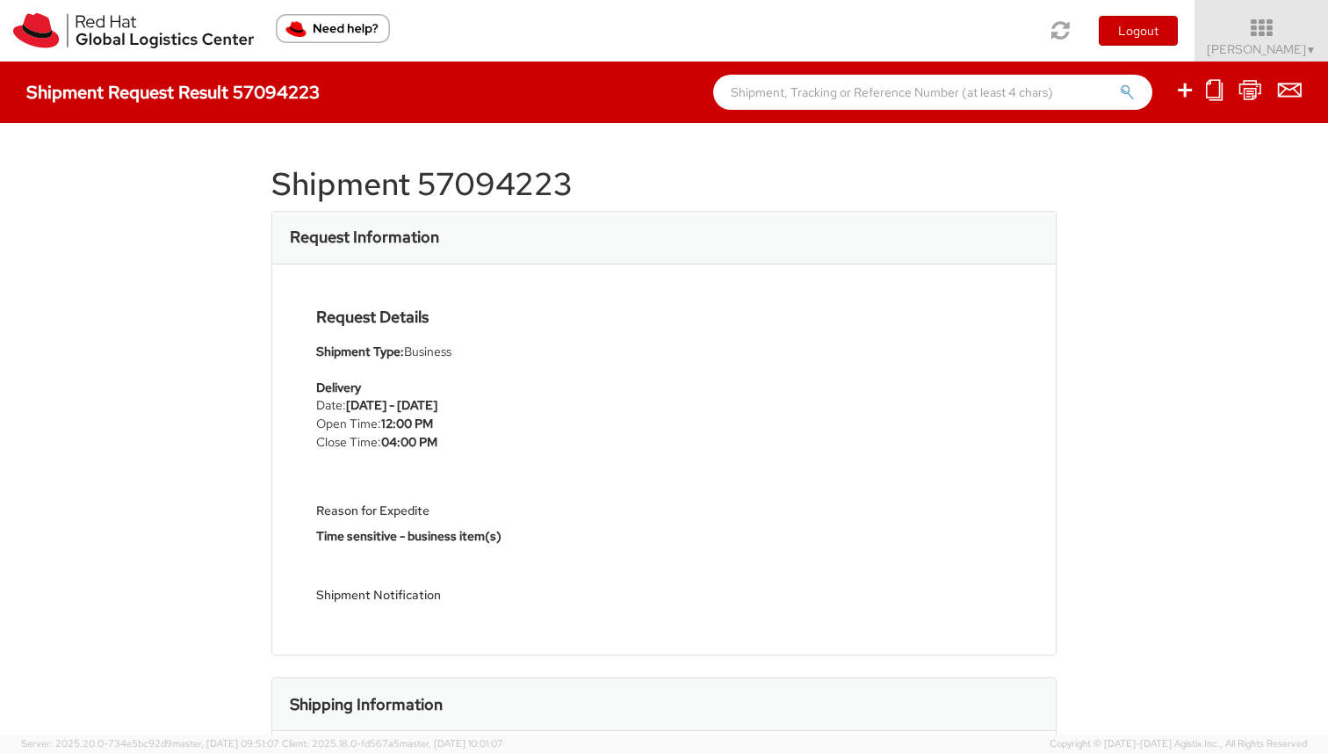
click at [338, 189] on h1 "Shipment 57094223" at bounding box center [663, 184] width 785 height 35
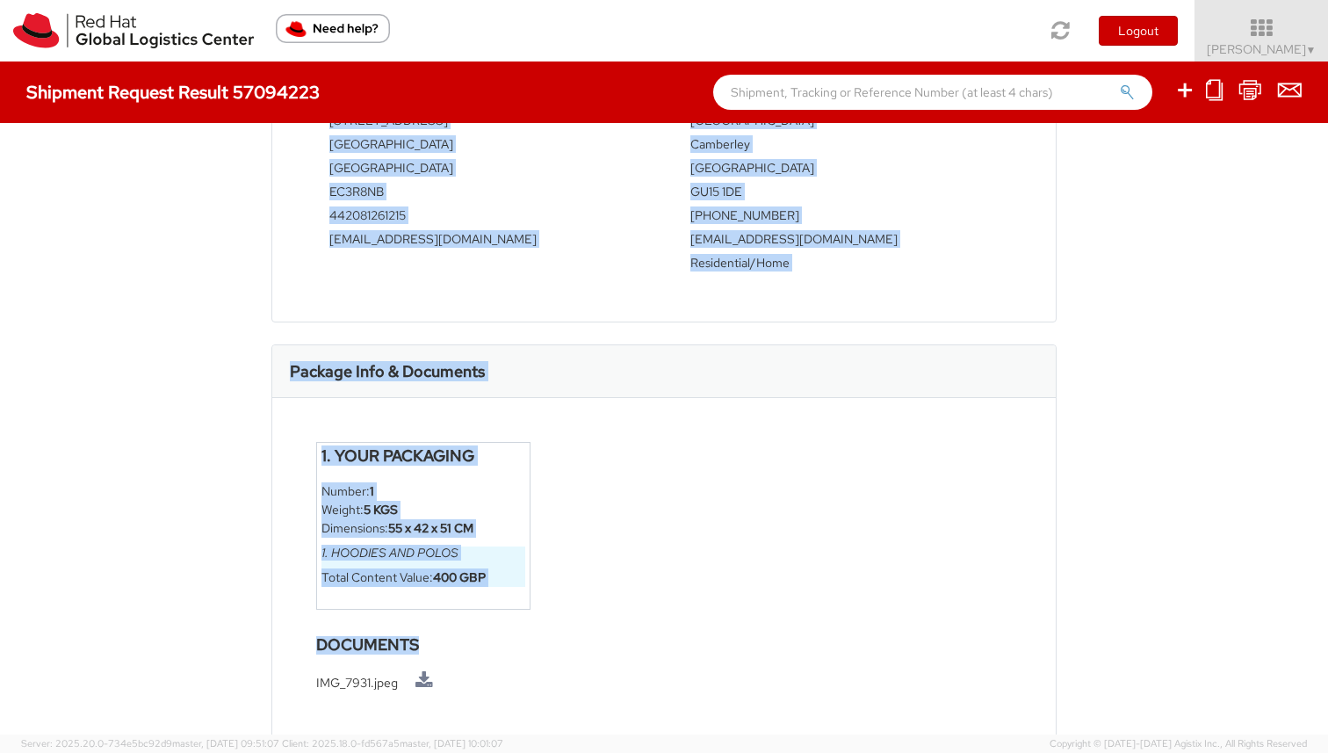
scroll to position [789, 0]
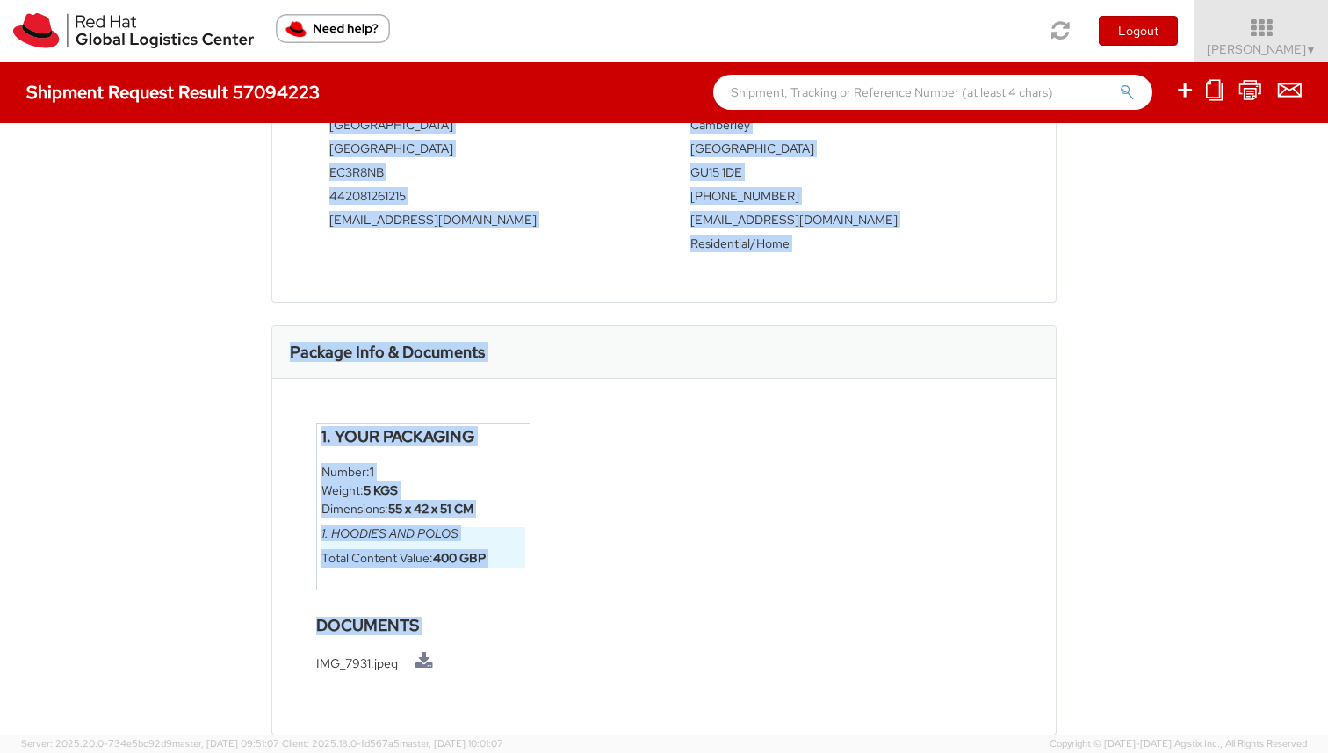
drag, startPoint x: 273, startPoint y: 188, endPoint x: 574, endPoint y: 637, distance: 540.0
copy div "Shipment 57094223 Request Information Request Details Shipment Type: Business D…"
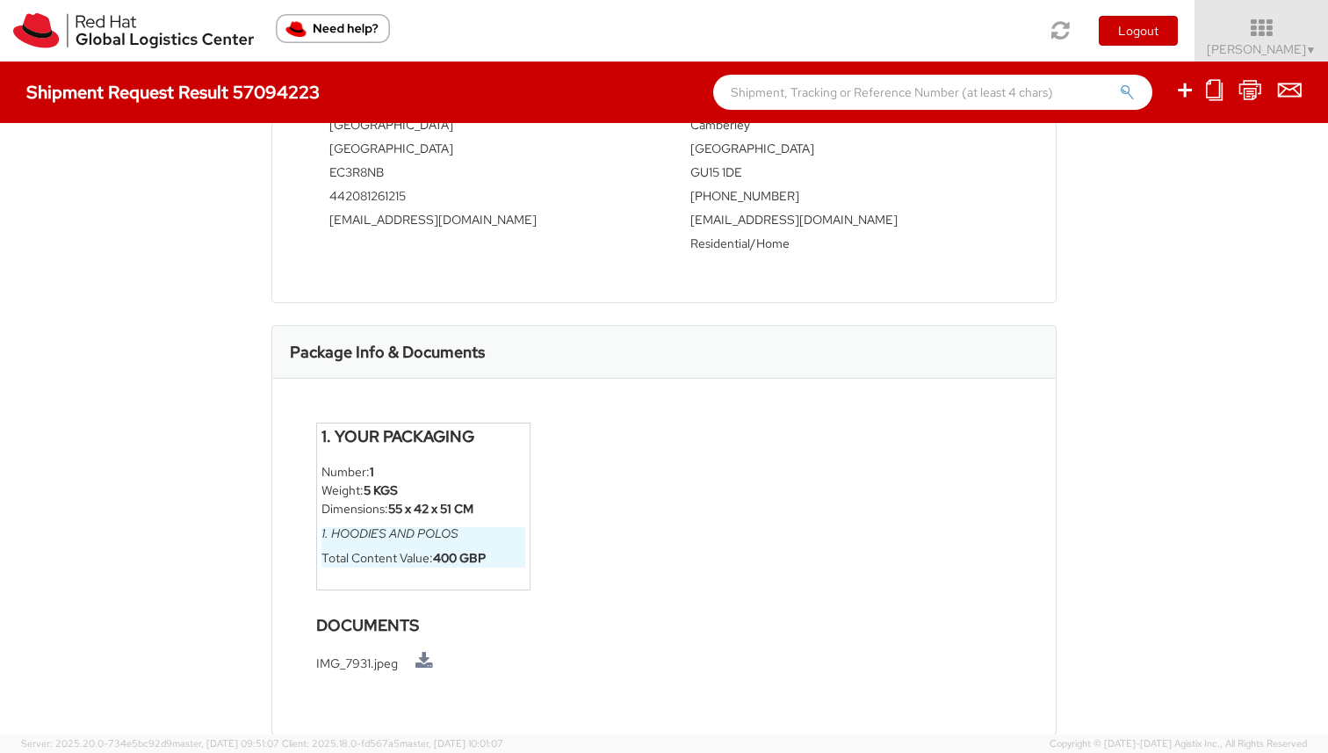
click at [584, 658] on li "IMG_7931.jpeg" at bounding box center [664, 662] width 696 height 21
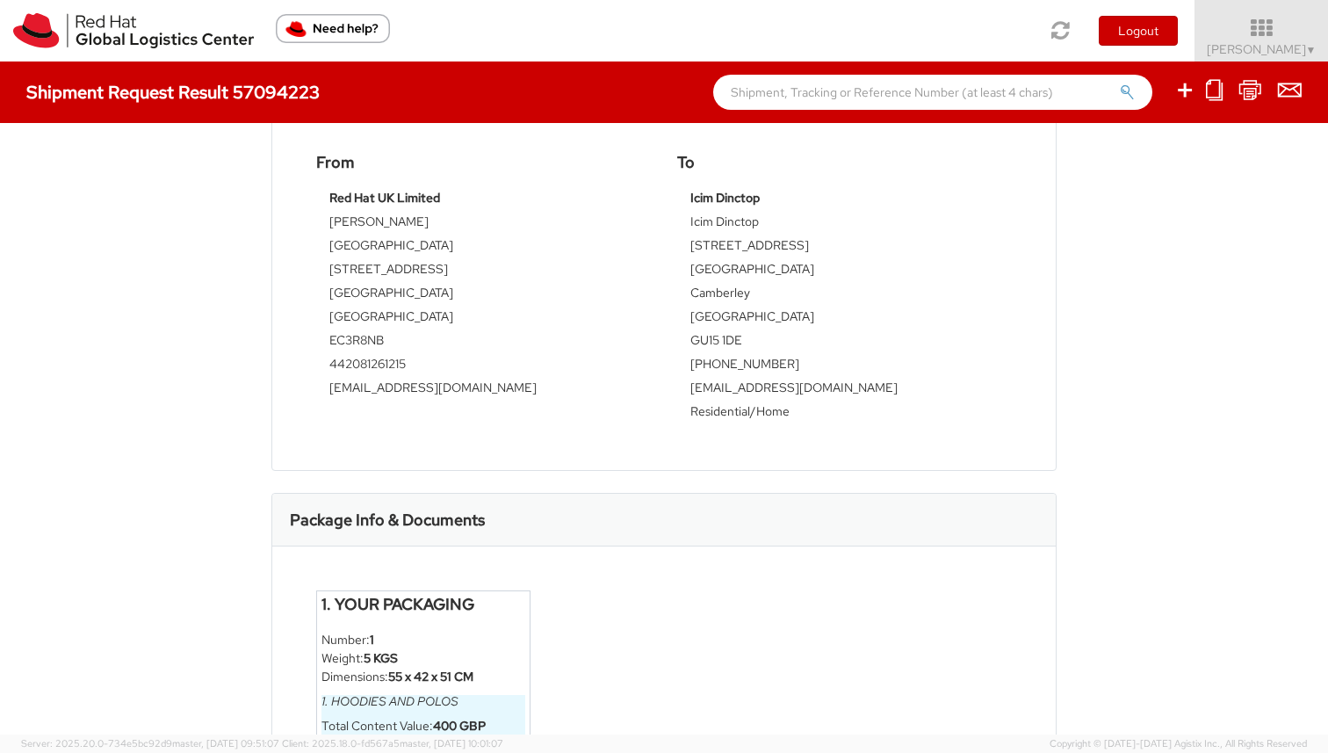
scroll to position [602, 0]
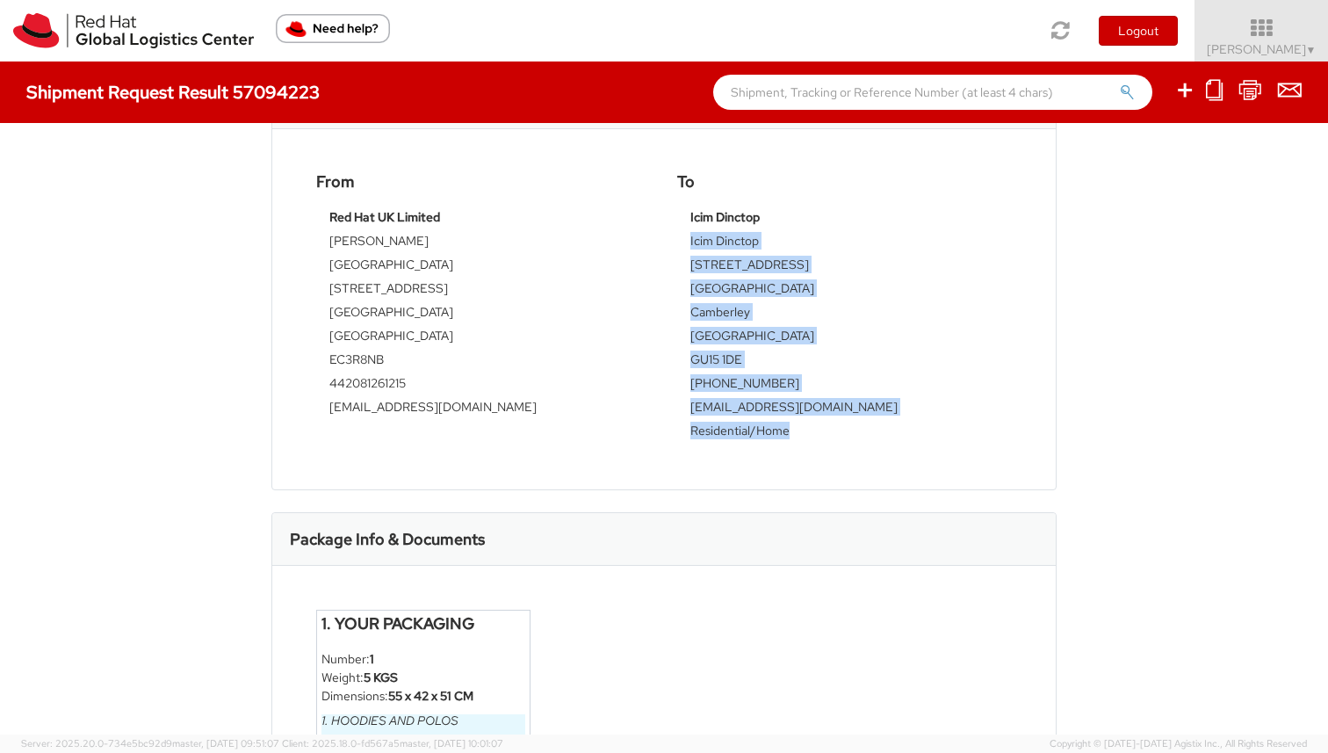
drag, startPoint x: 690, startPoint y: 239, endPoint x: 811, endPoint y: 439, distance: 233.6
click at [811, 439] on tbody "Icim Dinctop Icim Dinctop [STREET_ADDRESS] [PHONE_NUMBER] [EMAIL_ADDRESS][DOMAI…" at bounding box center [844, 326] width 308 height 237
copy tbody "Icim Dinctop [STREET_ADDRESS] [PHONE_NUMBER] [EMAIL_ADDRESS][DOMAIN_NAME] Resid…"
